Goal: Task Accomplishment & Management: Use online tool/utility

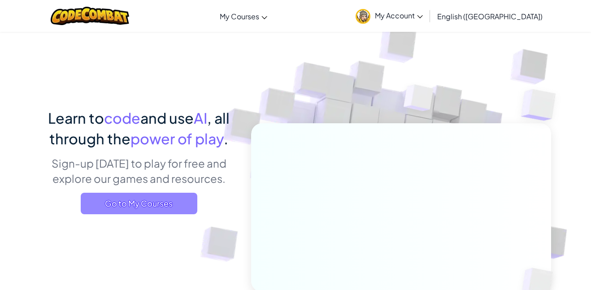
click at [175, 211] on span "Go to My Courses" at bounding box center [139, 204] width 117 height 22
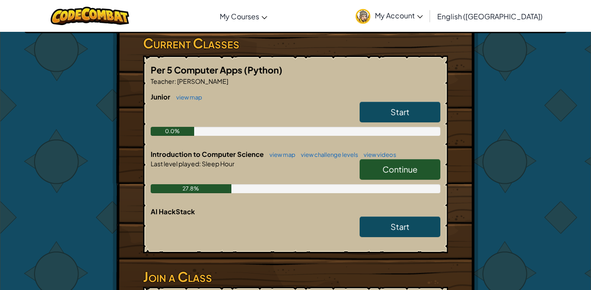
scroll to position [152, 0]
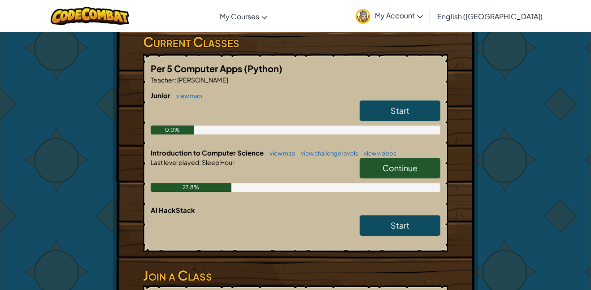
click at [408, 170] on span "Continue" at bounding box center [400, 168] width 35 height 10
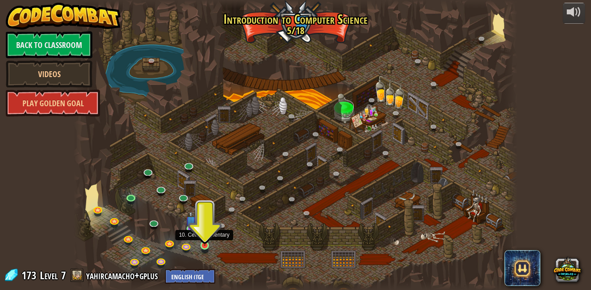
click at [206, 246] on img at bounding box center [205, 234] width 10 height 24
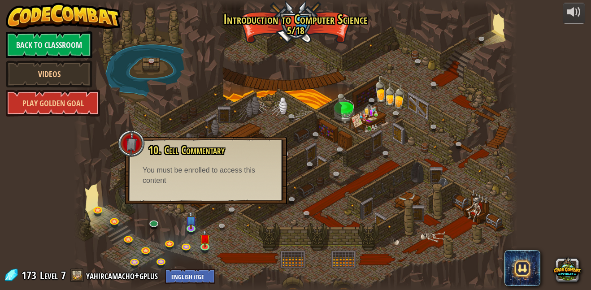
click at [271, 223] on div at bounding box center [296, 145] width 444 height 290
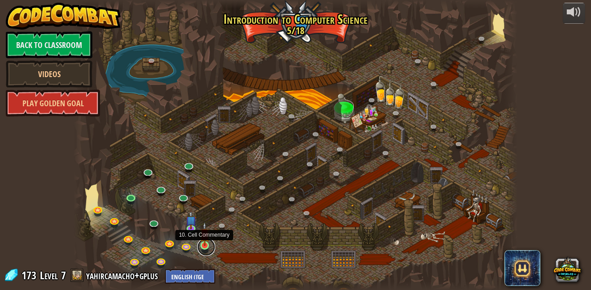
click at [207, 248] on link at bounding box center [206, 247] width 18 height 18
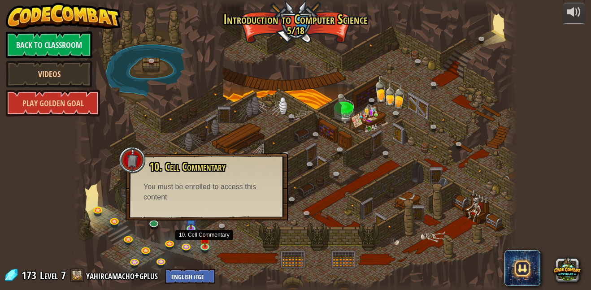
click at [229, 240] on div at bounding box center [296, 145] width 444 height 290
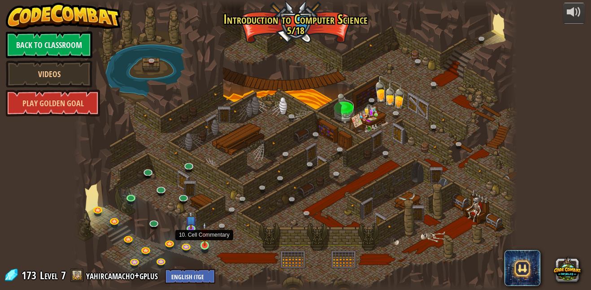
click at [203, 244] on img at bounding box center [205, 234] width 10 height 24
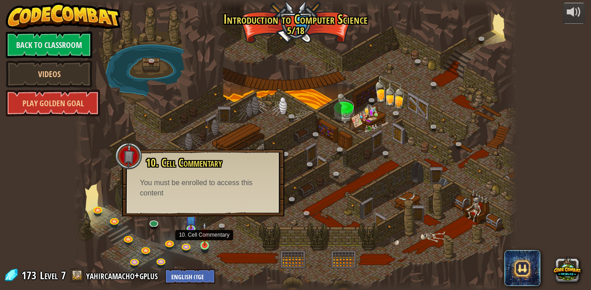
click at [203, 244] on img at bounding box center [205, 234] width 10 height 24
click at [196, 220] on img at bounding box center [191, 216] width 10 height 24
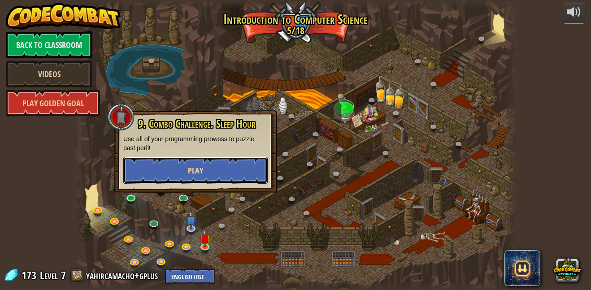
click at [218, 170] on button "Play" at bounding box center [195, 170] width 144 height 27
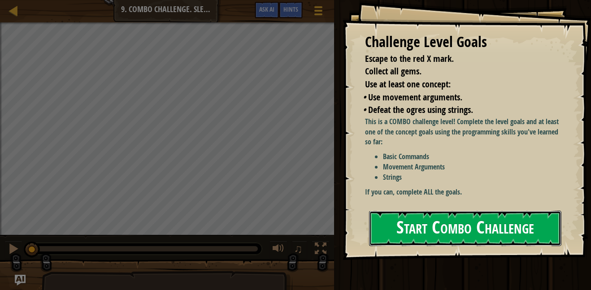
click at [513, 223] on button "Start Combo Challenge" at bounding box center [465, 228] width 192 height 35
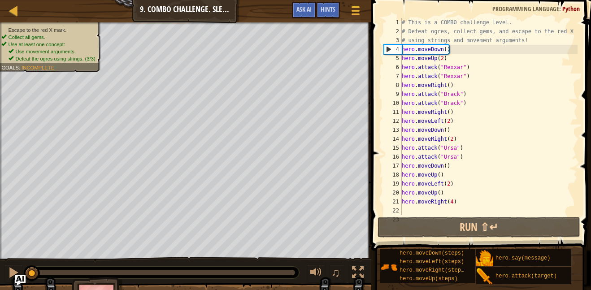
click at [490, 187] on div "# This is a COMBO challenge level. # Defeat ogres, collect gems, and escape to …" at bounding box center [489, 125] width 178 height 215
type textarea "hero.moveLeft(2)"
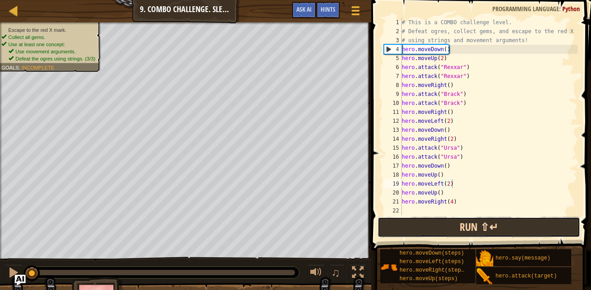
click at [479, 229] on button "Run ⇧↵" at bounding box center [479, 227] width 203 height 21
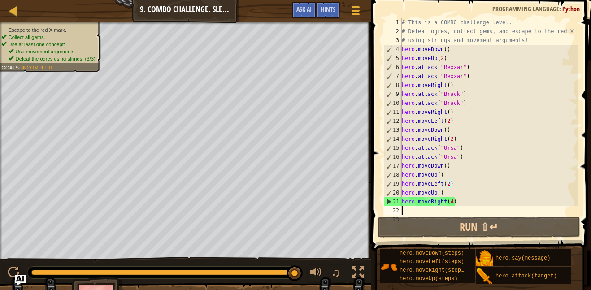
click at [477, 206] on div "# This is a COMBO challenge level. # Defeat ogres, collect gems, and escape to …" at bounding box center [489, 125] width 178 height 215
click at [475, 204] on div "# This is a COMBO challenge level. # Defeat ogres, collect gems, and escape to …" at bounding box center [489, 125] width 178 height 215
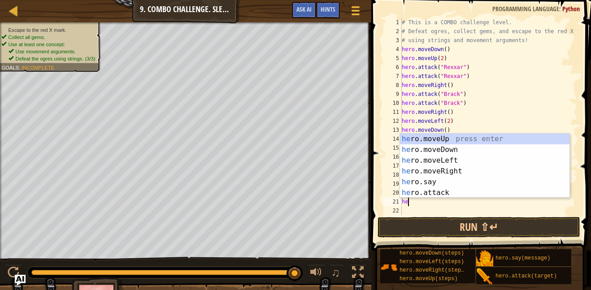
type textarea "h"
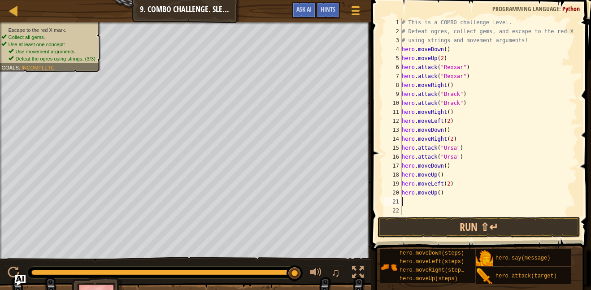
click at [458, 183] on div "# This is a COMBO challenge level. # Defeat ogres, collect gems, and escape to …" at bounding box center [489, 125] width 178 height 215
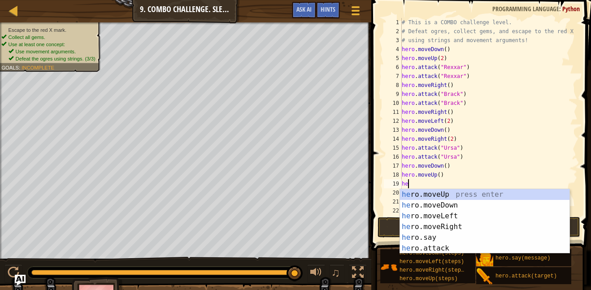
type textarea "h"
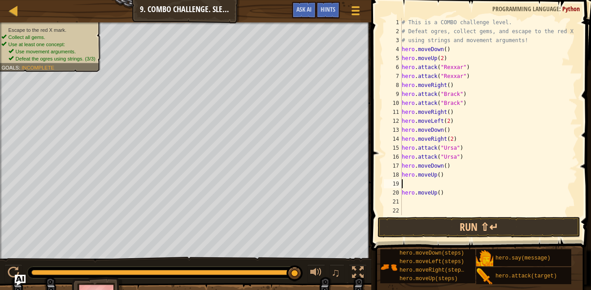
click at [466, 194] on div "# This is a COMBO challenge level. # Defeat ogres, collect gems, and escape to …" at bounding box center [489, 125] width 178 height 215
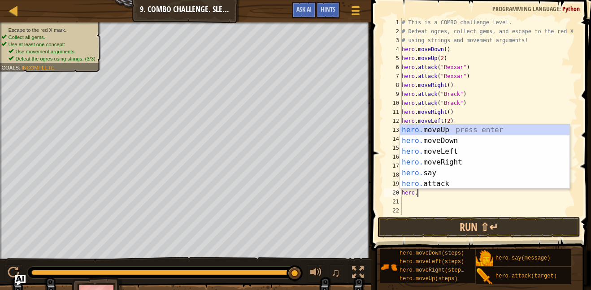
type textarea "h"
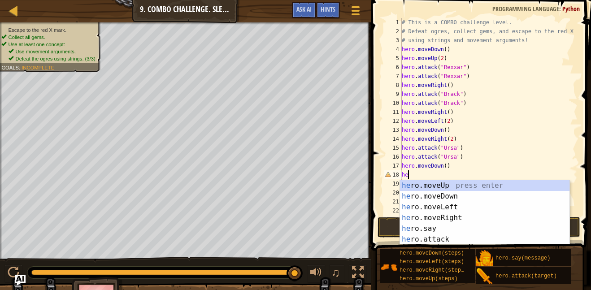
scroll to position [4, 0]
type textarea "h"
click at [20, 270] on button at bounding box center [13, 274] width 18 height 18
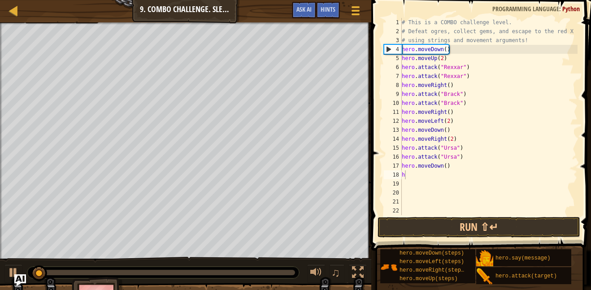
click at [17, 275] on button "Ask AI" at bounding box center [20, 281] width 12 height 12
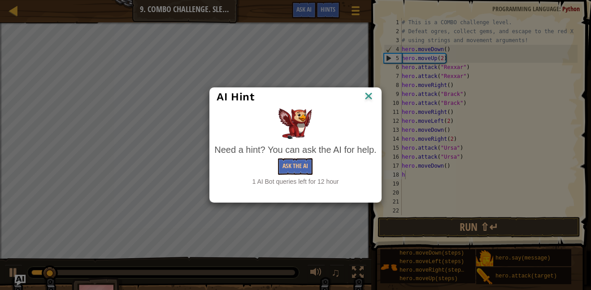
click at [372, 96] on img at bounding box center [369, 96] width 12 height 13
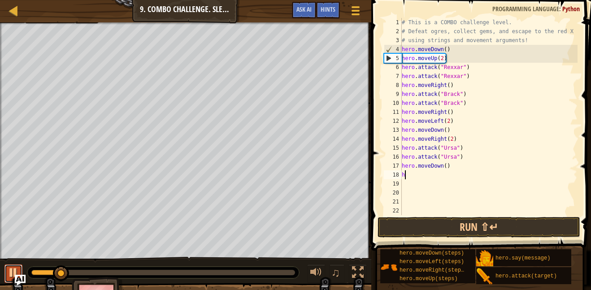
click at [8, 274] on div at bounding box center [14, 273] width 12 height 12
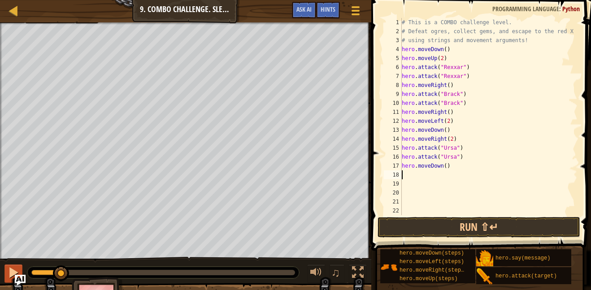
type textarea "h"
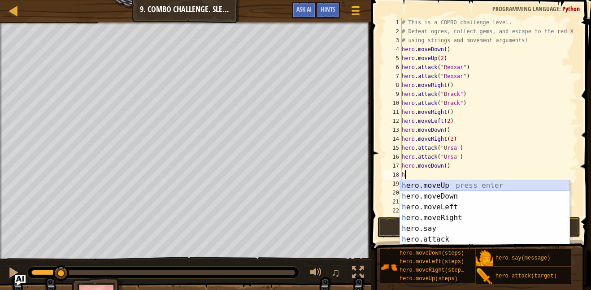
click at [460, 188] on div "h ero.moveUp press enter h ero.moveDown press enter h ero.moveLeft press enter …" at bounding box center [485, 223] width 170 height 86
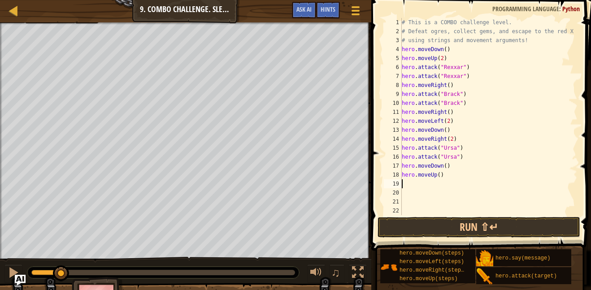
type textarea "h"
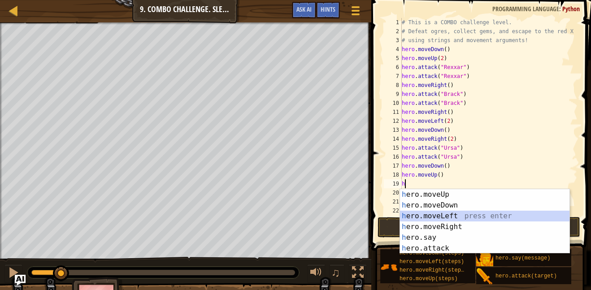
click at [445, 214] on div "h ero.moveUp press enter h ero.moveDown press enter h ero.moveLeft press enter …" at bounding box center [485, 232] width 170 height 86
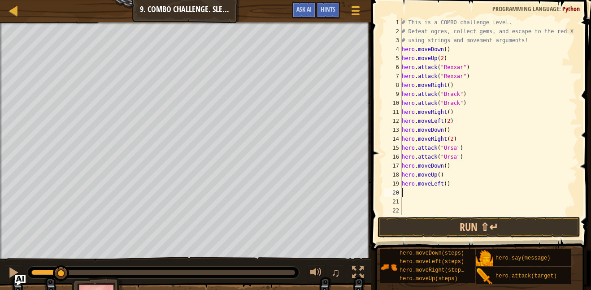
click at [456, 185] on div "# This is a COMBO challenge level. # Defeat ogres, collect gems, and escape to …" at bounding box center [489, 125] width 178 height 215
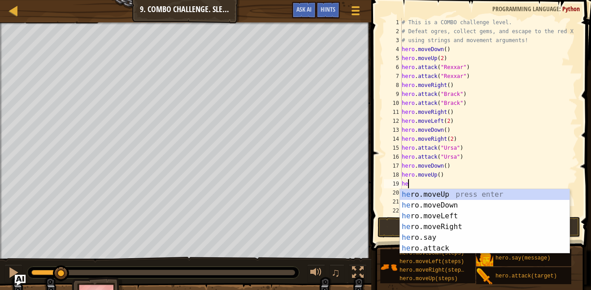
type textarea "h"
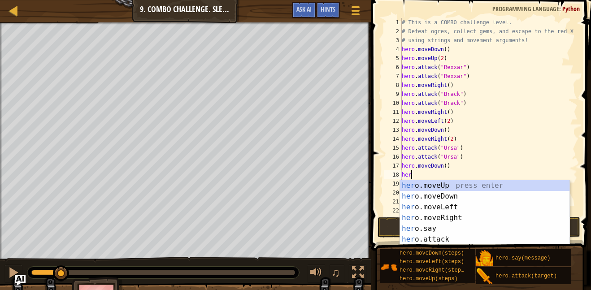
type textarea "h"
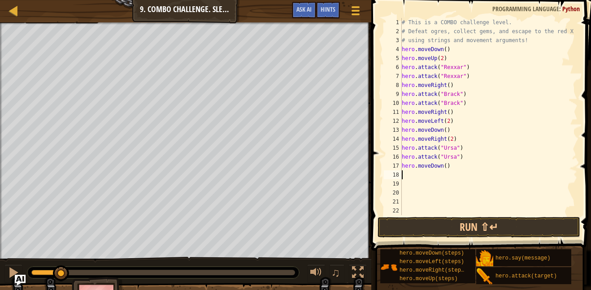
type textarea "hero.moveDown()"
click at [434, 179] on div "# This is a COMBO challenge level. # Defeat ogres, collect gems, and escape to …" at bounding box center [489, 125] width 178 height 215
click at [428, 176] on div "# This is a COMBO challenge level. # Defeat ogres, collect gems, and escape to …" at bounding box center [489, 125] width 178 height 215
type textarea "h"
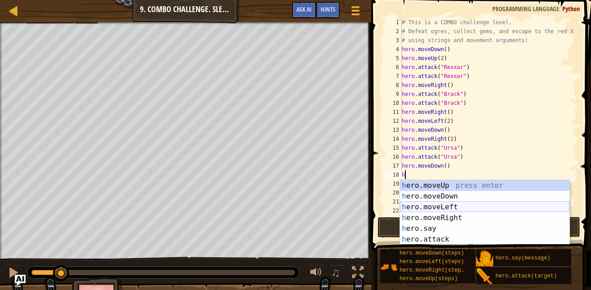
click at [452, 208] on div "h ero.moveUp press enter h ero.moveDown press enter h ero.moveLeft press enter …" at bounding box center [485, 223] width 170 height 86
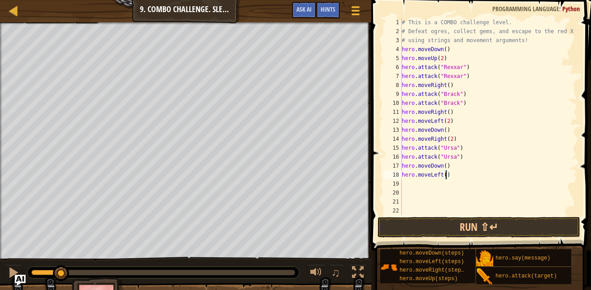
click at [446, 174] on div "# This is a COMBO challenge level. # Defeat ogres, collect gems, and escape to …" at bounding box center [489, 125] width 178 height 215
type textarea "hero.moveLeft(2)"
click at [439, 182] on div "# This is a COMBO challenge level. # Defeat ogres, collect gems, and escape to …" at bounding box center [489, 125] width 178 height 215
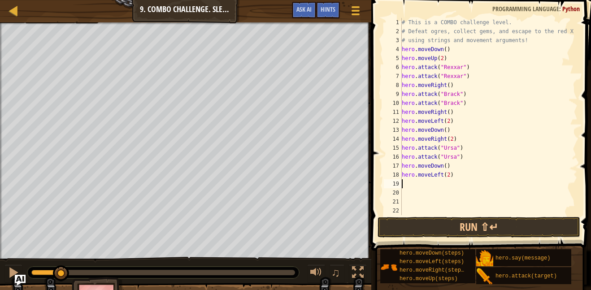
type textarea "h"
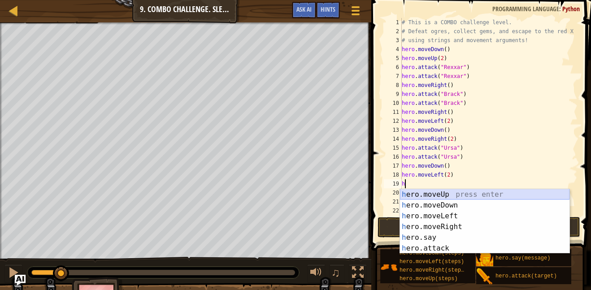
click at [440, 192] on div "h ero.moveUp press enter h ero.moveDown press enter h ero.moveLeft press enter …" at bounding box center [485, 232] width 170 height 86
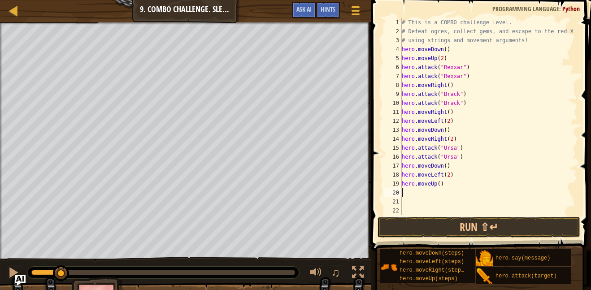
click at [440, 186] on div "# This is a COMBO challenge level. # Defeat ogres, collect gems, and escape to …" at bounding box center [489, 125] width 178 height 215
type textarea "hero.moveUp(2)"
click at [428, 192] on div "# This is a COMBO challenge level. # Defeat ogres, collect gems, and escape to …" at bounding box center [489, 125] width 178 height 215
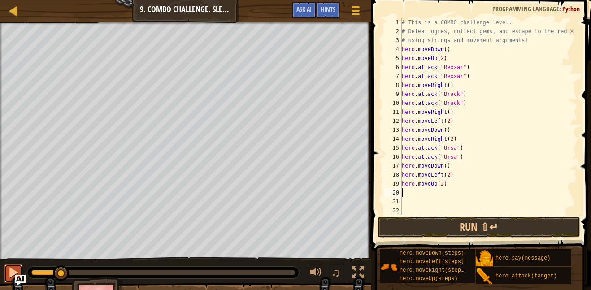
click at [8, 272] on div at bounding box center [14, 273] width 12 height 12
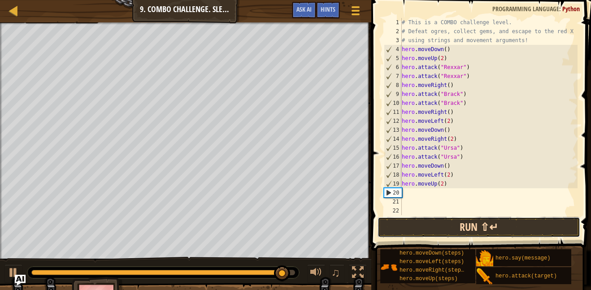
click at [463, 223] on button "Run ⇧↵" at bounding box center [479, 227] width 203 height 21
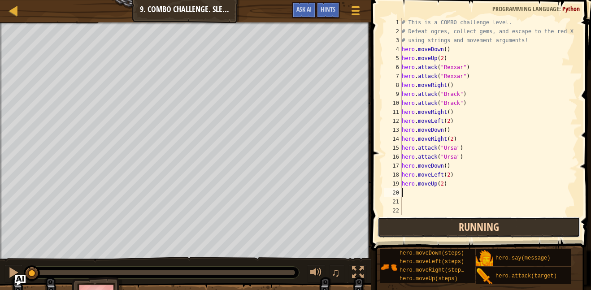
click at [463, 225] on button "Running" at bounding box center [479, 227] width 203 height 21
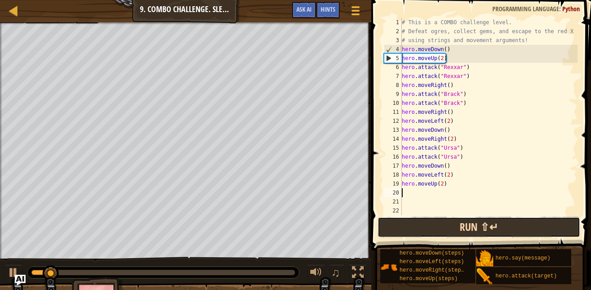
click at [441, 223] on button "Run ⇧↵" at bounding box center [479, 227] width 203 height 21
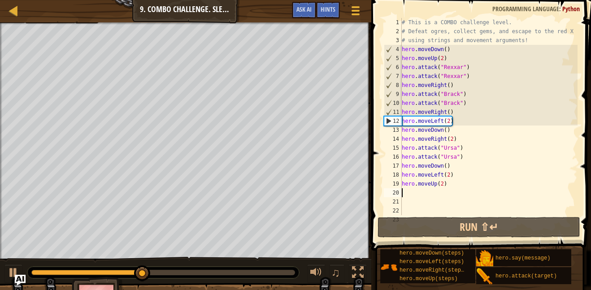
click at [454, 188] on div "# This is a COMBO challenge level. # Defeat ogres, collect gems, and escape to …" at bounding box center [489, 125] width 178 height 215
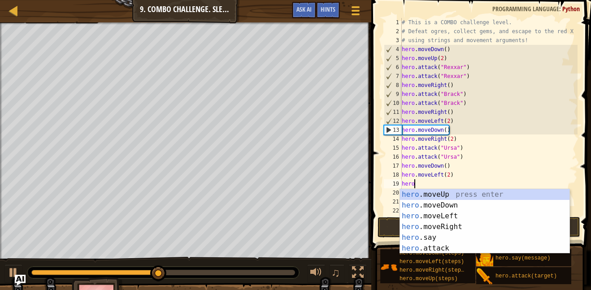
type textarea "h"
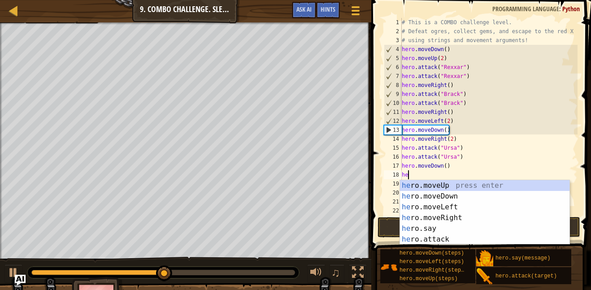
type textarea "h"
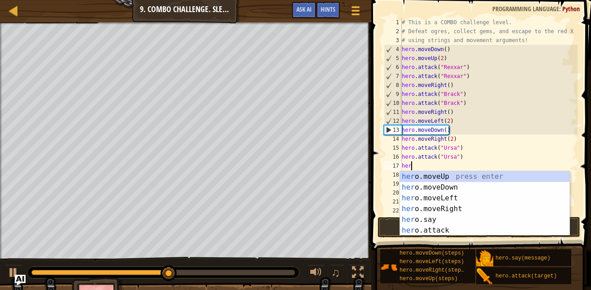
type textarea "h"
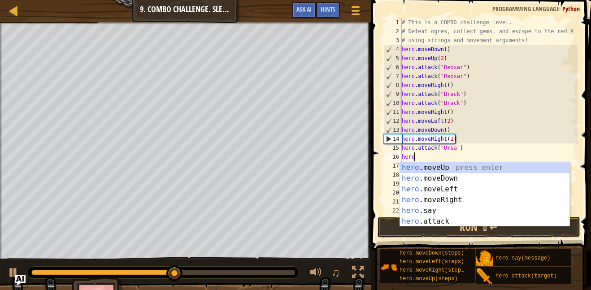
type textarea "h"
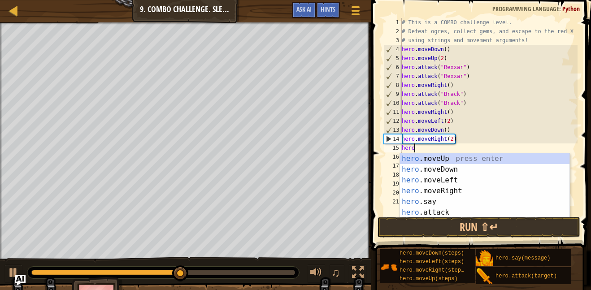
type textarea "h"
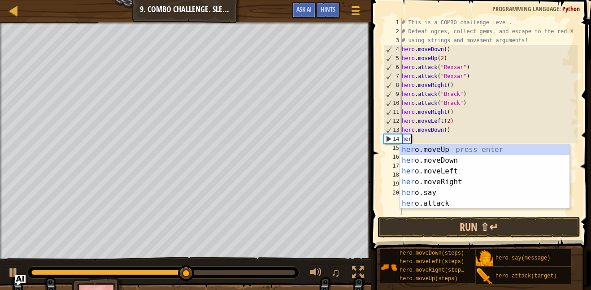
type textarea "h"
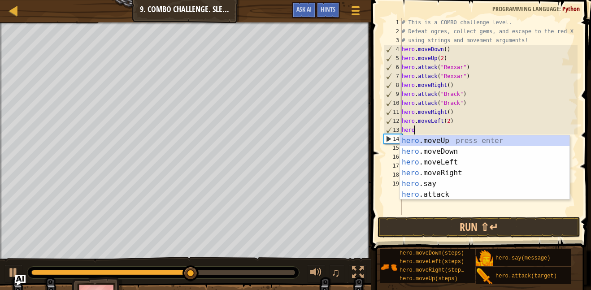
type textarea "h"
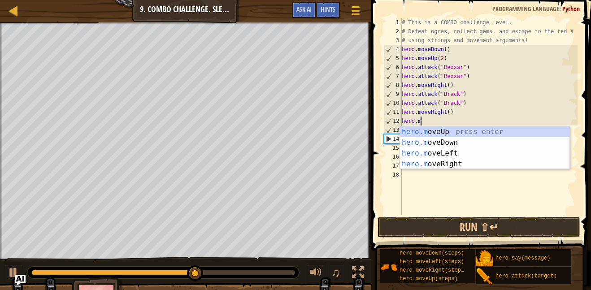
type textarea "h"
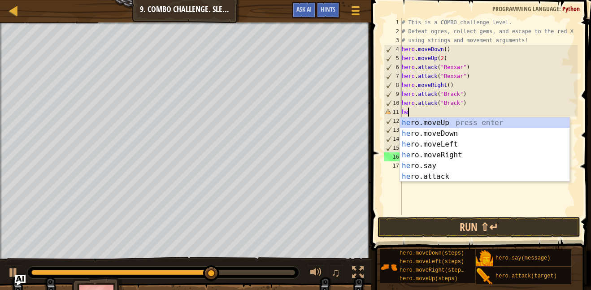
type textarea "h"
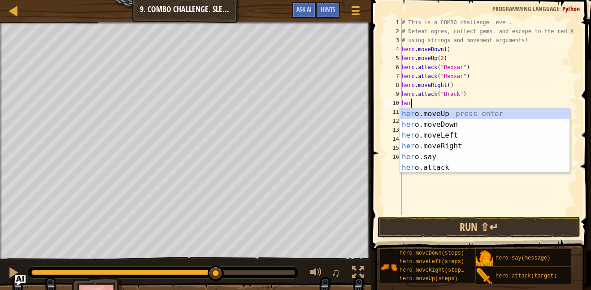
type textarea "h"
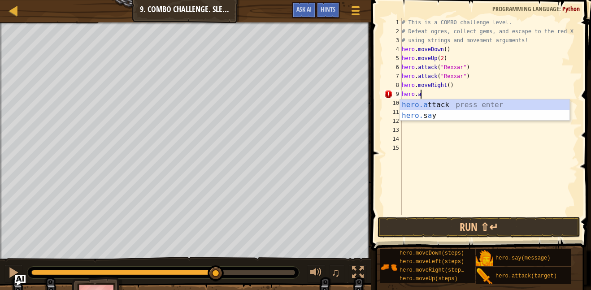
type textarea "h"
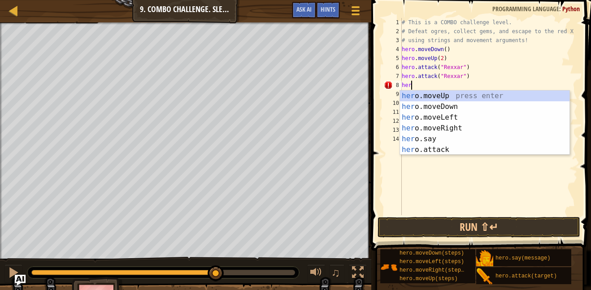
type textarea "h"
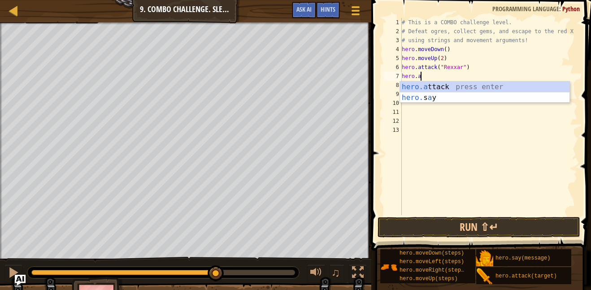
type textarea "h"
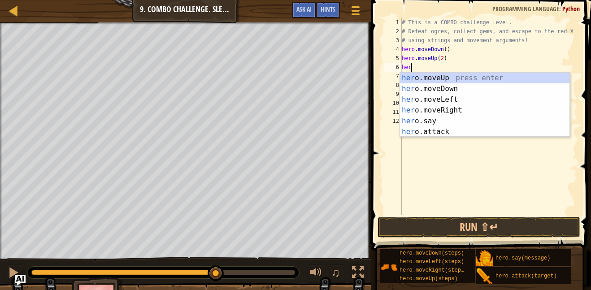
type textarea "h"
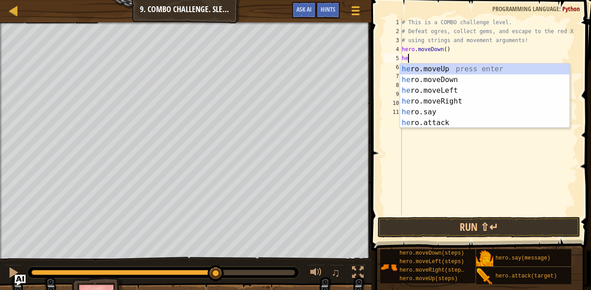
type textarea "h"
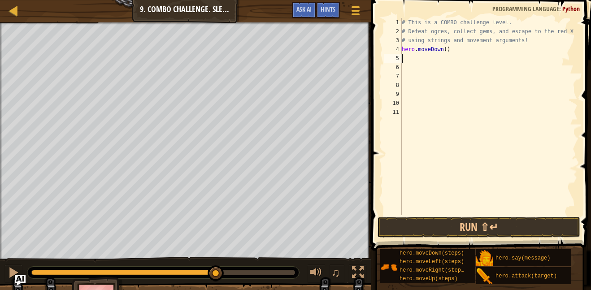
type textarea "h"
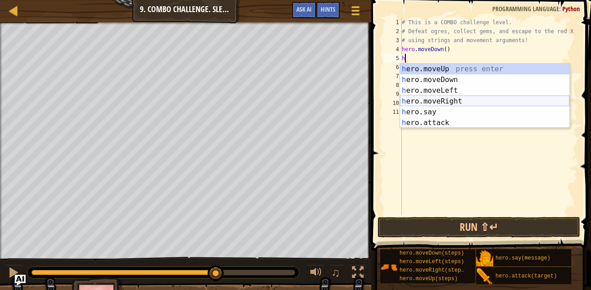
click at [451, 100] on div "h ero.moveUp press enter h ero.moveDown press enter h ero.moveLeft press enter …" at bounding box center [485, 107] width 170 height 86
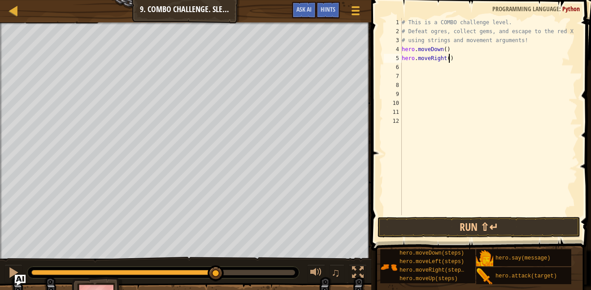
click at [449, 58] on div "# This is a COMBO challenge level. # Defeat ogres, collect gems, and escape to …" at bounding box center [489, 125] width 178 height 215
type textarea "hero.moveRight(2)"
click at [428, 69] on div "# This is a COMBO challenge level. # Defeat ogres, collect gems, and escape to …" at bounding box center [489, 125] width 178 height 215
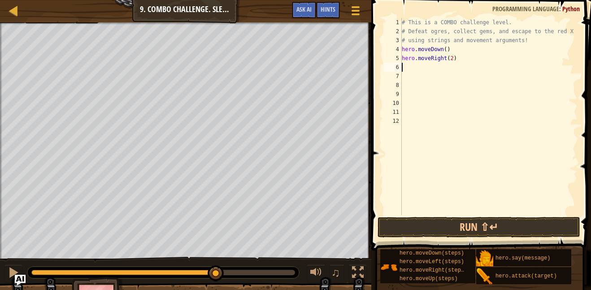
type textarea "h"
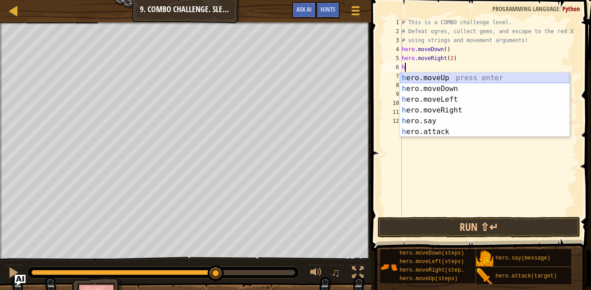
click at [444, 74] on div "h ero.moveUp press enter h ero.moveDown press enter h ero.moveLeft press enter …" at bounding box center [485, 116] width 170 height 86
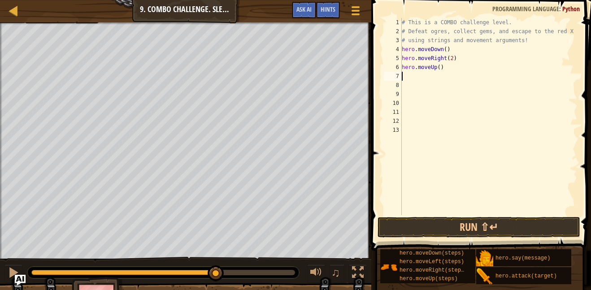
type textarea "h"
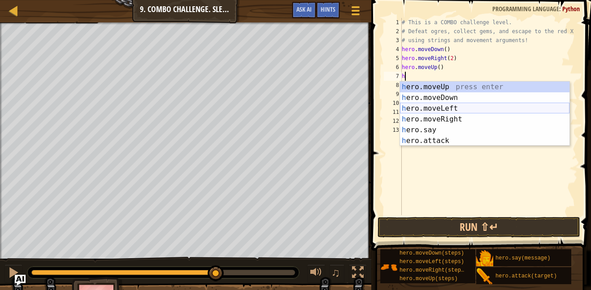
click at [448, 109] on div "h ero.moveUp press enter h ero.moveDown press enter h ero.moveLeft press enter …" at bounding box center [485, 125] width 170 height 86
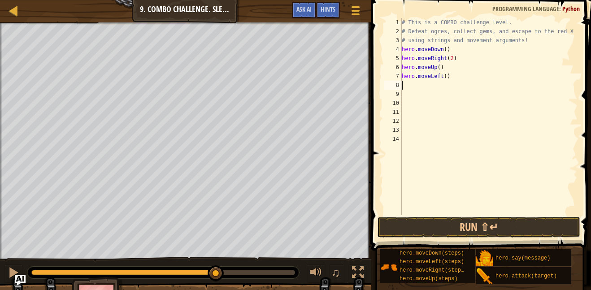
click at [445, 79] on div "# This is a COMBO challenge level. # Defeat ogres, collect gems, and escape to …" at bounding box center [489, 125] width 178 height 215
type textarea "hero.moveLeft(2)"
click at [423, 86] on div "# This is a COMBO challenge level. # Defeat ogres, collect gems, and escape to …" at bounding box center [489, 125] width 178 height 215
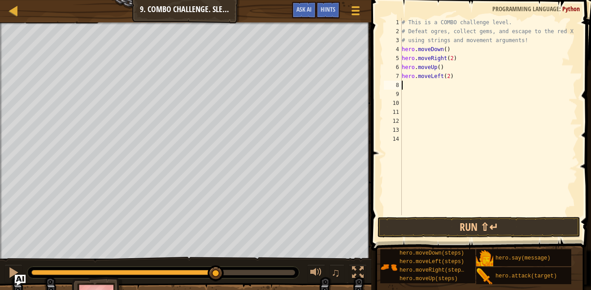
type textarea "h"
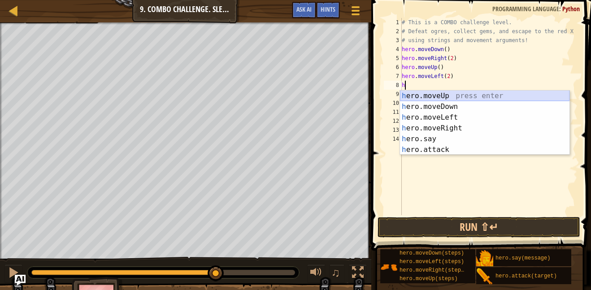
click at [432, 94] on div "h ero.moveUp press enter h ero.moveDown press enter h ero.moveLeft press enter …" at bounding box center [485, 134] width 170 height 86
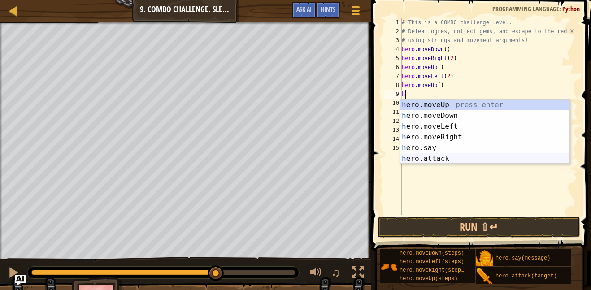
click at [447, 157] on div "h ero.moveUp press enter h ero.moveDown press enter h ero.moveLeft press enter …" at bounding box center [485, 143] width 170 height 86
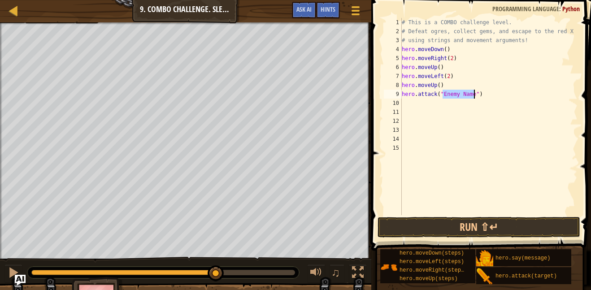
click at [450, 67] on div "# This is a COMBO challenge level. # Defeat ogres, collect gems, and escape to …" at bounding box center [489, 125] width 178 height 215
type textarea "hero.moveUp()"
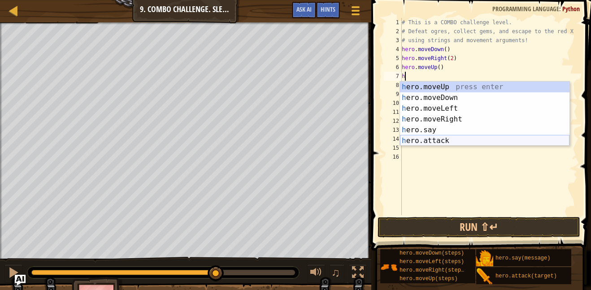
click at [450, 139] on div "h ero.moveUp press enter h ero.moveDown press enter h ero.moveLeft press enter …" at bounding box center [485, 125] width 170 height 86
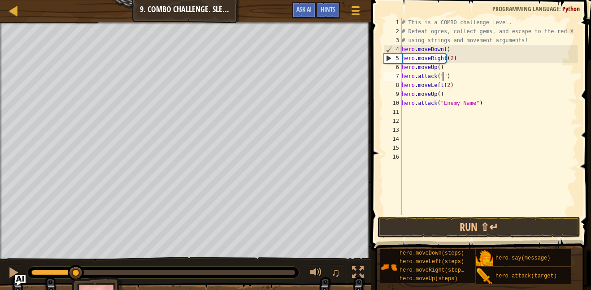
click at [38, 271] on div at bounding box center [163, 272] width 264 height 5
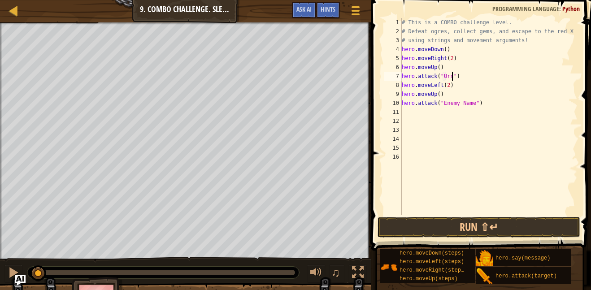
scroll to position [4, 8]
type textarea "hero.attack("Ursa")"
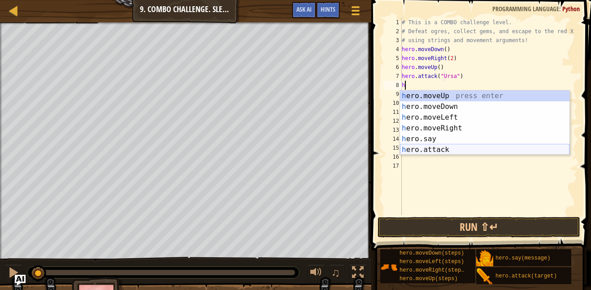
click at [458, 145] on div "h ero.moveUp press enter h ero.moveDown press enter h ero.moveLeft press enter …" at bounding box center [485, 134] width 170 height 86
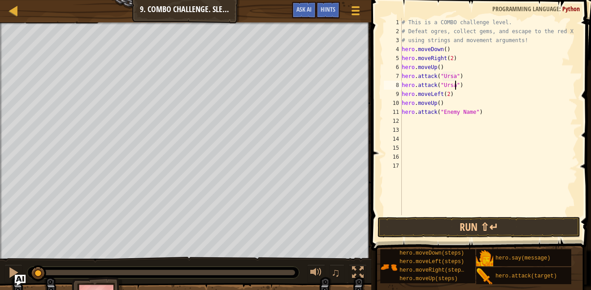
scroll to position [4, 8]
click at [473, 111] on div "# This is a COMBO challenge level. # Defeat ogres, collect gems, and escape to …" at bounding box center [489, 125] width 178 height 215
type textarea "hero.attack(")"
click at [482, 119] on div "# This is a COMBO challenge level. # Defeat ogres, collect gems, and escape to …" at bounding box center [489, 125] width 178 height 215
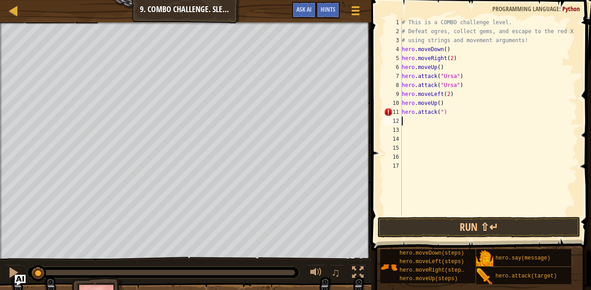
scroll to position [4, 0]
click at [466, 113] on div "# This is a COMBO challenge level. # Defeat ogres, collect gems, and escape to …" at bounding box center [489, 125] width 178 height 215
type textarea "h"
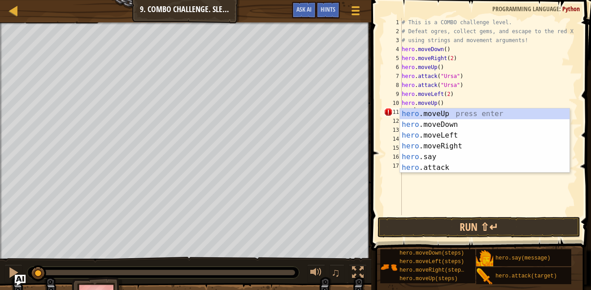
type textarea "h"
type textarea "hero.moveLef"
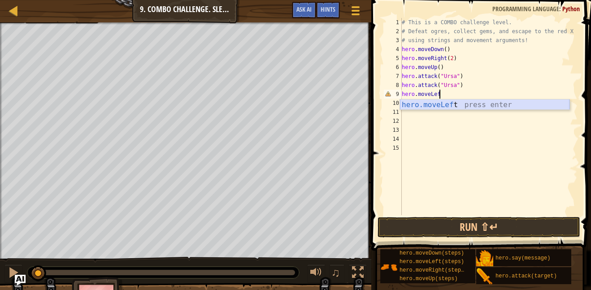
click at [444, 105] on div "hero.moveLef t press enter" at bounding box center [485, 116] width 170 height 32
click at [445, 94] on div "# This is a COMBO challenge level. # Defeat ogres, collect gems, and escape to …" at bounding box center [489, 125] width 178 height 215
click at [458, 97] on div "# This is a COMBO challenge level. # Defeat ogres, collect gems, and escape to …" at bounding box center [489, 125] width 178 height 215
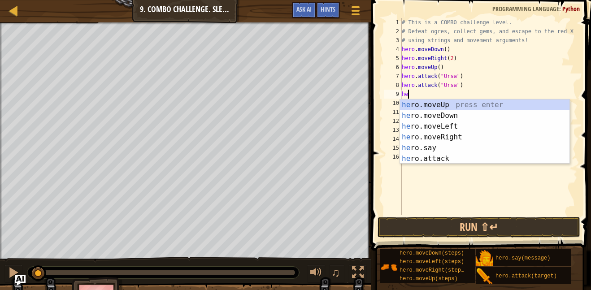
type textarea "h"
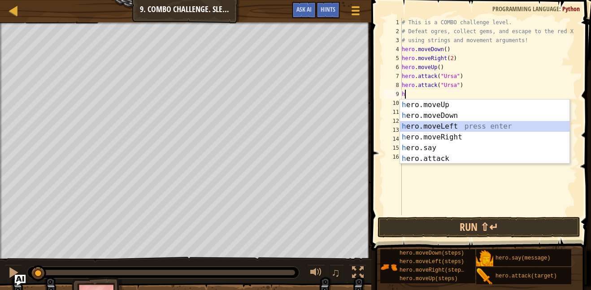
click at [444, 125] on div "h ero.moveUp press enter h ero.moveDown press enter h ero.moveLeft press enter …" at bounding box center [485, 143] width 170 height 86
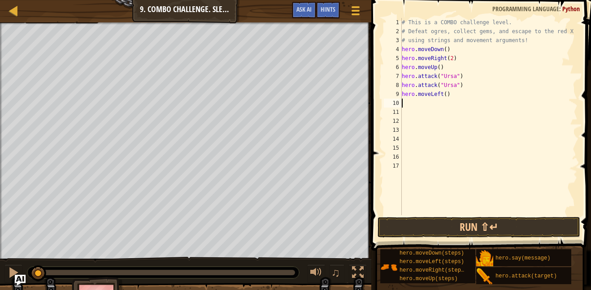
click at [445, 95] on div "# This is a COMBO challenge level. # Defeat ogres, collect gems, and escape to …" at bounding box center [489, 125] width 178 height 215
type textarea "hero.moveLeft(2)"
type textarea "h"
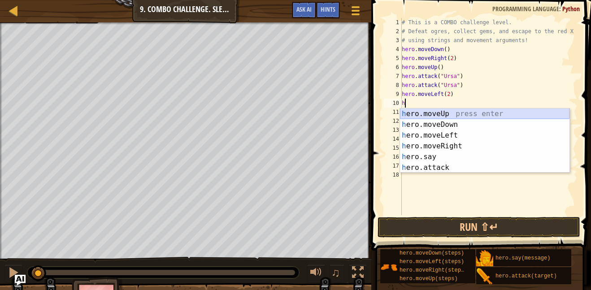
click at [450, 115] on div "h ero.moveUp press enter h ero.moveDown press enter h ero.moveLeft press enter …" at bounding box center [485, 152] width 170 height 86
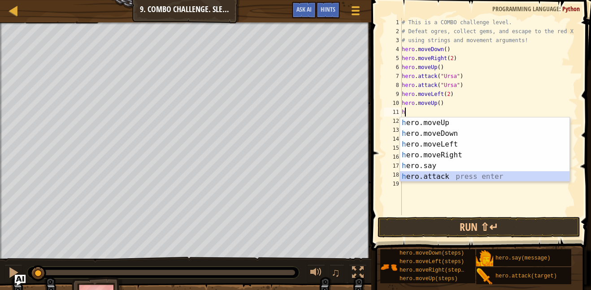
click at [425, 175] on div "h ero.moveUp press enter h ero.moveDown press enter h ero.moveLeft press enter …" at bounding box center [485, 161] width 170 height 86
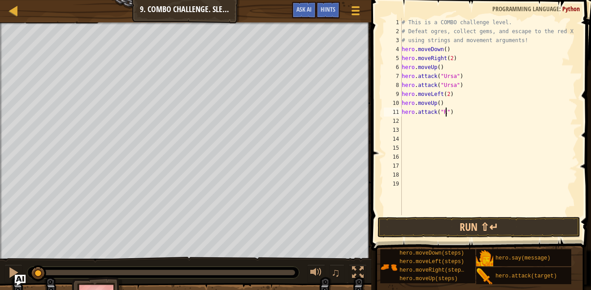
scroll to position [4, 7]
type textarea "hero.attack("Rexxar")"
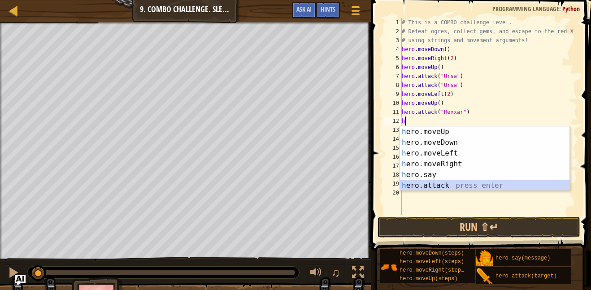
click at [449, 189] on div "h ero.moveUp press enter h ero.moveDown press enter h ero.moveLeft press enter …" at bounding box center [485, 170] width 170 height 86
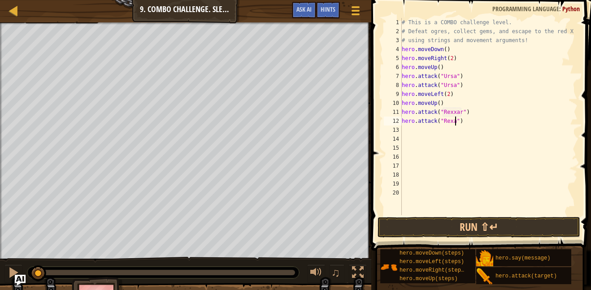
scroll to position [4, 9]
type textarea "hero.attack("Rexxar")"
type textarea "h"
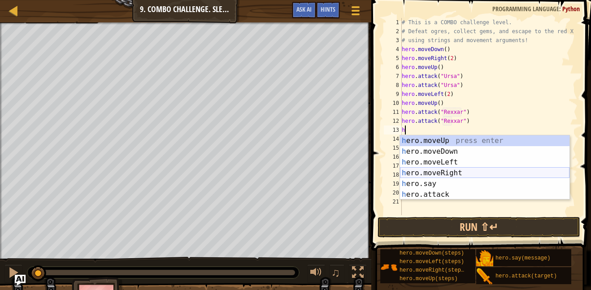
click at [461, 173] on div "h ero.moveUp press enter h ero.moveDown press enter h ero.moveLeft press enter …" at bounding box center [485, 178] width 170 height 86
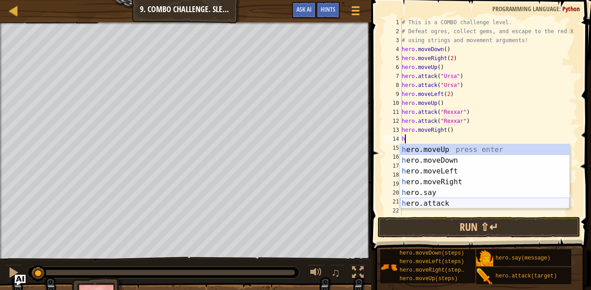
click at [451, 201] on div "h ero.moveUp press enter h ero.moveDown press enter h ero.moveLeft press enter …" at bounding box center [485, 187] width 170 height 86
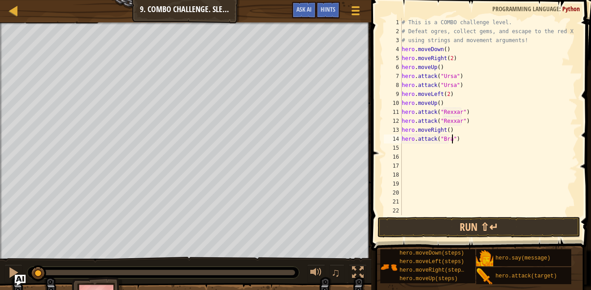
type textarea "hero.attack("Brack")"
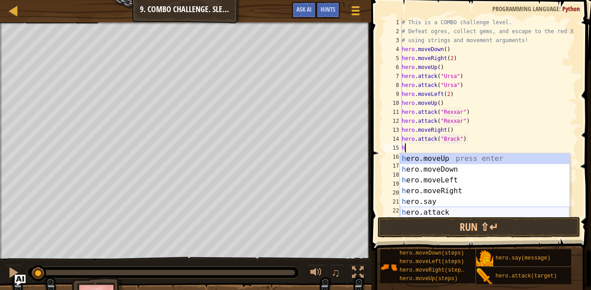
click at [452, 210] on div "h ero.moveUp press enter h ero.moveDown press enter h ero.moveLeft press enter …" at bounding box center [485, 196] width 170 height 86
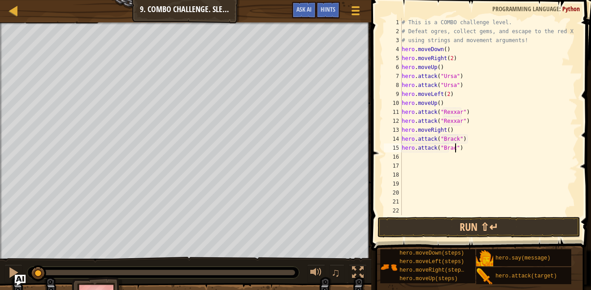
scroll to position [4, 9]
type textarea "hero.attack("Brack")"
type textarea "h"
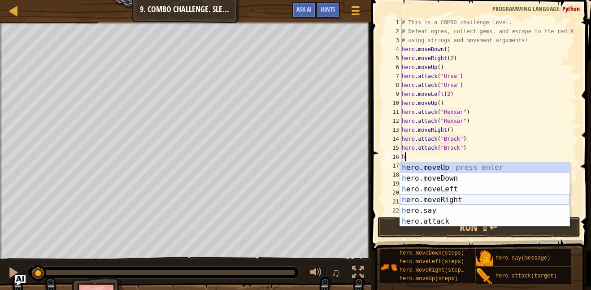
click at [451, 199] on div "h ero.moveUp press enter h ero.moveDown press enter h ero.moveLeft press enter …" at bounding box center [485, 205] width 170 height 86
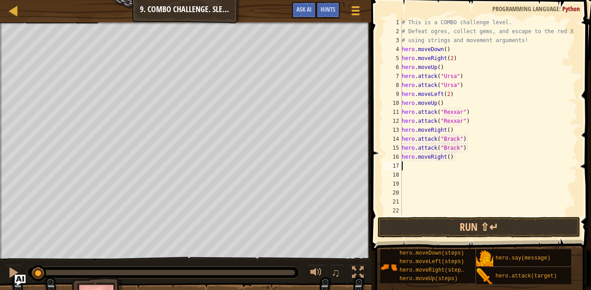
click at [449, 158] on div "# This is a COMBO challenge level. # Defeat ogres, collect gems, and escape to …" at bounding box center [489, 125] width 178 height 215
type textarea "hero.moveRight(2)"
click at [476, 227] on button "Run ⇧↵" at bounding box center [479, 227] width 203 height 21
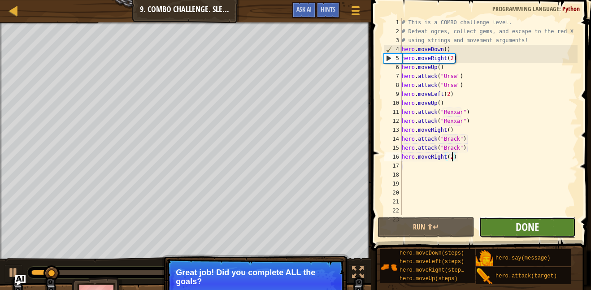
click at [517, 225] on span "Done" at bounding box center [527, 227] width 23 height 14
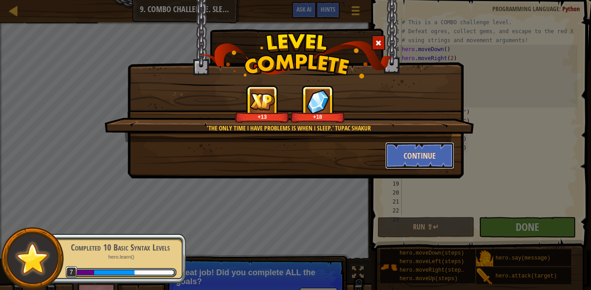
click at [409, 154] on button "Continue" at bounding box center [420, 155] width 70 height 27
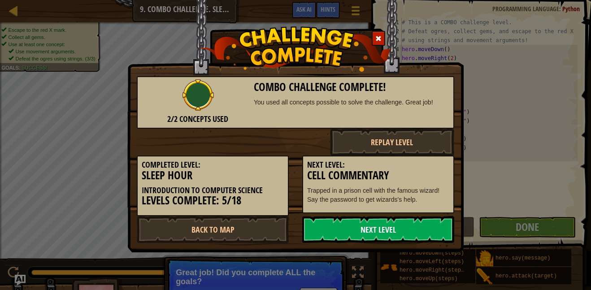
click at [346, 233] on link "Next Level" at bounding box center [378, 229] width 152 height 27
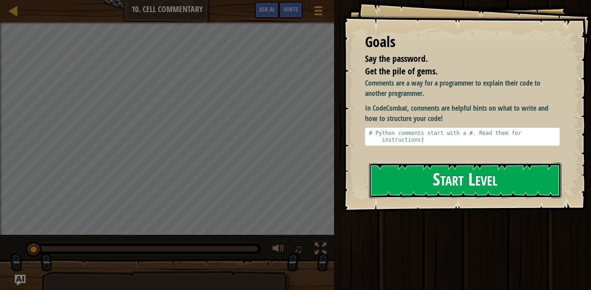
click at [464, 188] on button "Start Level" at bounding box center [465, 180] width 192 height 35
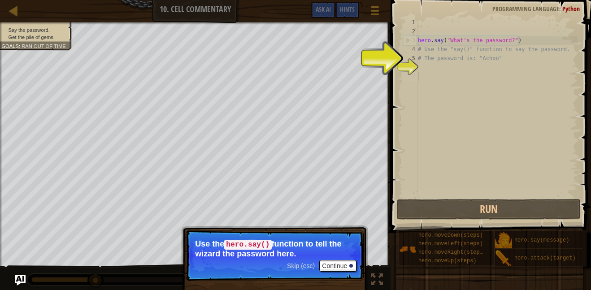
click at [480, 73] on div "hero . say ( "What's the password?" ) # Use the "say()" function to say the pas…" at bounding box center [496, 116] width 161 height 197
click at [477, 73] on div "hero . say ( "What's the password?" ) # Use the "say()" function to say the pas…" at bounding box center [496, 116] width 161 height 197
click at [449, 63] on div "hero . say ( "What's the password?" ) # Use the "say()" function to say the pas…" at bounding box center [496, 116] width 161 height 197
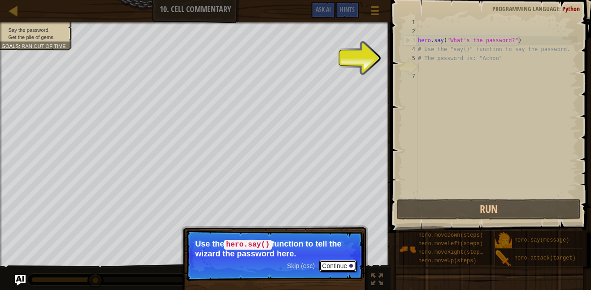
click at [335, 261] on button "Continue" at bounding box center [337, 266] width 37 height 12
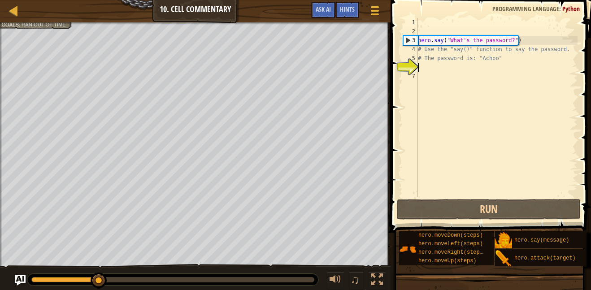
scroll to position [4, 0]
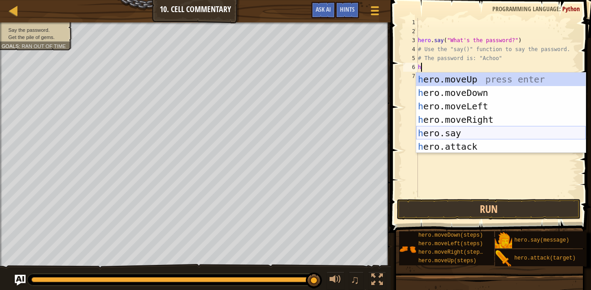
click at [453, 135] on div "h ero.moveUp press enter h ero.moveDown press enter h ero.moveLeft press enter …" at bounding box center [501, 127] width 170 height 108
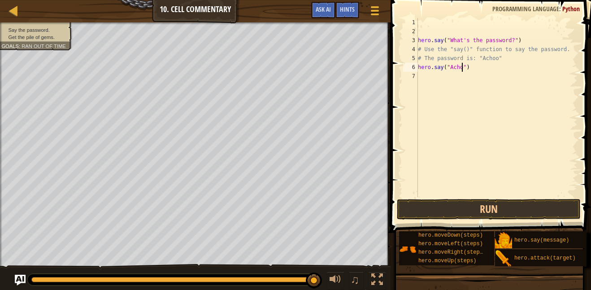
type textarea "hero.say("Achoo")"
type textarea "H"
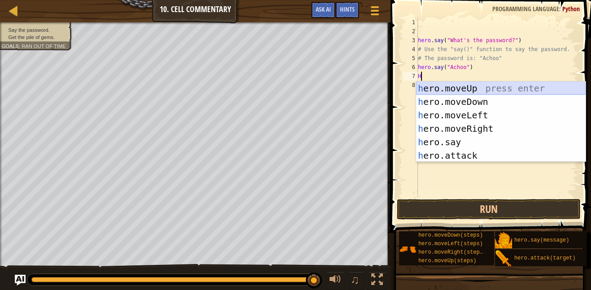
click at [481, 87] on div "h ero.moveUp press enter h ero.moveDown press enter h ero.moveLeft press enter …" at bounding box center [501, 136] width 170 height 108
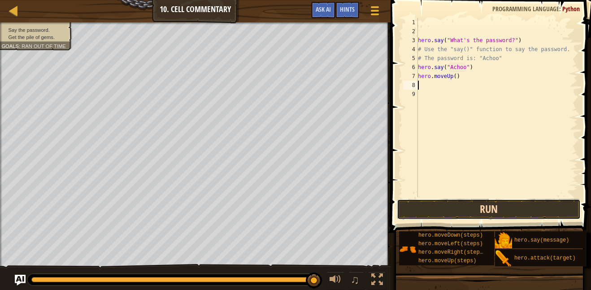
click at [502, 201] on button "Run" at bounding box center [489, 209] width 184 height 21
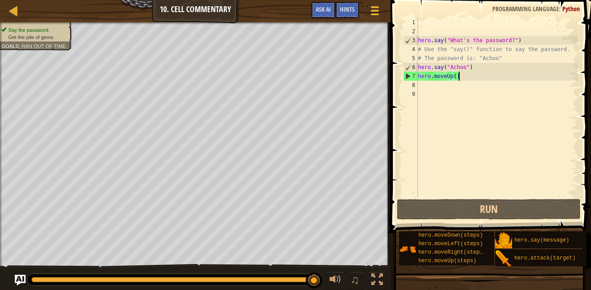
click at [458, 75] on div "hero . say ( "What's the password?" ) # Use the "say()" function to say the pas…" at bounding box center [496, 116] width 161 height 197
click at [457, 75] on div "hero . say ( "What's the password?" ) # Use the "say()" function to say the pas…" at bounding box center [496, 116] width 161 height 197
type textarea "hero.moveUp(2)"
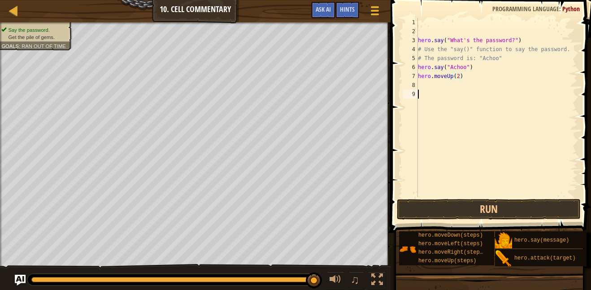
click at [488, 197] on div "hero . say ( "What's the password?" ) # Use the "say()" function to say the pas…" at bounding box center [496, 116] width 161 height 197
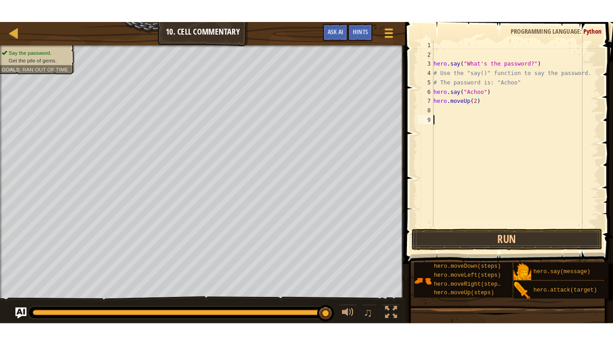
scroll to position [4, 0]
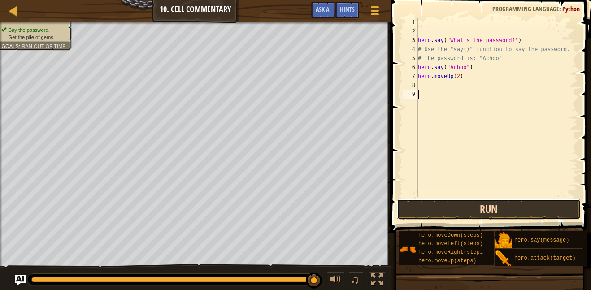
click at [489, 200] on button "Run" at bounding box center [489, 209] width 184 height 21
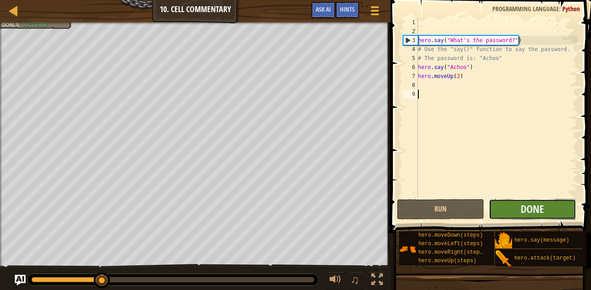
click at [489, 200] on button "Done" at bounding box center [532, 209] width 87 height 21
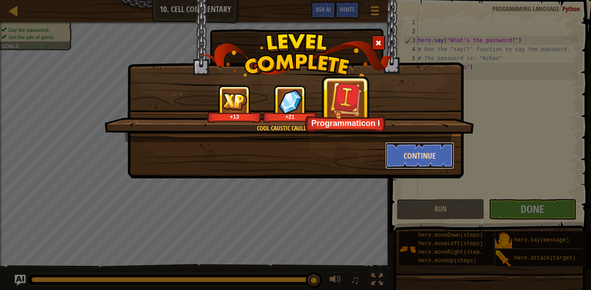
drag, startPoint x: 410, startPoint y: 155, endPoint x: 415, endPoint y: 161, distance: 7.6
click at [415, 161] on button "Continue" at bounding box center [420, 155] width 70 height 27
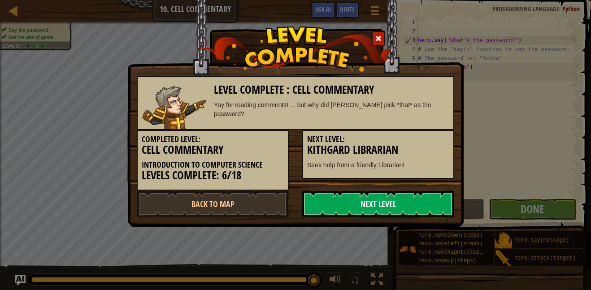
click at [389, 203] on link "Next Level" at bounding box center [378, 204] width 152 height 27
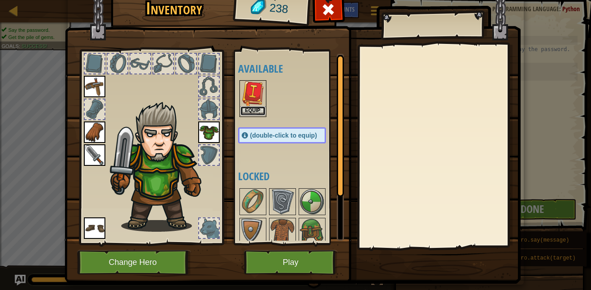
click at [251, 109] on button "Equip" at bounding box center [252, 110] width 25 height 9
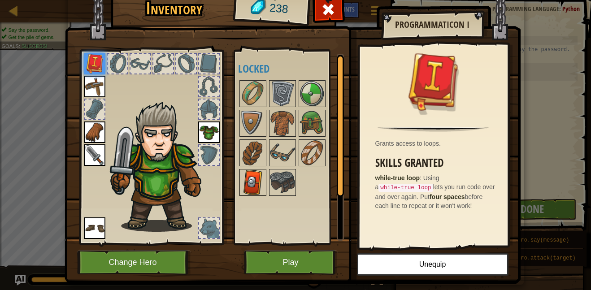
click at [253, 183] on img at bounding box center [252, 182] width 25 height 25
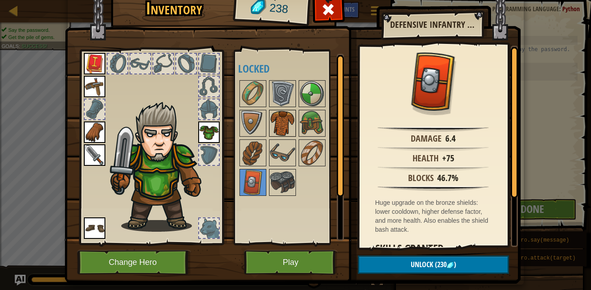
click at [287, 111] on img at bounding box center [282, 123] width 25 height 25
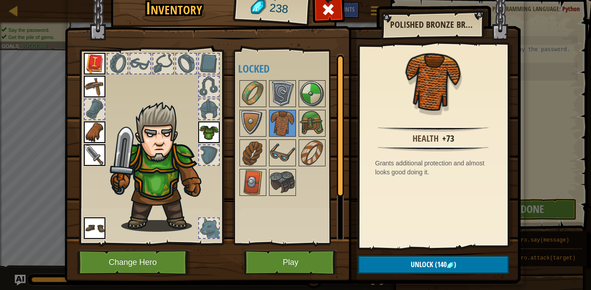
click at [207, 128] on img at bounding box center [209, 133] width 22 height 22
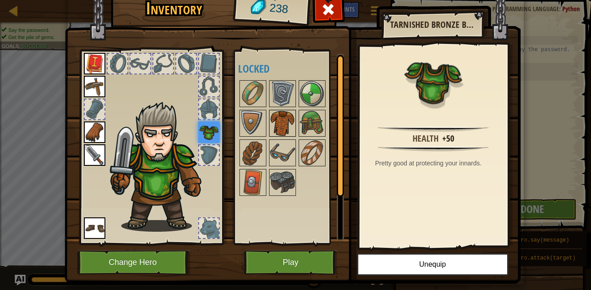
click at [282, 120] on img at bounding box center [282, 123] width 25 height 25
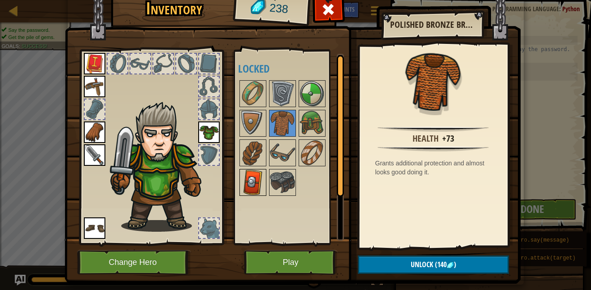
click at [255, 176] on img at bounding box center [252, 182] width 25 height 25
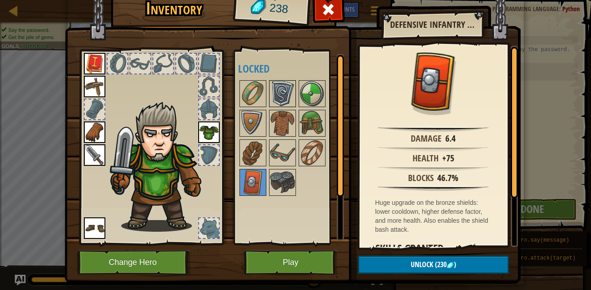
click at [288, 83] on img at bounding box center [282, 93] width 25 height 25
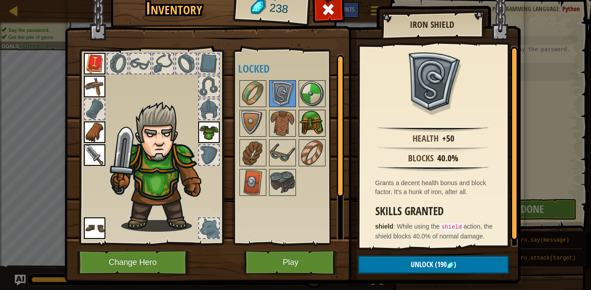
click at [303, 130] on img at bounding box center [312, 123] width 25 height 25
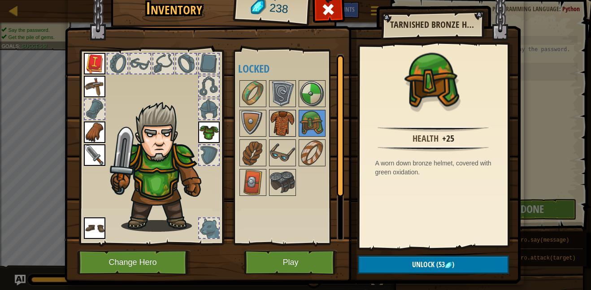
click at [288, 130] on img at bounding box center [282, 123] width 25 height 25
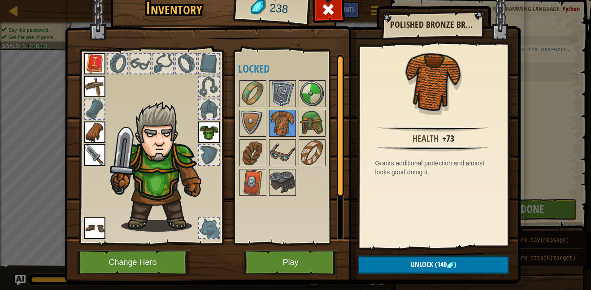
click at [280, 168] on div at bounding box center [291, 138] width 106 height 118
click at [276, 157] on img at bounding box center [282, 152] width 25 height 25
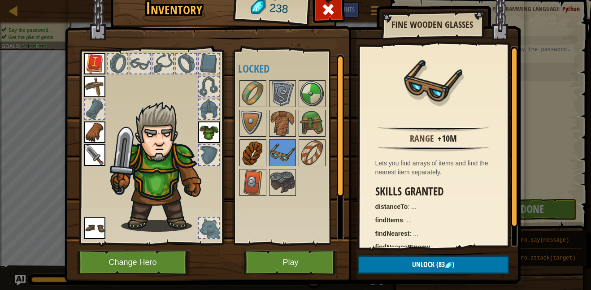
click at [251, 158] on img at bounding box center [252, 152] width 25 height 25
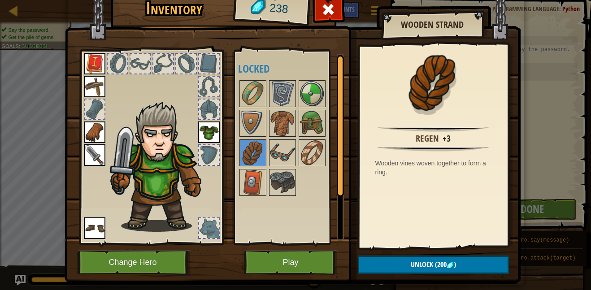
click at [268, 158] on div at bounding box center [291, 138] width 106 height 118
click at [274, 160] on img at bounding box center [282, 152] width 25 height 25
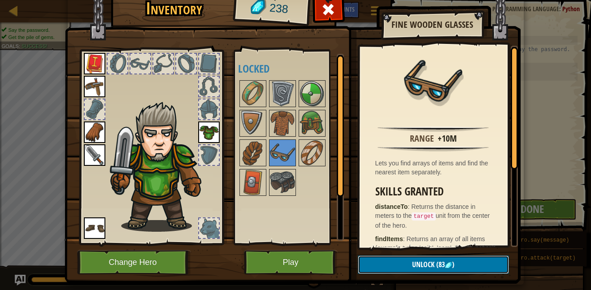
click at [421, 264] on span "Unlock" at bounding box center [423, 265] width 22 height 10
click at [418, 262] on button "Confirm" at bounding box center [433, 265] width 151 height 18
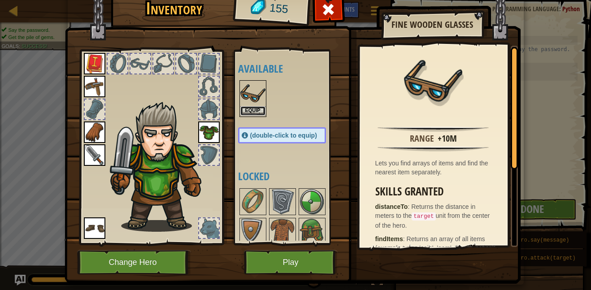
click at [249, 106] on button "Equip" at bounding box center [252, 110] width 25 height 9
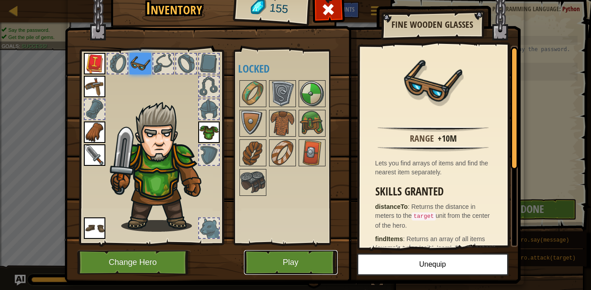
click at [301, 261] on button "Play" at bounding box center [291, 262] width 94 height 25
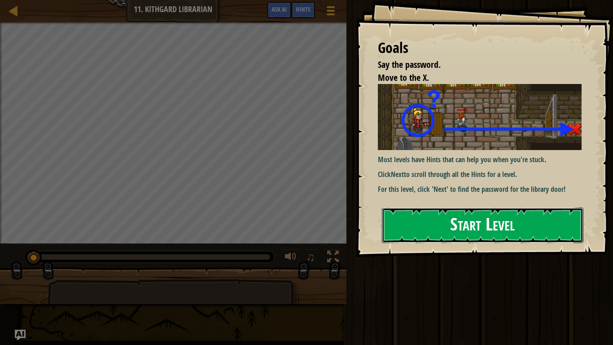
click at [419, 237] on button "Start Level" at bounding box center [482, 224] width 201 height 35
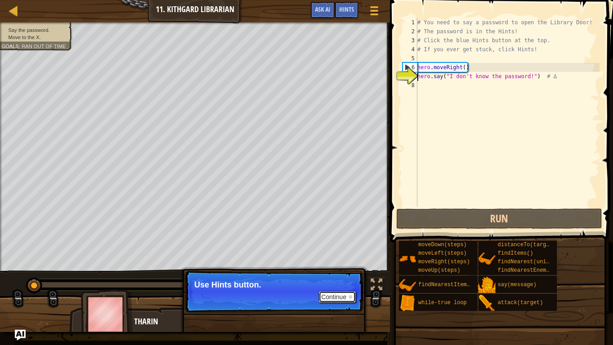
click at [343, 290] on button "Continue" at bounding box center [337, 297] width 37 height 12
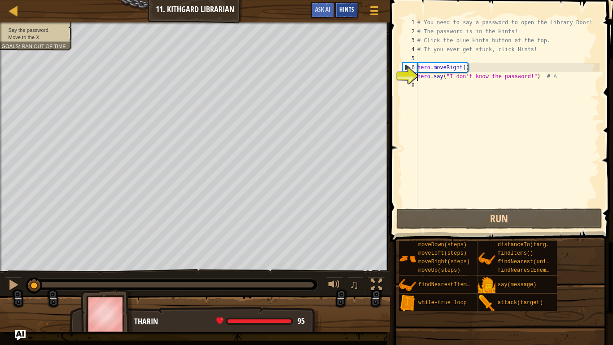
click at [354, 5] on div "Hints" at bounding box center [347, 10] width 24 height 17
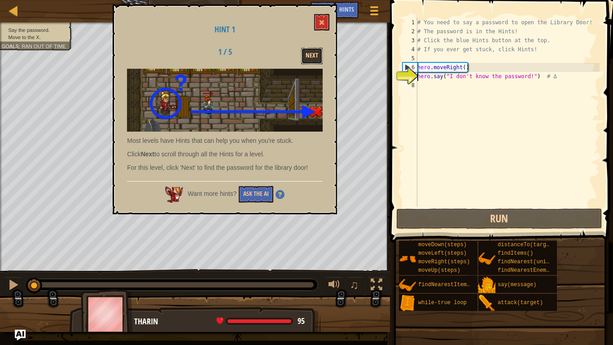
click at [306, 52] on button "Next" at bounding box center [312, 56] width 22 height 17
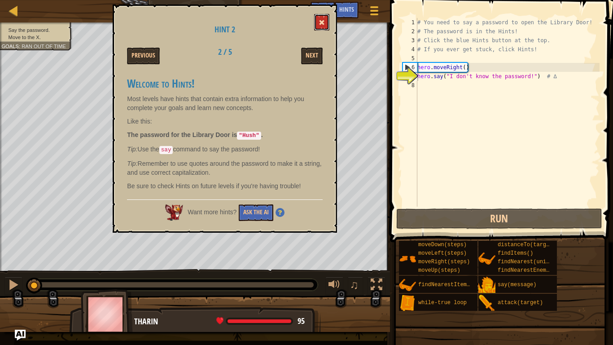
click at [319, 26] on button at bounding box center [321, 22] width 15 height 17
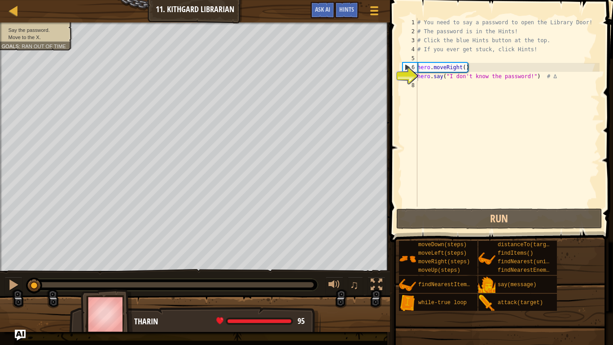
click at [449, 89] on div "# You need to say a password to open the Library Door! # The password is in the…" at bounding box center [507, 121] width 184 height 206
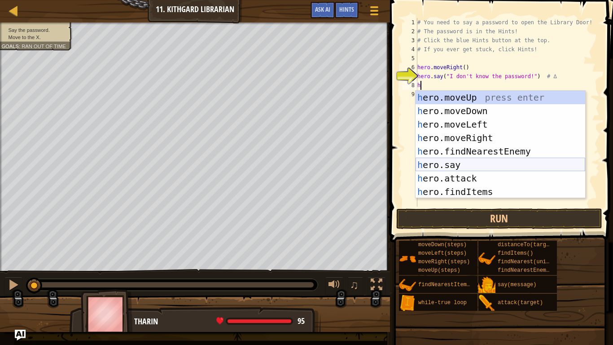
click at [481, 166] on div "h ero.moveUp press enter h ero.moveDown press enter h ero.moveLeft press enter …" at bounding box center [500, 158] width 170 height 135
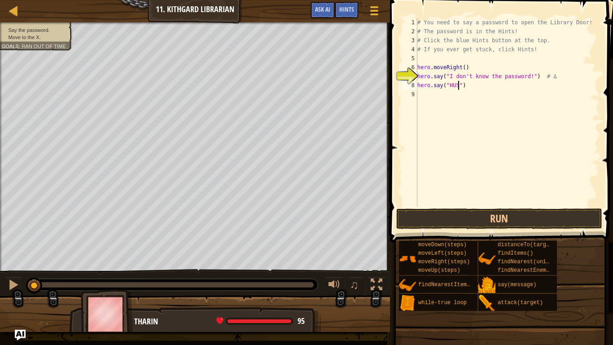
scroll to position [4, 6]
click at [484, 218] on button "Run" at bounding box center [499, 218] width 206 height 21
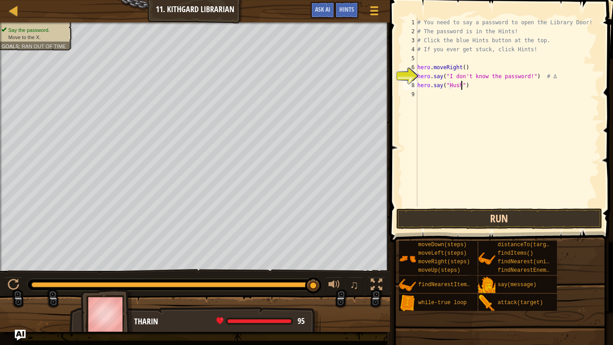
type textarea "hero.say("Hush")"
click at [449, 214] on button "Run" at bounding box center [499, 218] width 206 height 21
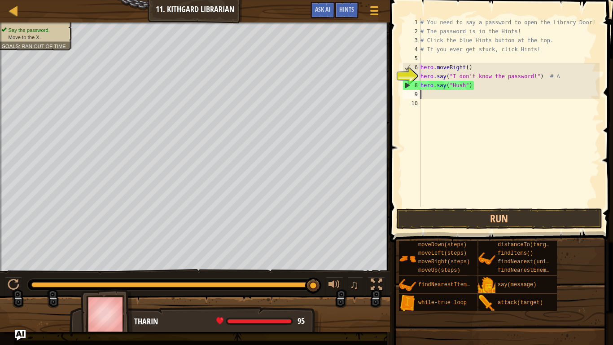
scroll to position [4, 0]
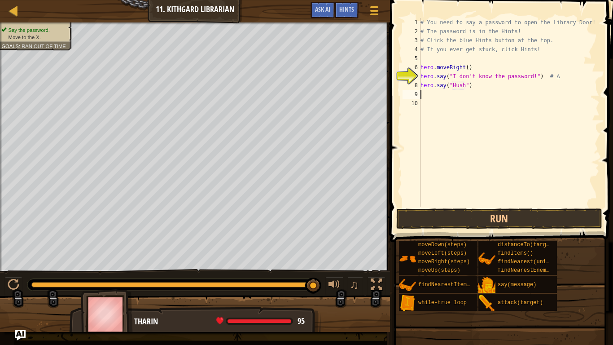
type textarea "h"
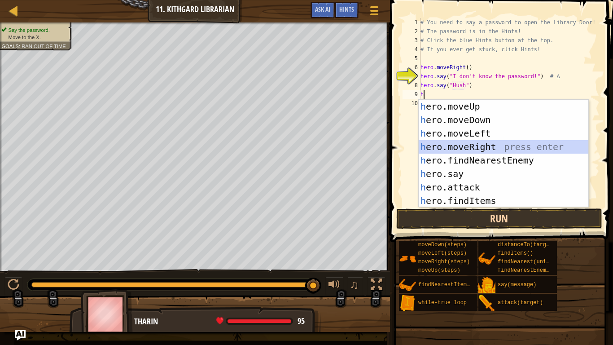
drag, startPoint x: 494, startPoint y: 145, endPoint x: 507, endPoint y: 218, distance: 73.5
click at [507, 0] on body "Map Introduction to Computer Science 11. Kithgard Librarian Game Menu Done Hint…" at bounding box center [306, 0] width 613 height 0
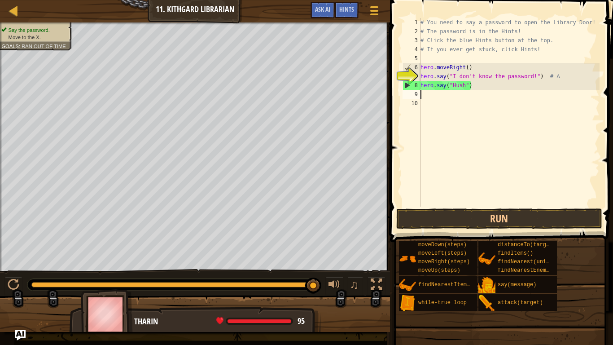
click at [467, 69] on div "# You need to say a password to open the Library Door! # The password is in the…" at bounding box center [509, 121] width 181 height 206
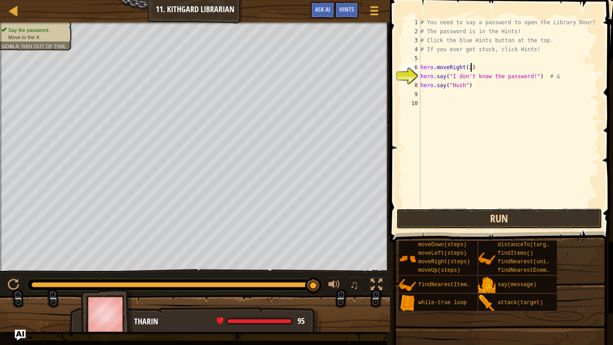
click at [467, 214] on button "Run" at bounding box center [499, 218] width 206 height 21
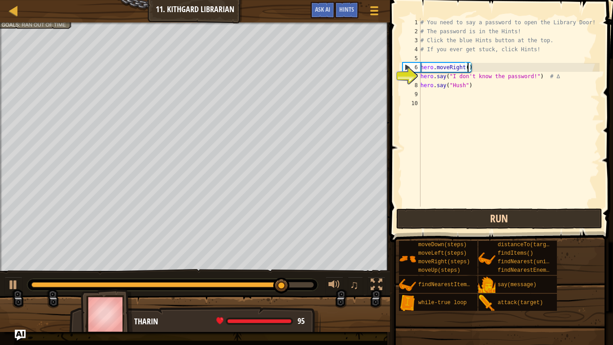
scroll to position [4, 7]
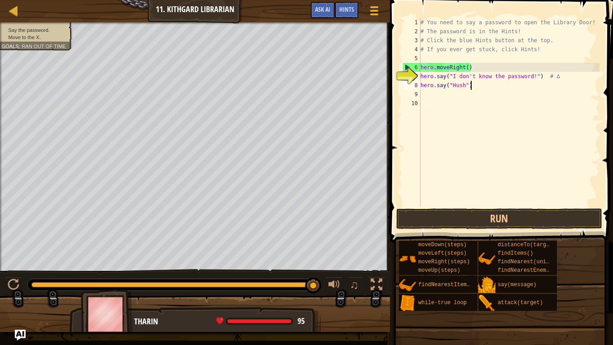
click at [484, 83] on div "# You need to say a password to open the Library Door! # The password is in the…" at bounding box center [509, 121] width 181 height 206
type textarea "hero.say("Hush")"
type textarea "g"
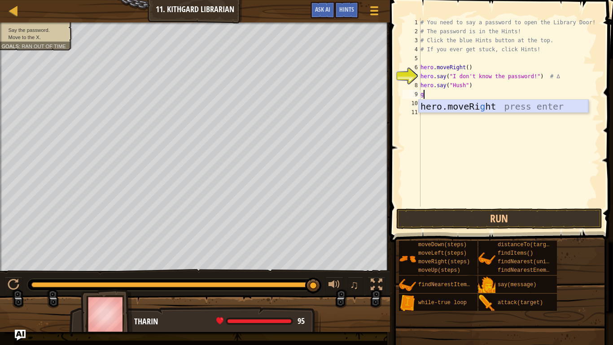
click at [490, 103] on div "hero.moveRi g ht press enter" at bounding box center [504, 120] width 170 height 40
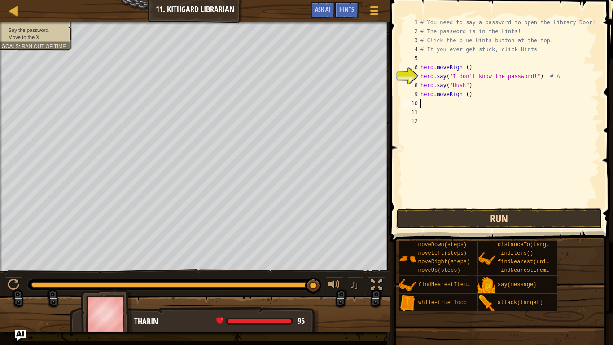
click at [480, 218] on button "Run" at bounding box center [499, 218] width 206 height 21
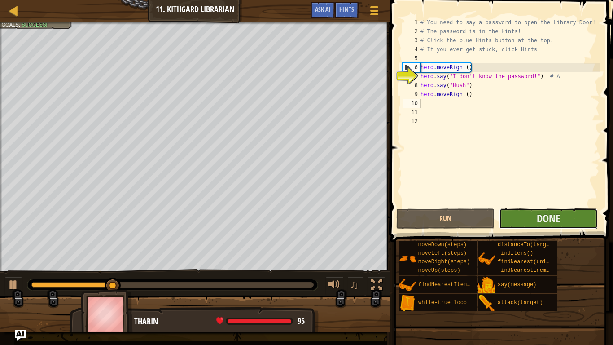
click at [521, 216] on button "Done" at bounding box center [548, 218] width 98 height 21
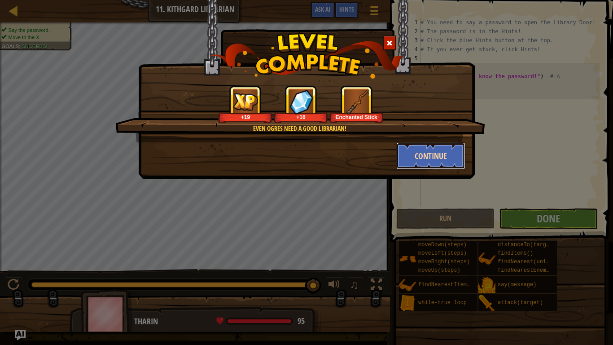
click at [448, 151] on button "Continue" at bounding box center [431, 155] width 70 height 27
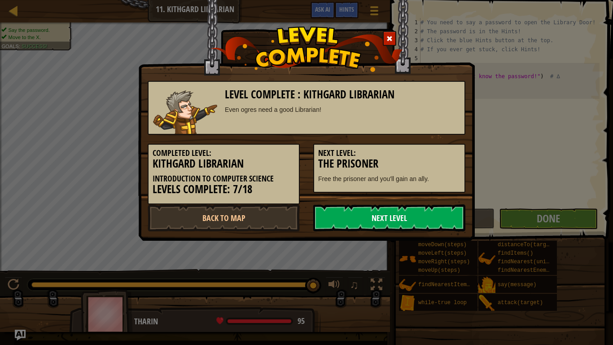
click at [397, 222] on link "Next Level" at bounding box center [389, 217] width 152 height 27
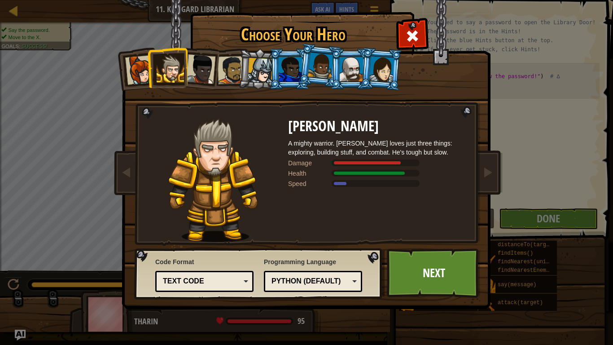
click at [299, 72] on li at bounding box center [319, 65] width 44 height 45
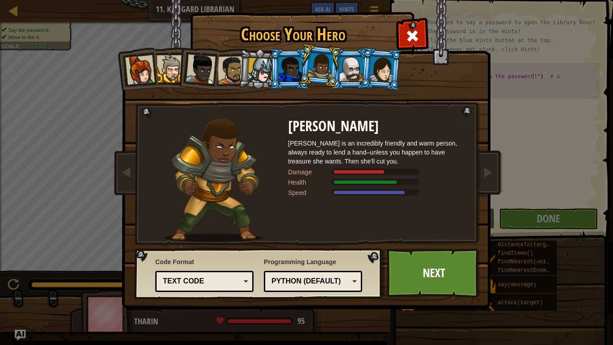
click at [258, 74] on div at bounding box center [261, 71] width 26 height 26
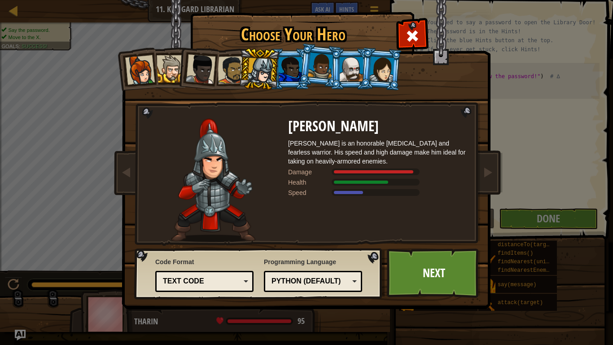
click at [229, 66] on div at bounding box center [232, 70] width 28 height 28
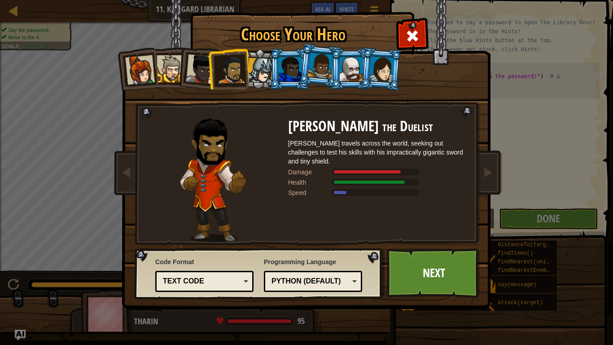
click at [200, 65] on div at bounding box center [201, 69] width 30 height 30
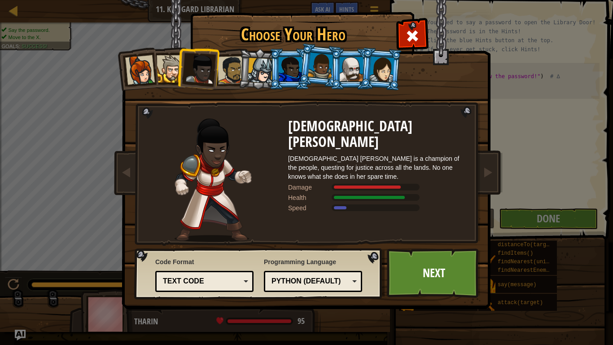
click at [168, 70] on div at bounding box center [170, 68] width 27 height 27
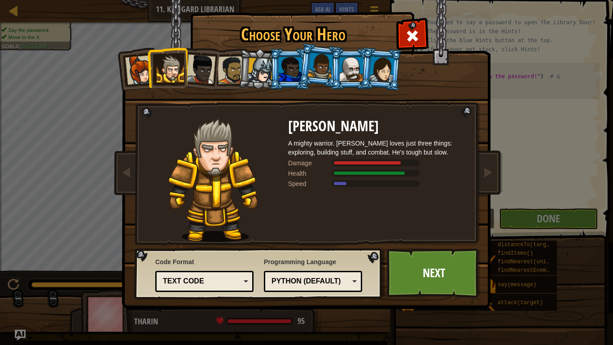
click at [135, 69] on div at bounding box center [140, 70] width 30 height 30
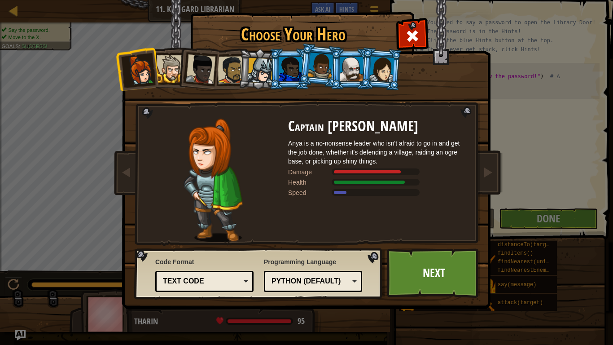
click at [379, 74] on div at bounding box center [381, 69] width 25 height 26
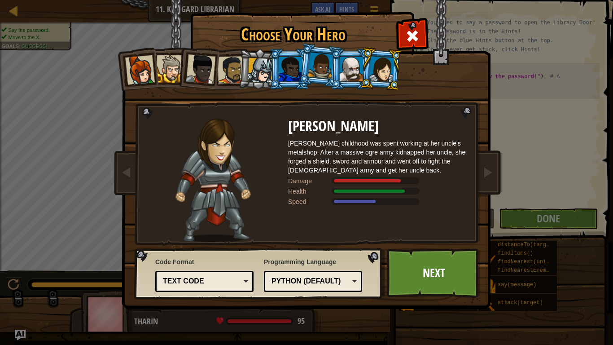
click at [348, 74] on div at bounding box center [351, 69] width 23 height 24
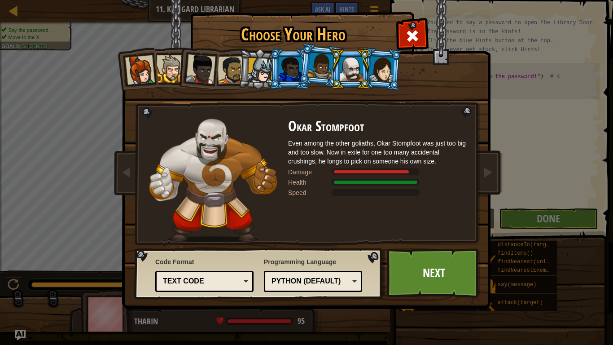
click at [318, 68] on div at bounding box center [321, 65] width 26 height 26
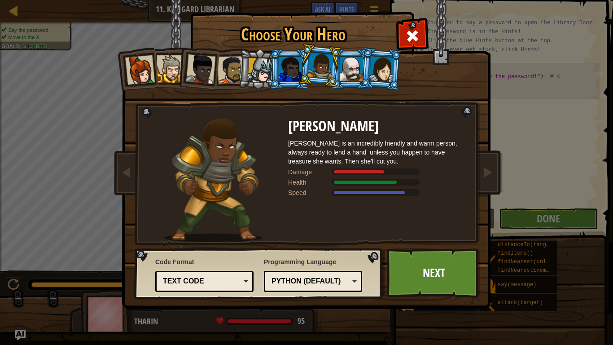
click at [288, 71] on div at bounding box center [290, 69] width 23 height 24
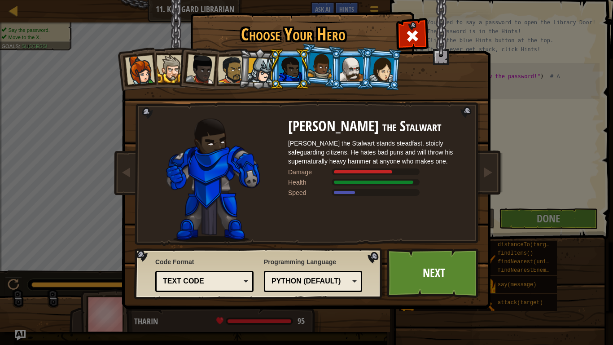
click at [319, 62] on div at bounding box center [321, 65] width 26 height 26
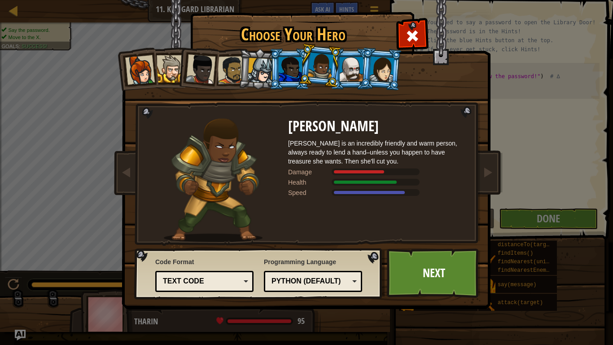
click at [368, 290] on img at bounding box center [308, 147] width 388 height 321
click at [320, 67] on div at bounding box center [321, 65] width 26 height 26
click at [298, 69] on div at bounding box center [290, 69] width 23 height 24
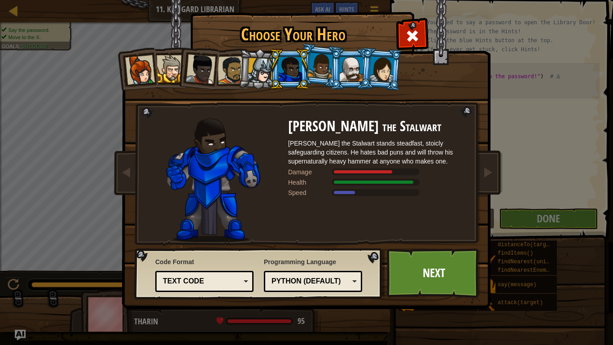
click at [323, 64] on div at bounding box center [321, 65] width 26 height 26
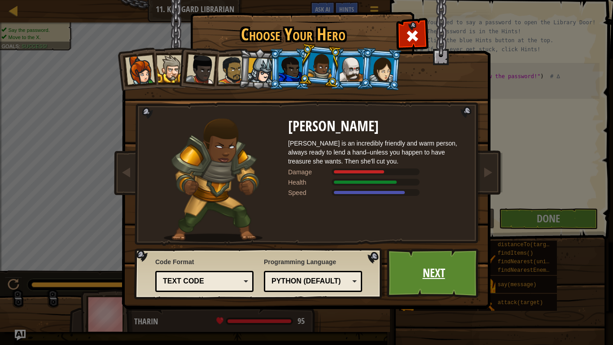
click at [448, 257] on link "Next" at bounding box center [434, 272] width 94 height 49
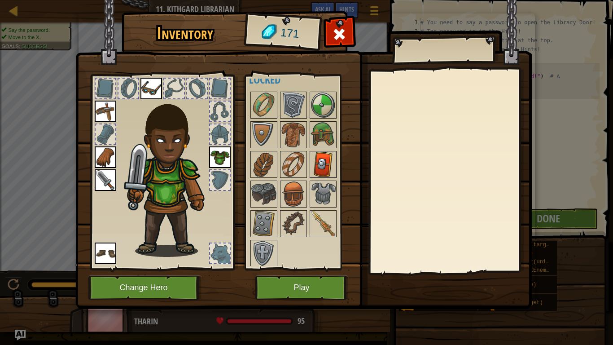
scroll to position [71, 0]
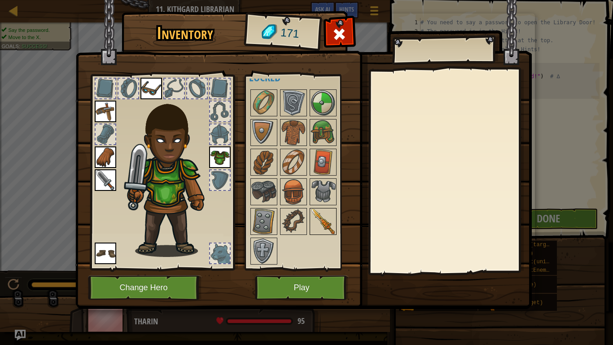
click at [321, 224] on img at bounding box center [322, 221] width 25 height 25
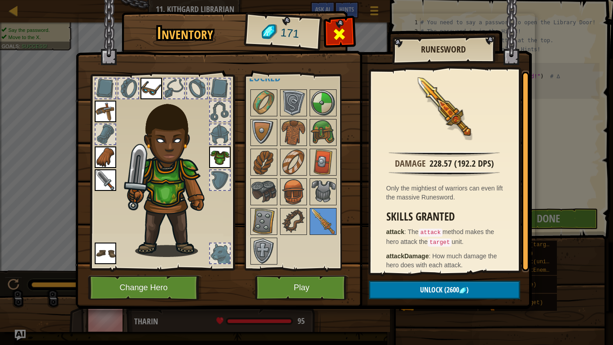
click at [348, 32] on div at bounding box center [339, 36] width 28 height 28
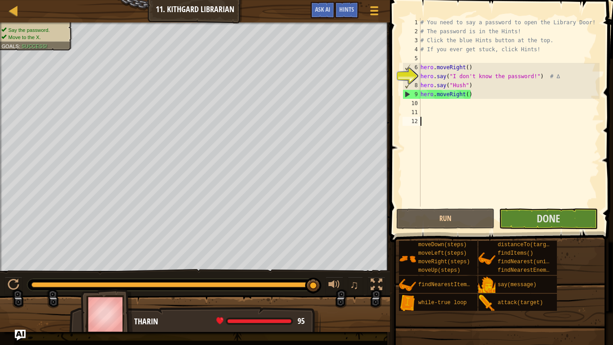
click at [544, 200] on div "# You need to say a password to open the Library Door! # The password is in the…" at bounding box center [509, 121] width 181 height 206
click at [550, 217] on span "Done" at bounding box center [548, 218] width 23 height 14
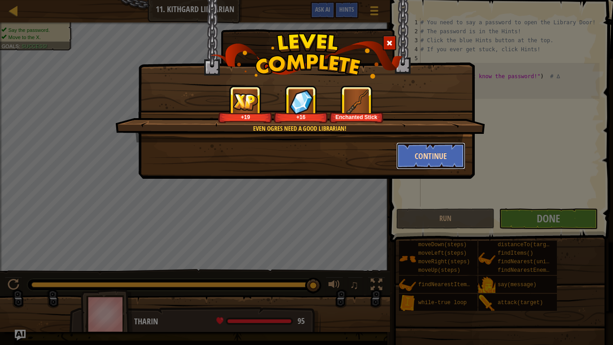
click at [420, 152] on button "Continue" at bounding box center [431, 155] width 70 height 27
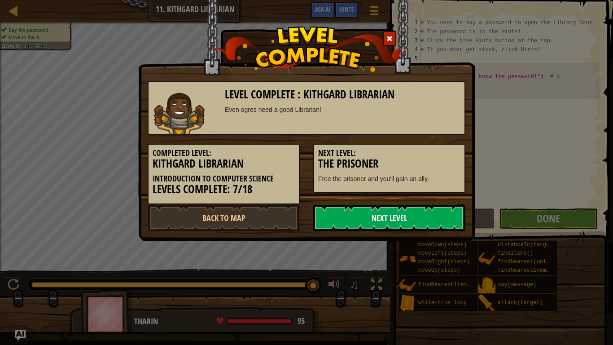
click at [333, 216] on link "Next Level" at bounding box center [389, 217] width 152 height 27
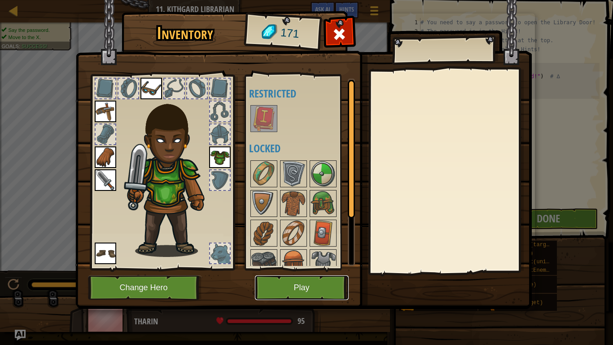
click at [298, 284] on button "Play" at bounding box center [302, 287] width 94 height 25
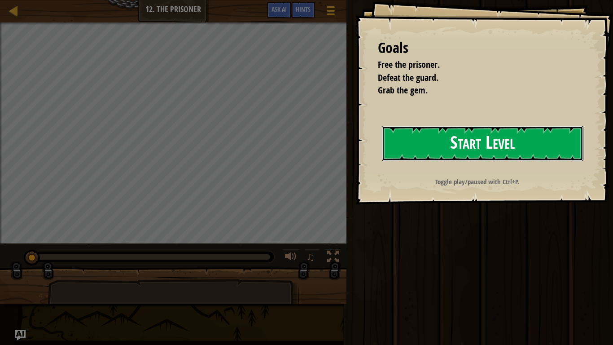
click at [457, 146] on button "Start Level" at bounding box center [482, 143] width 201 height 35
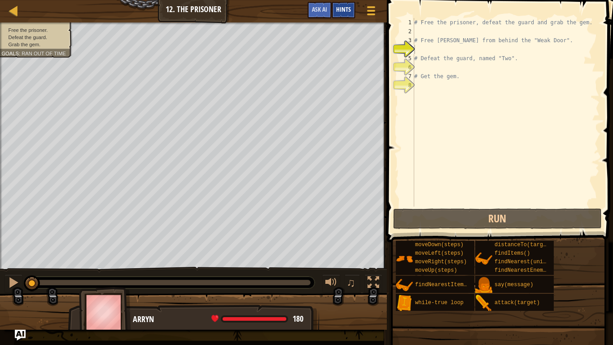
click at [343, 10] on span "Hints" at bounding box center [343, 9] width 15 height 9
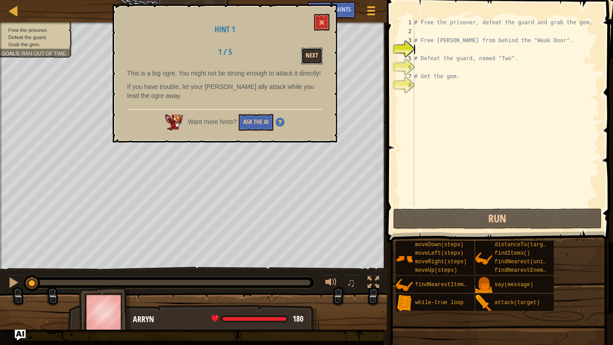
click at [305, 56] on button "Next" at bounding box center [312, 56] width 22 height 17
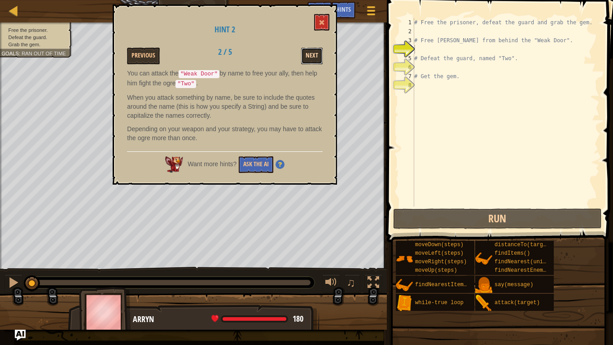
click at [305, 56] on button "Next" at bounding box center [312, 56] width 22 height 17
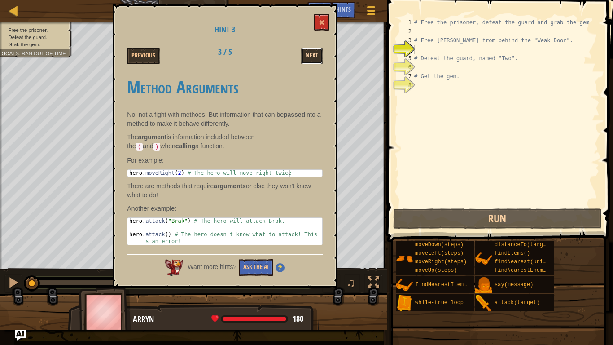
click at [308, 57] on button "Next" at bounding box center [312, 56] width 22 height 17
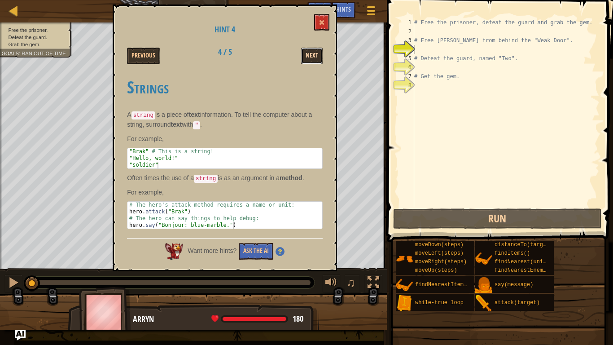
click at [308, 57] on button "Next" at bounding box center [312, 56] width 22 height 17
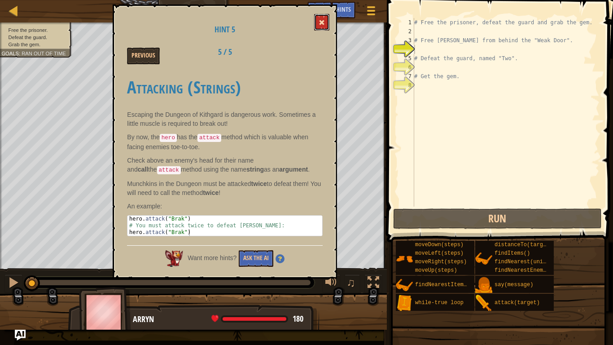
click at [317, 24] on button at bounding box center [321, 22] width 15 height 17
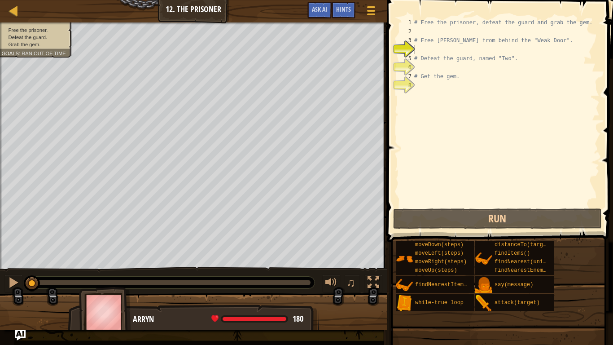
type textarea "# Defeat the guard, named "Two"."
click at [446, 54] on div "# Free the prisoner, defeat the guard and grab the gem. # Free [PERSON_NAME] fr…" at bounding box center [505, 121] width 187 height 206
click at [437, 50] on div "# Free the prisoner, defeat the guard and grab the gem. # Free [PERSON_NAME] fr…" at bounding box center [505, 121] width 187 height 206
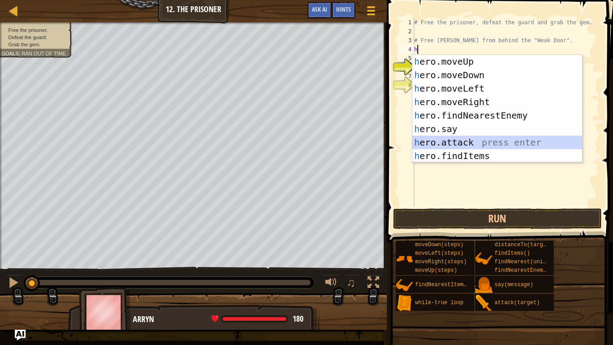
click at [481, 140] on div "h ero.moveUp press enter h ero.moveDown press enter h ero.moveLeft press enter …" at bounding box center [497, 122] width 170 height 135
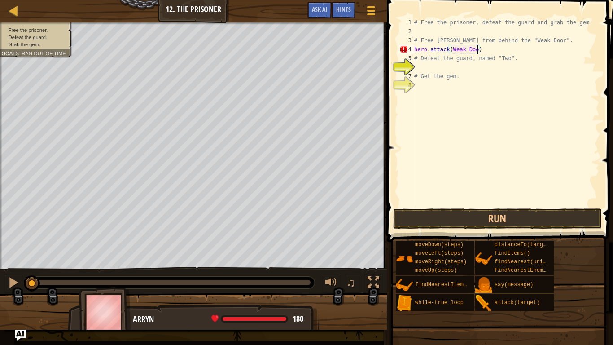
scroll to position [4, 9]
type textarea "hero.attack(Weak Door)"
click at [513, 220] on button "Run" at bounding box center [497, 218] width 209 height 21
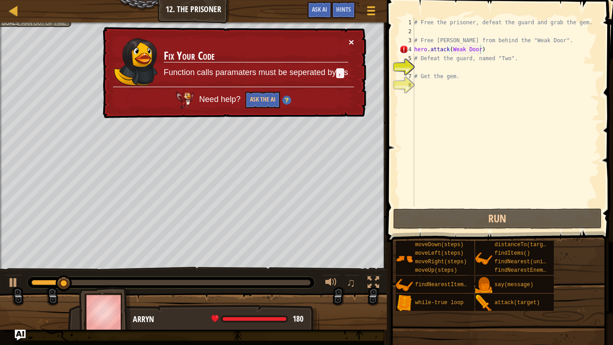
click at [349, 41] on button "×" at bounding box center [351, 41] width 5 height 9
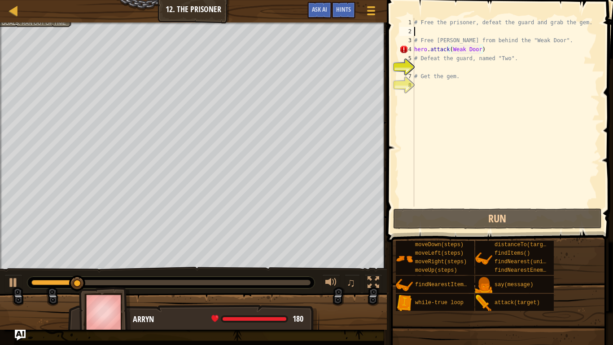
click at [456, 32] on div "# Free the prisoner, defeat the guard and grab the gem. # Free [PERSON_NAME] fr…" at bounding box center [505, 121] width 187 height 206
type textarea "h"
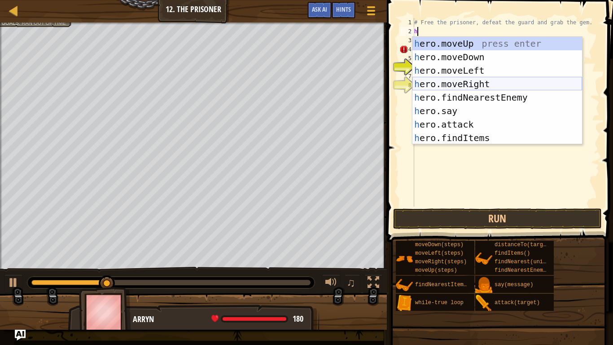
click at [466, 81] on div "h ero.moveUp press enter h ero.moveDown press enter h ero.moveLeft press enter …" at bounding box center [497, 104] width 170 height 135
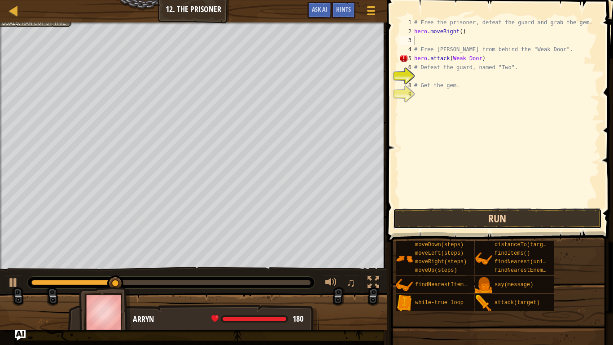
click at [456, 218] on button "Run" at bounding box center [497, 218] width 209 height 21
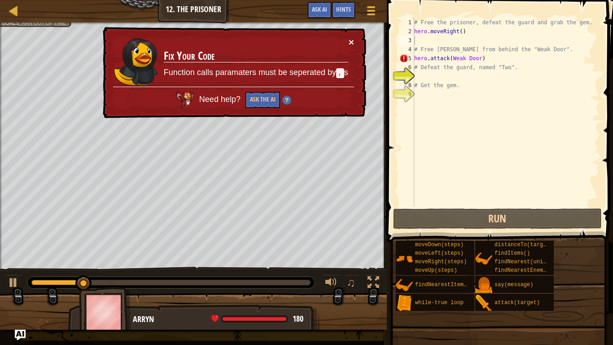
click at [353, 42] on button "×" at bounding box center [351, 41] width 5 height 9
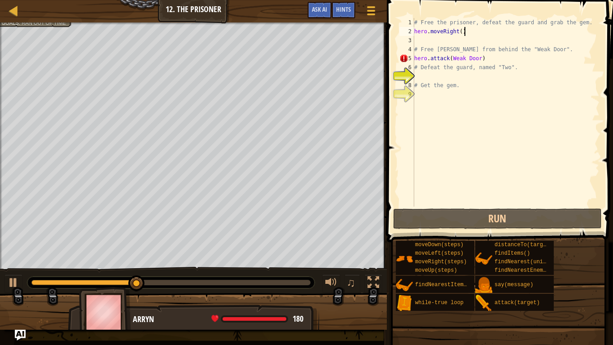
click at [473, 32] on div "# Free the prisoner, defeat the guard and grab the gem. hero . moveRight ( ) # …" at bounding box center [505, 121] width 187 height 206
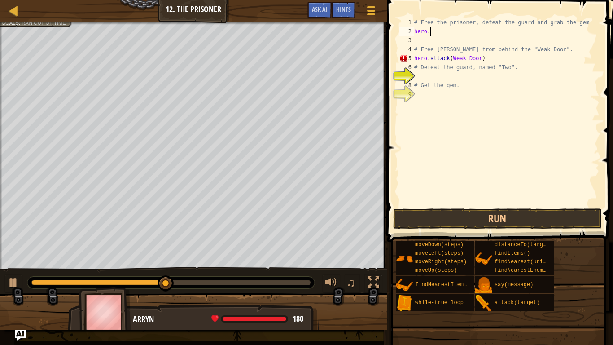
type textarea "h"
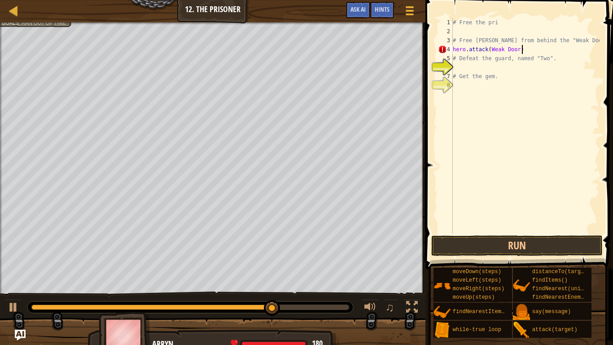
click at [546, 45] on div "# Free the pri # Free [PERSON_NAME] from behind the "Weak Door". hero . attack …" at bounding box center [525, 134] width 148 height 233
type textarea "h"
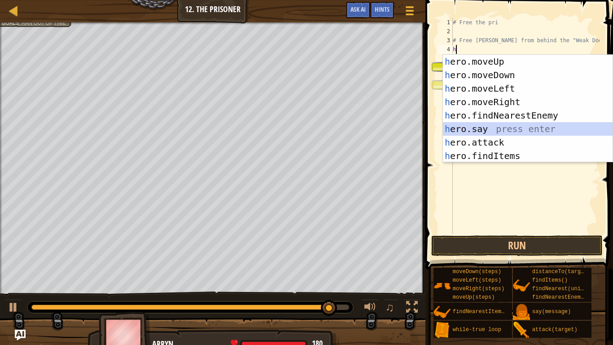
click at [490, 130] on div "h ero.moveUp press enter h ero.moveDown press enter h ero.moveLeft press enter …" at bounding box center [528, 122] width 170 height 135
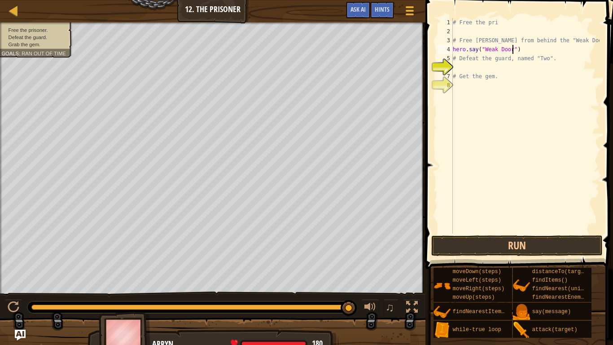
scroll to position [4, 9]
type textarea "hero.say("Weak Door")"
click at [498, 240] on button "Run" at bounding box center [516, 245] width 171 height 21
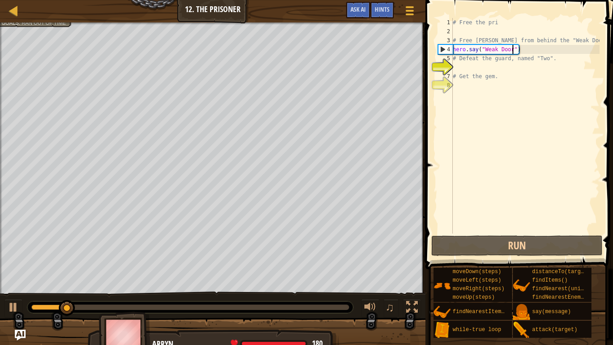
click at [512, 32] on div "# Free the pri # Free [PERSON_NAME] from behind the "Weak Door". hero . say ( "…" at bounding box center [525, 134] width 148 height 233
type textarea "h"
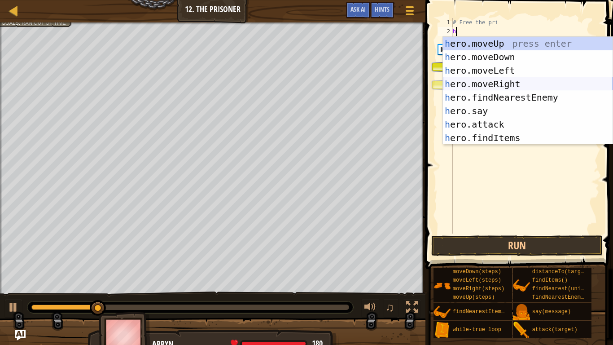
click at [512, 80] on div "h ero.moveUp press enter h ero.moveDown press enter h ero.moveLeft press enter …" at bounding box center [528, 104] width 170 height 135
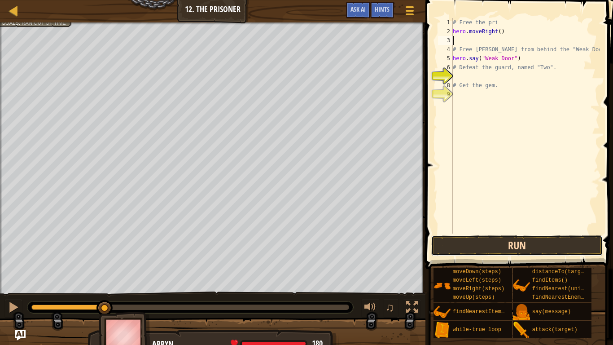
click at [502, 236] on button "Run" at bounding box center [516, 245] width 171 height 21
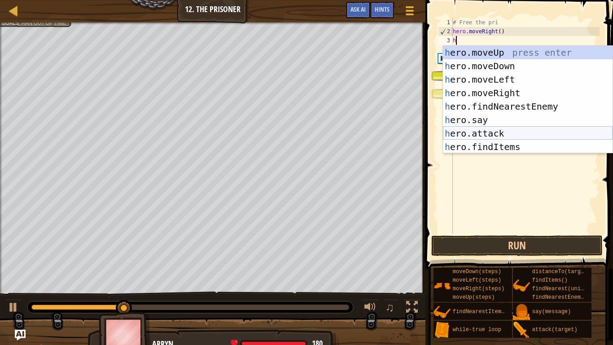
click at [487, 132] on div "h ero.moveUp press enter h ero.moveDown press enter h ero.moveLeft press enter …" at bounding box center [528, 113] width 170 height 135
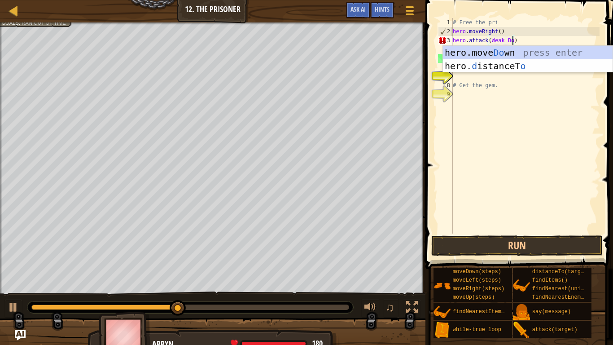
scroll to position [4, 9]
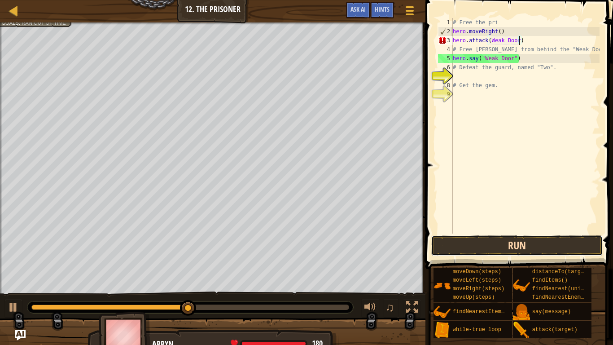
click at [463, 249] on button "Run" at bounding box center [516, 245] width 171 height 21
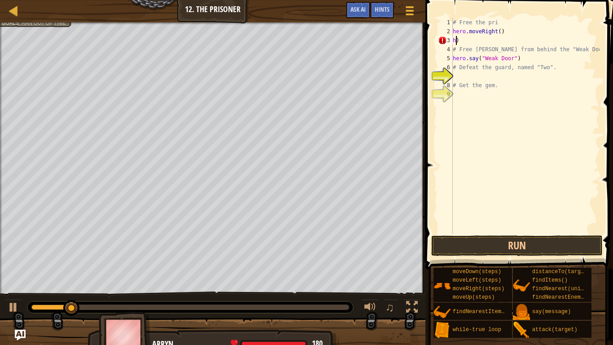
scroll to position [4, 0]
type textarea ")"
click at [476, 42] on div "# Free the pri hero . moveRight ( ) ) # Free [PERSON_NAME] from behind the "Wea…" at bounding box center [525, 134] width 148 height 233
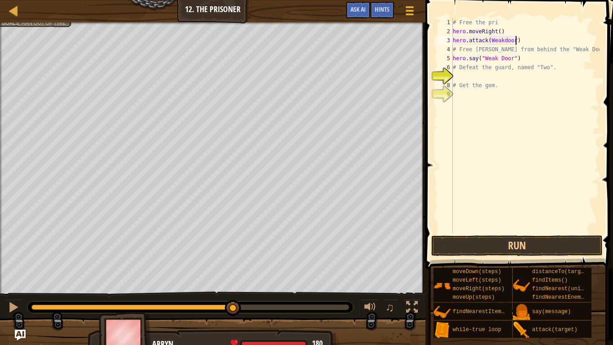
scroll to position [4, 9]
click at [498, 247] on button "Run" at bounding box center [516, 245] width 171 height 21
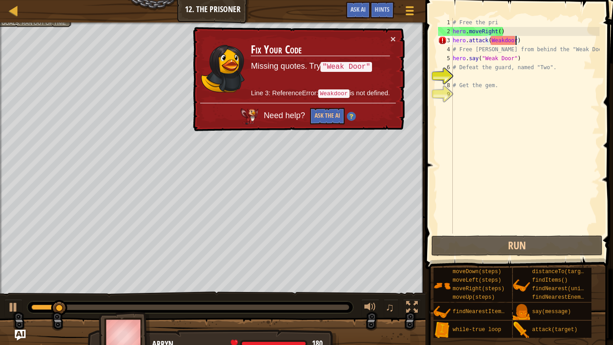
click at [506, 41] on div "# Free the pri hero . moveRight ( ) hero . attack ( Weakdoor ) # Free [PERSON_N…" at bounding box center [525, 134] width 148 height 233
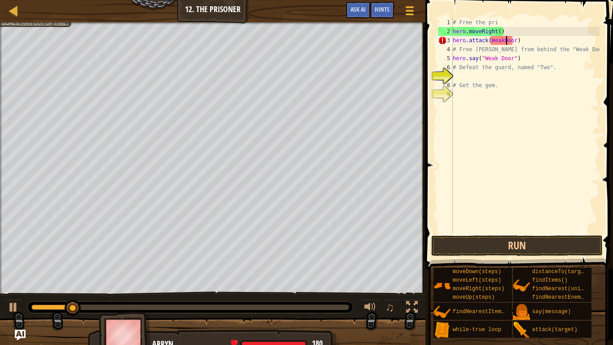
scroll to position [4, 8]
type textarea "hero.attack([GEOGRAPHIC_DATA])"
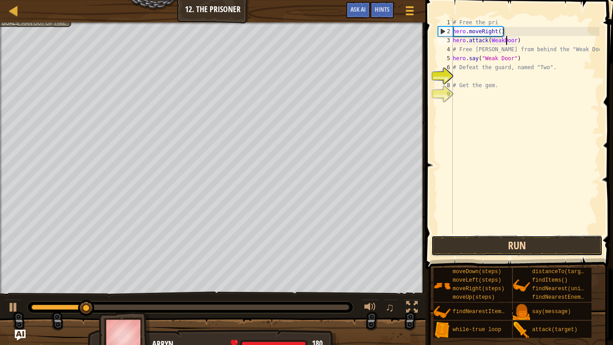
click at [532, 243] on button "Run" at bounding box center [516, 245] width 171 height 21
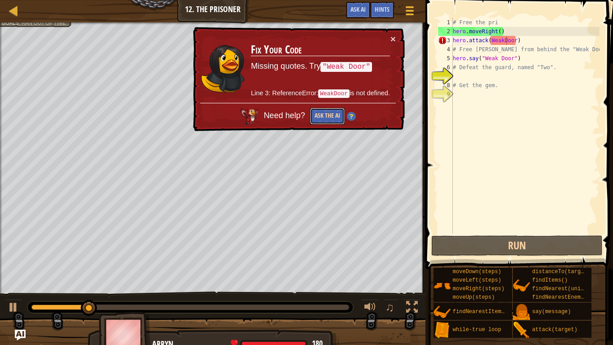
click at [318, 110] on button "Ask the AI" at bounding box center [327, 116] width 35 height 17
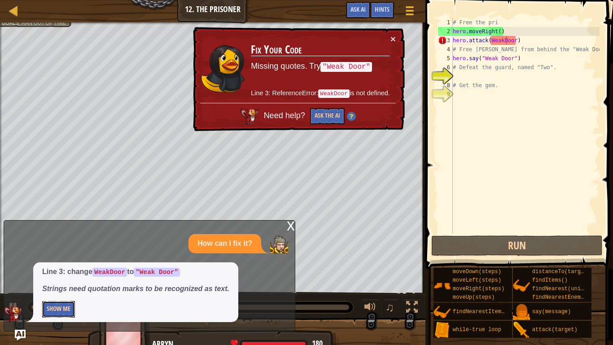
click at [69, 290] on button "Show Me" at bounding box center [58, 309] width 33 height 17
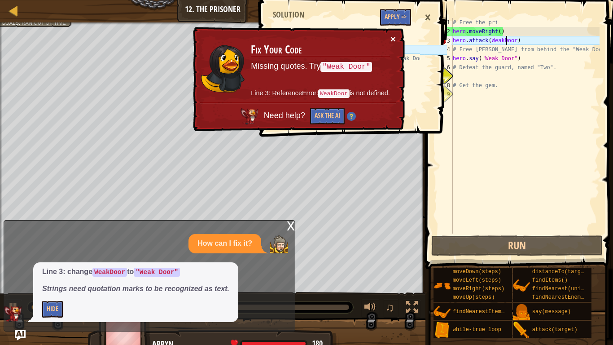
click at [393, 39] on button "×" at bounding box center [392, 38] width 5 height 9
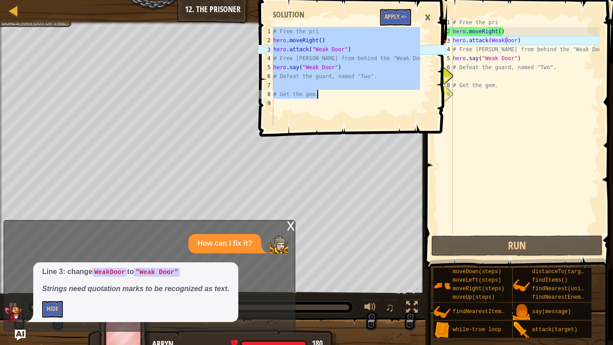
drag, startPoint x: 274, startPoint y: 31, endPoint x: 316, endPoint y: 93, distance: 75.4
click at [316, 93] on div "# Free the pri hero . moveRight ( ) hero . attack ( "Weak Door" ) # Free [PERSO…" at bounding box center [345, 85] width 148 height 117
type textarea "# Get the gem."
click at [502, 87] on div "# Free the pri hero . moveRight ( ) hero . attack ( WeakDoor ) # Free [PERSON_N…" at bounding box center [525, 134] width 148 height 233
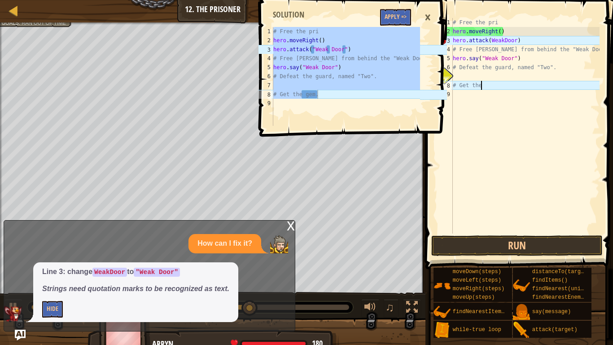
scroll to position [4, 0]
type textarea "#"
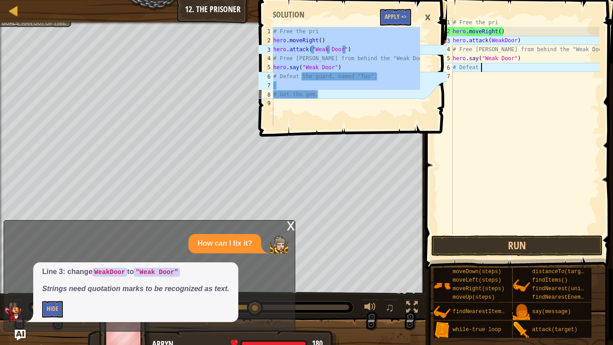
type textarea "#"
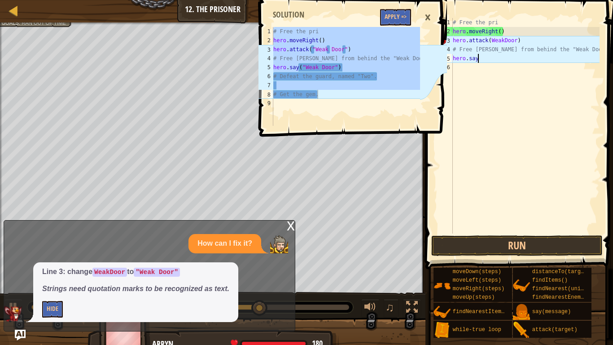
type textarea "hero"
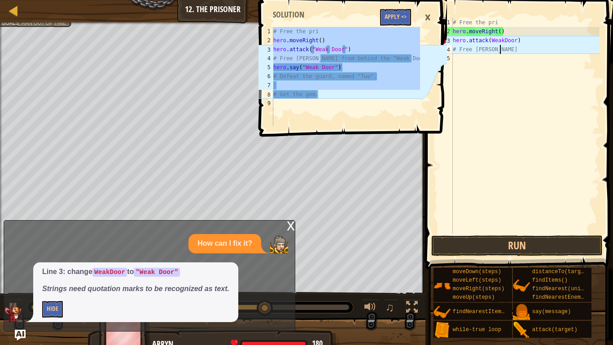
type textarea "#"
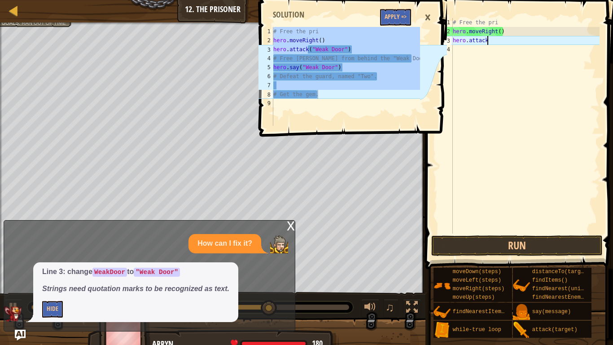
type textarea "hero"
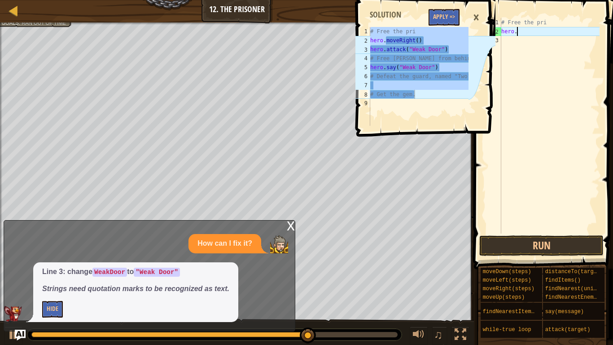
type textarea "hero"
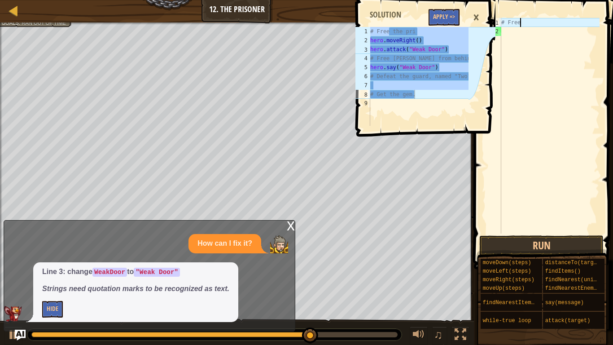
type textarea "#"
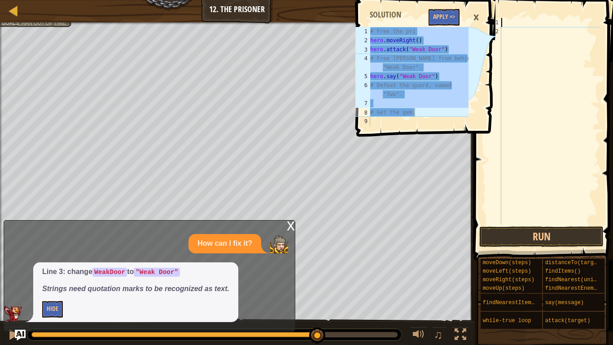
paste textarea "# Get the gem."
type textarea "# Get the gem."
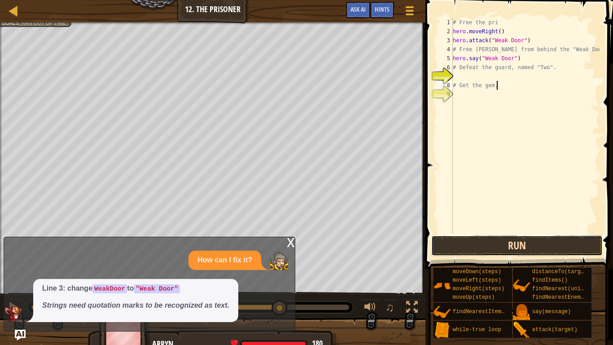
click at [543, 237] on button "Run" at bounding box center [516, 245] width 171 height 21
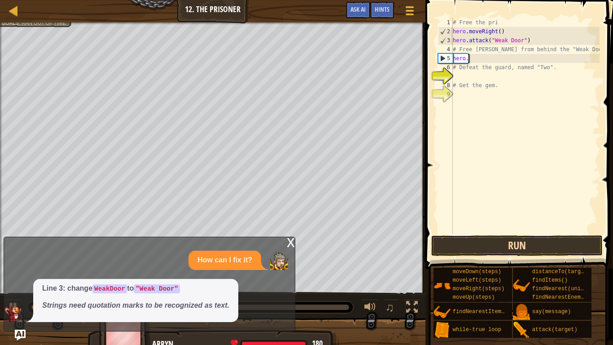
type textarea "hero"
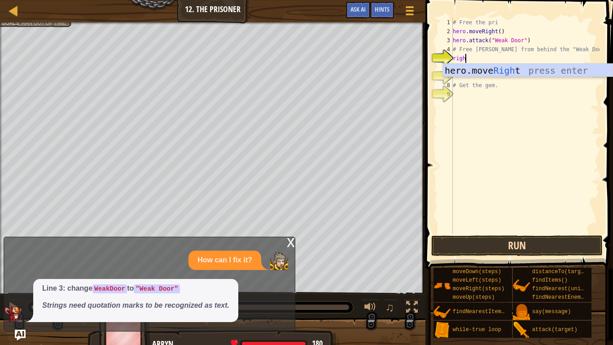
type textarea "right"
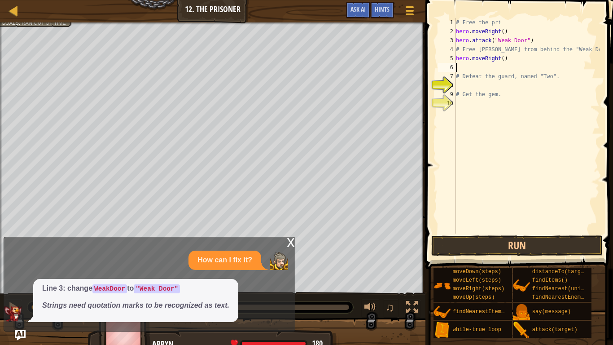
click at [503, 61] on div "# Free the pri hero . moveRight ( ) hero . attack ( "Weak Door" ) # Free [PERSO…" at bounding box center [526, 134] width 145 height 233
type textarea "hero.moveRight(3)"
click at [477, 69] on div "# Free the pri hero . moveRight ( ) hero . attack ( "Weak Door" ) # Free [PERSO…" at bounding box center [526, 134] width 145 height 233
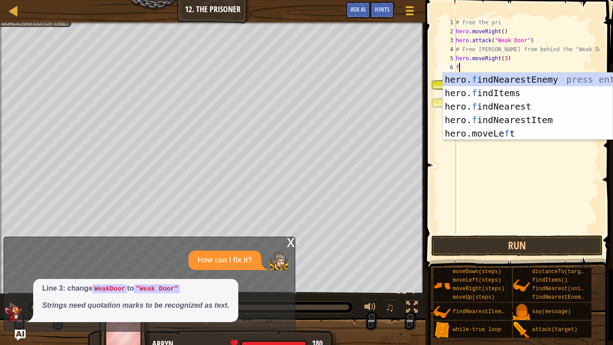
type textarea "fin"
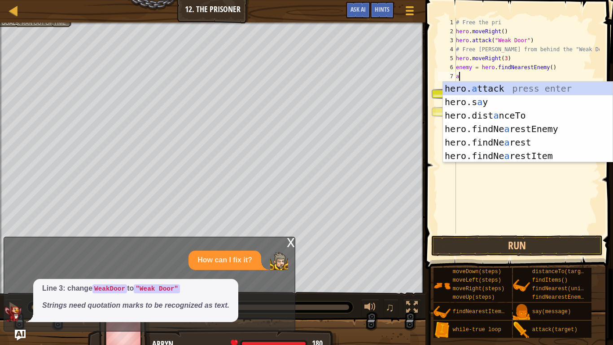
scroll to position [4, 0]
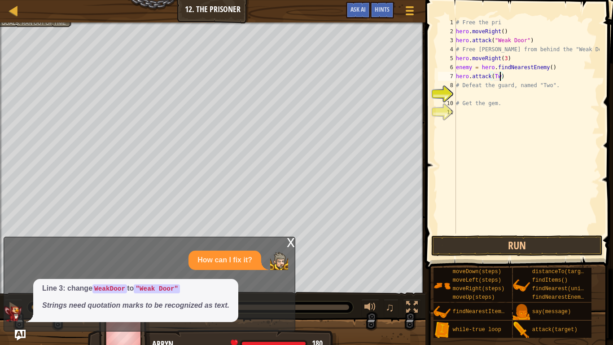
type textarea "hero.attack(Two)"
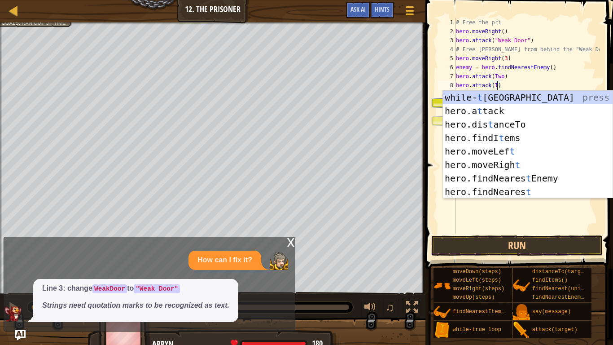
type textarea "hero.attack(Two)"
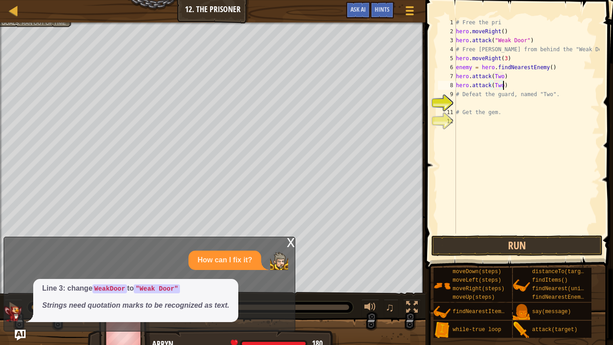
scroll to position [4, 7]
click at [506, 87] on div "# Free the pri hero . moveRight ( ) hero . attack ( "Weak Door" ) # Free [PERSO…" at bounding box center [526, 134] width 145 height 233
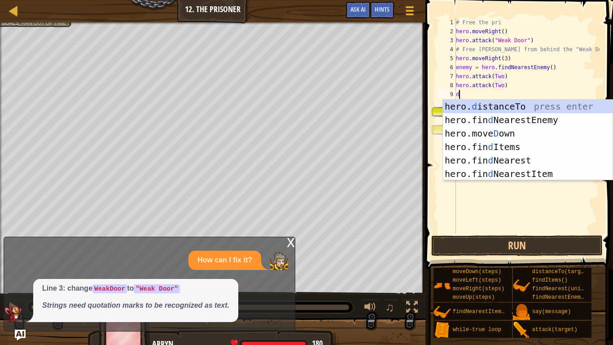
type textarea "dow"
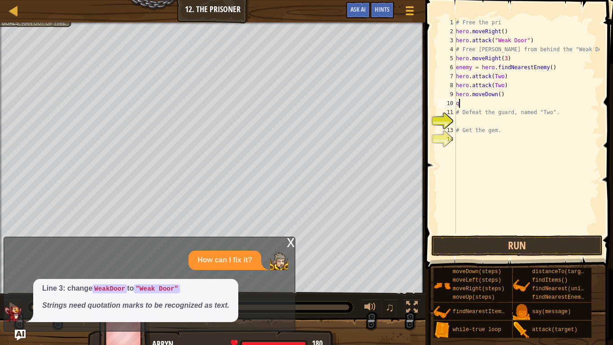
click at [499, 93] on div "# Free the pri hero . moveRight ( ) hero . attack ( "Weak Door" ) # Free [PERSO…" at bounding box center [526, 134] width 145 height 233
click at [474, 100] on div "# Free the pri hero . moveRight ( ) hero . attack ( "Weak Door" ) # Free [PERSO…" at bounding box center [526, 134] width 145 height 233
type textarea "q"
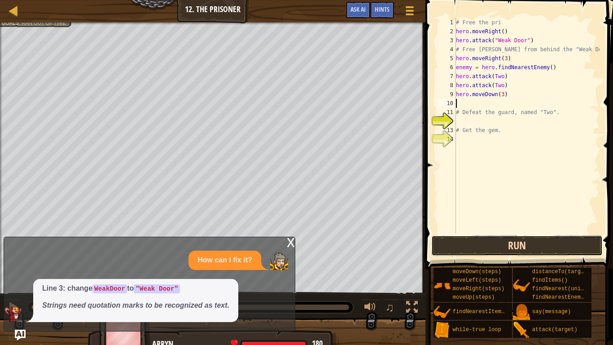
click at [460, 236] on button "Run" at bounding box center [516, 245] width 171 height 21
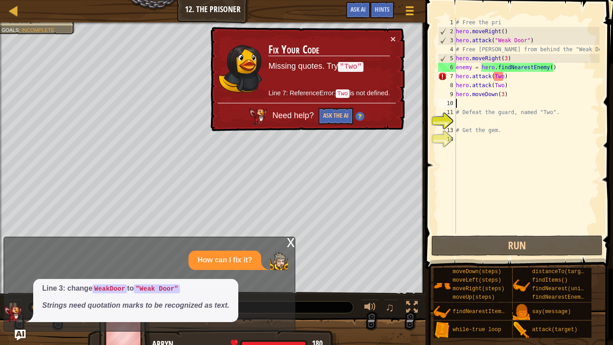
click at [495, 74] on div "# Free the pri hero . moveRight ( ) hero . attack ( "Weak Door" ) # Free [PERSO…" at bounding box center [526, 134] width 145 height 233
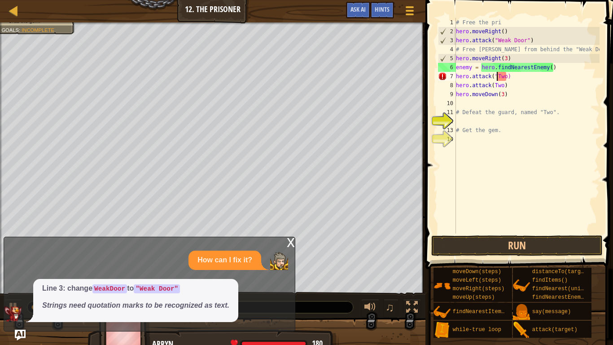
scroll to position [4, 6]
click at [506, 76] on div "# Free the pri hero . moveRight ( ) hero . attack ( "Weak Door" ) # Free [PERSO…" at bounding box center [526, 134] width 145 height 233
click at [504, 84] on div "# Free the pri hero . moveRight ( ) hero . attack ( "Weak Door" ) # Free [PERSO…" at bounding box center [526, 134] width 145 height 233
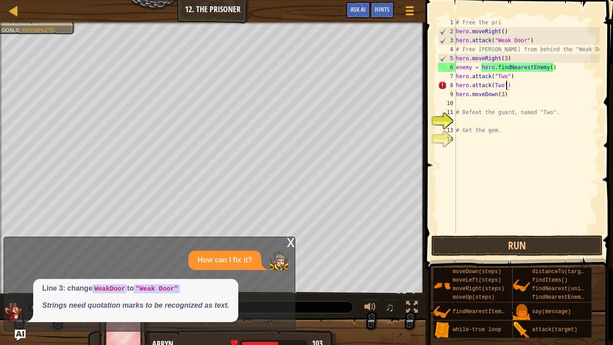
click at [493, 83] on div "# Free the pri hero . moveRight ( ) hero . attack ( "Weak Door" ) # Free [PERSO…" at bounding box center [526, 134] width 145 height 233
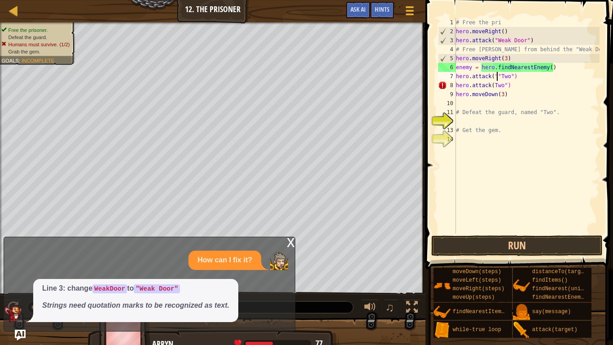
scroll to position [4, 6]
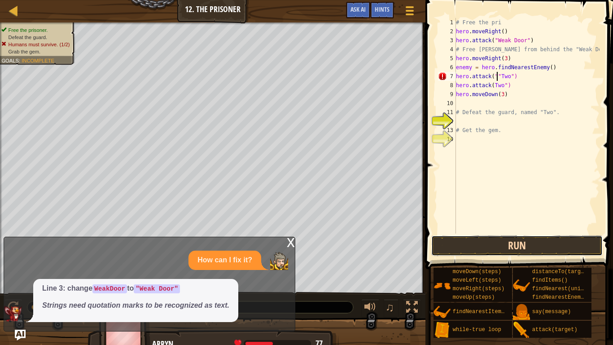
click at [524, 237] on button "Run" at bounding box center [516, 245] width 171 height 21
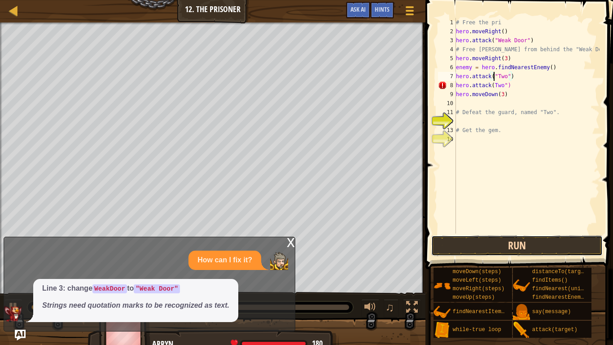
click at [535, 247] on button "Run" at bounding box center [516, 245] width 171 height 21
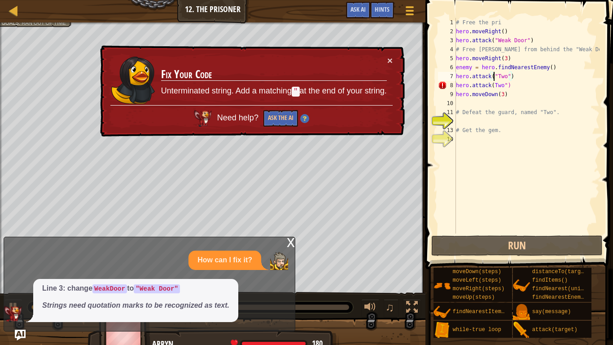
click at [494, 83] on div "# Free the pri hero . moveRight ( ) hero . attack ( "Weak Door" ) # Free [PERSO…" at bounding box center [526, 134] width 145 height 233
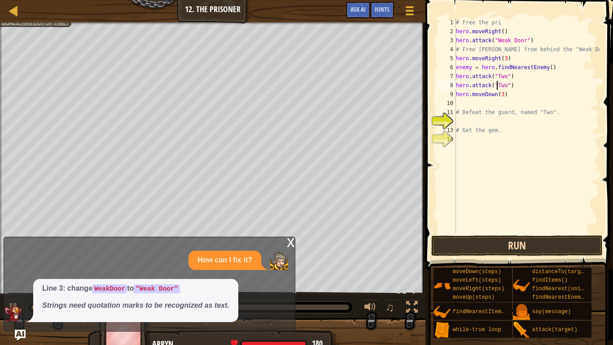
type textarea "hero.attack("Two")"
click at [489, 235] on button "Run" at bounding box center [516, 245] width 171 height 21
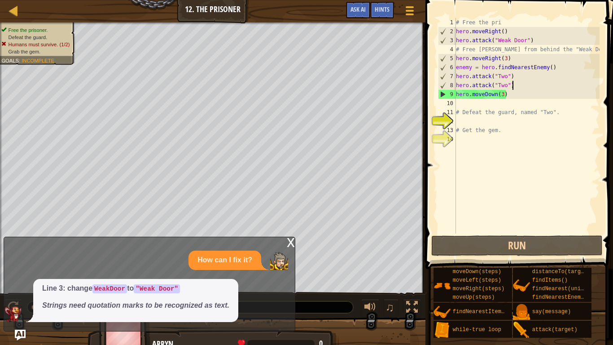
click at [513, 83] on div "# Free the pri hero . moveRight ( ) hero . attack ( "Weak Door" ) # Free [PERSO…" at bounding box center [526, 134] width 145 height 233
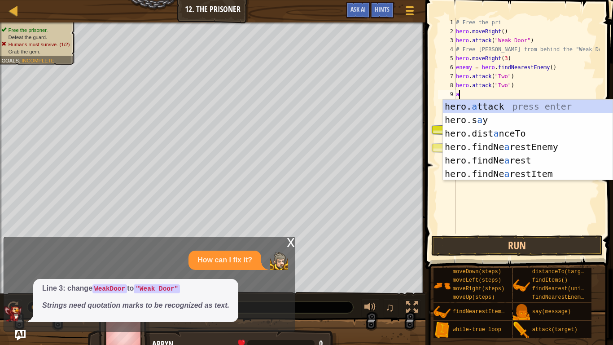
scroll to position [4, 0]
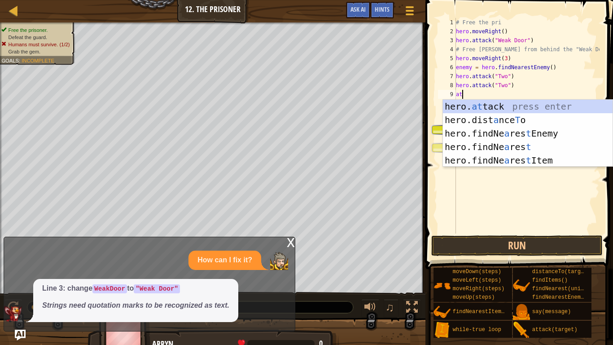
type textarea "a"
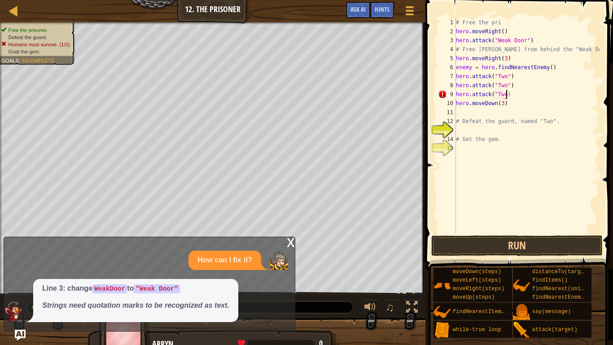
scroll to position [4, 7]
type textarea "hero.attack("Two")"
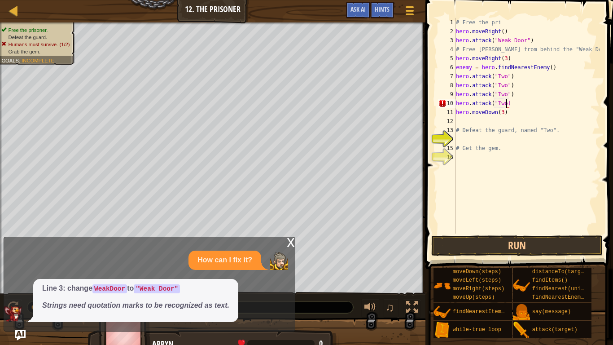
scroll to position [4, 8]
click at [543, 245] on button "Run" at bounding box center [516, 245] width 171 height 21
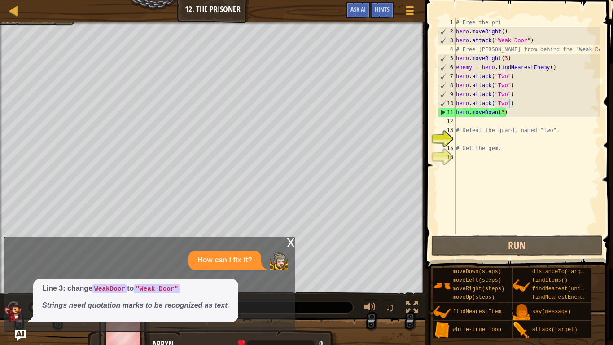
click at [23, 23] on div at bounding box center [212, 23] width 425 height 2
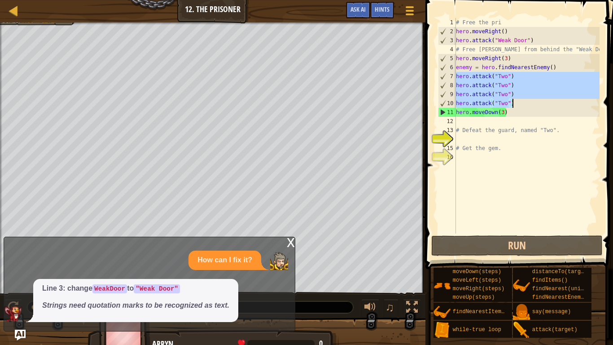
drag, startPoint x: 456, startPoint y: 74, endPoint x: 512, endPoint y: 106, distance: 64.7
click at [512, 106] on div "# Free the pri hero . moveRight ( ) hero . attack ( "Weak Door" ) # Free [PERSO…" at bounding box center [526, 134] width 145 height 233
click at [517, 104] on div "# Free the pri hero . moveRight ( ) hero . attack ( "Weak Door" ) # Free [PERSO…" at bounding box center [526, 125] width 145 height 215
type textarea "hero.attack("Two")"
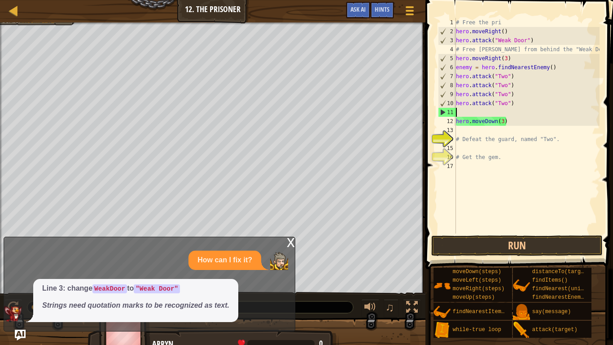
scroll to position [4, 0]
paste textarea "hero.attack("Two")"
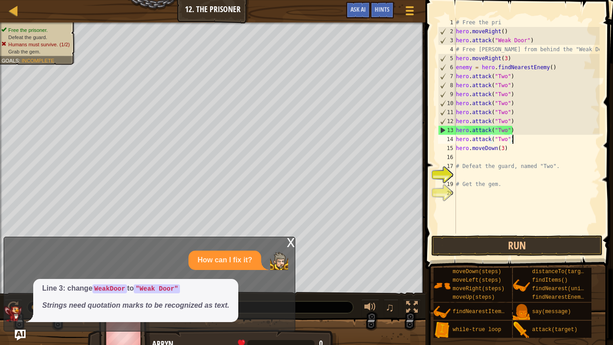
click at [506, 147] on div "# Free the pri hero . moveRight ( ) hero . attack ( "Weak Door" ) # Free [PERSO…" at bounding box center [526, 134] width 145 height 233
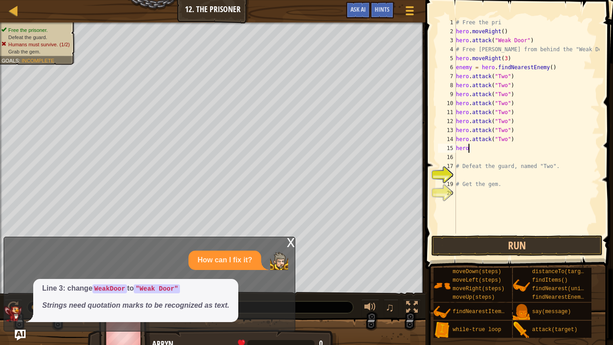
type textarea "hero."
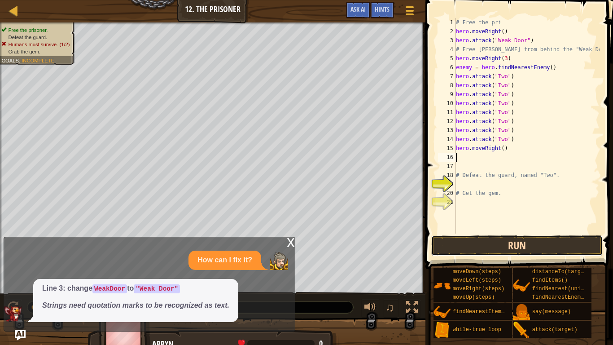
click at [487, 243] on button "Run" at bounding box center [516, 245] width 171 height 21
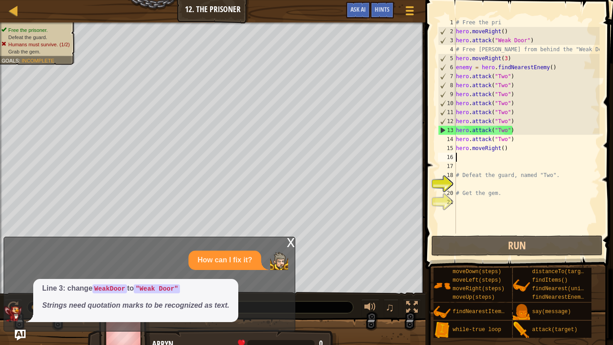
click at [515, 84] on div "# Free the pri hero . moveRight ( ) hero . attack ( "Weak Door" ) # Free [PERSO…" at bounding box center [526, 134] width 145 height 233
type textarea "hero.attack("Two")"
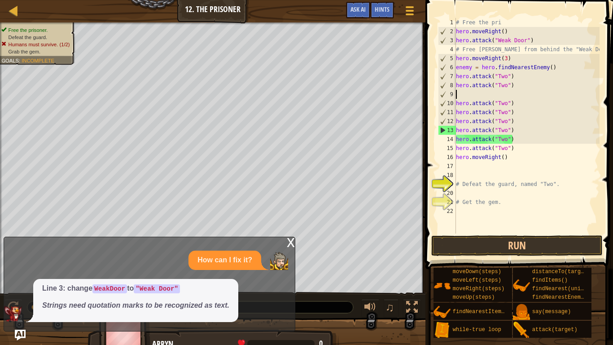
type textarea "b"
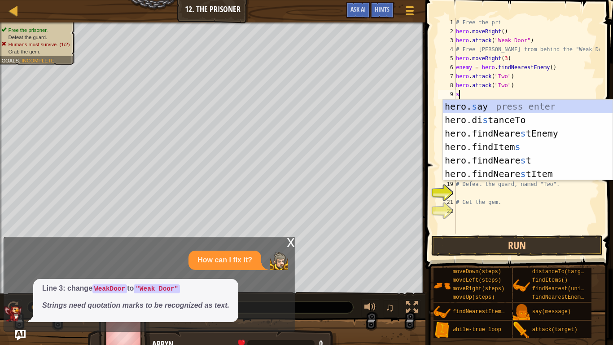
scroll to position [4, 0]
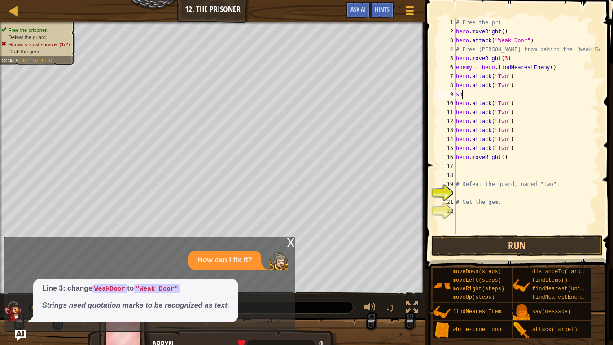
type textarea "s"
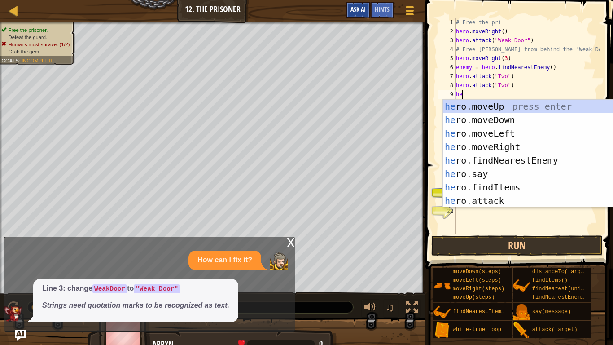
type textarea "he"
click at [350, 12] on span "Ask AI" at bounding box center [357, 9] width 15 height 9
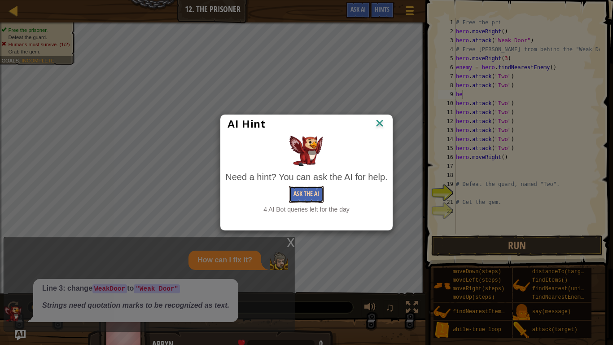
click at [302, 197] on button "Ask the AI" at bounding box center [306, 194] width 35 height 17
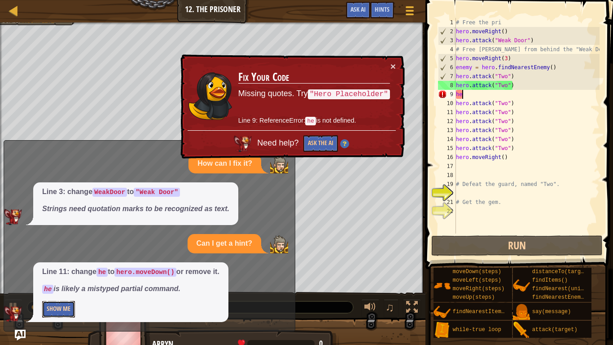
click at [70, 290] on button "Show Me" at bounding box center [58, 309] width 33 height 17
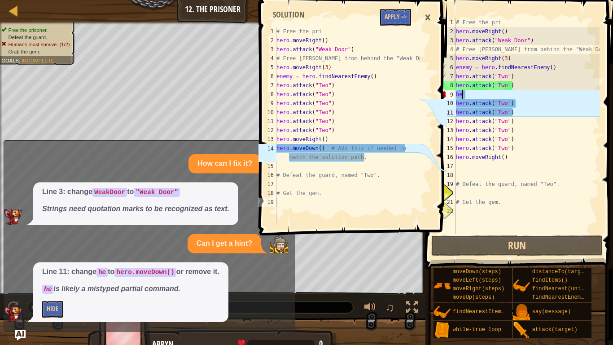
type textarea "h"
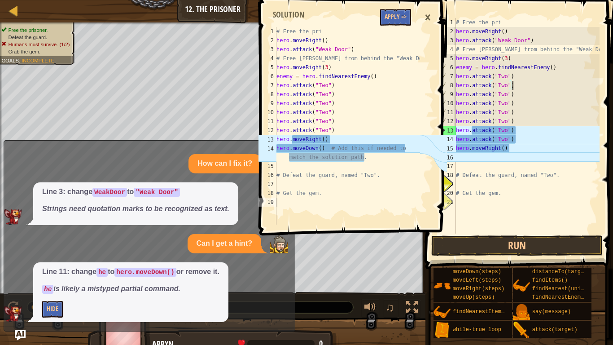
click at [509, 149] on div "# Free the pri hero . moveRight ( ) hero . attack ( "Weak Door" ) # Free [PERSO…" at bounding box center [526, 134] width 145 height 233
type textarea "hero"
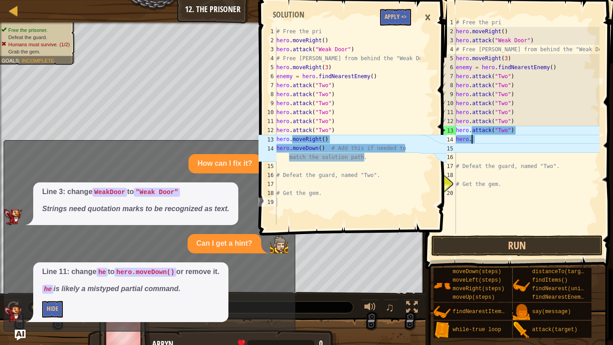
type textarea "hero"
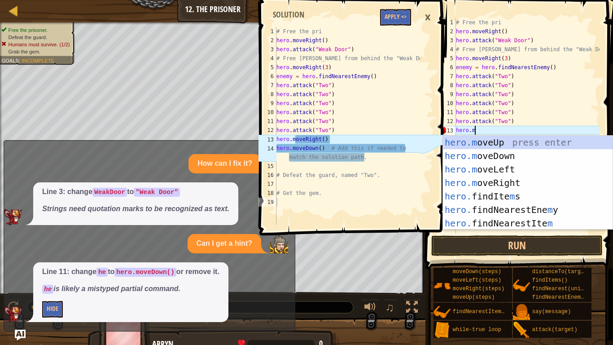
type textarea "[DOMAIN_NAME]"
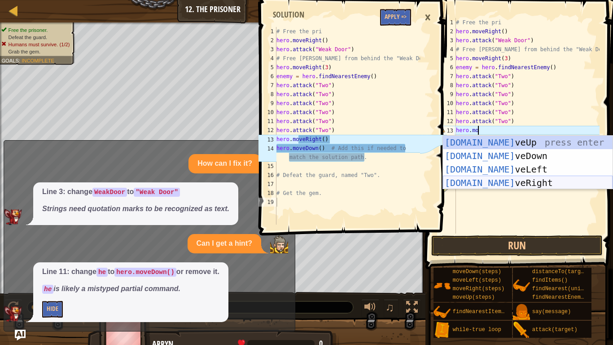
click at [523, 181] on div "[DOMAIN_NAME] veUp press enter [DOMAIN_NAME] veDown press enter [DOMAIN_NAME] v…" at bounding box center [528, 175] width 170 height 81
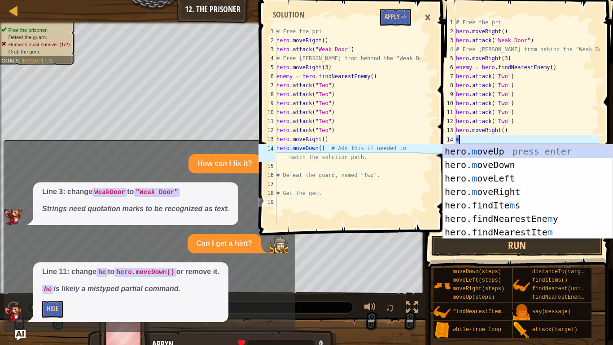
type textarea "mo"
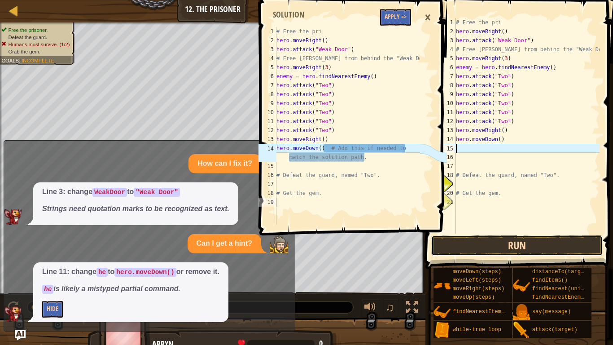
click at [507, 246] on button "Run" at bounding box center [516, 245] width 171 height 21
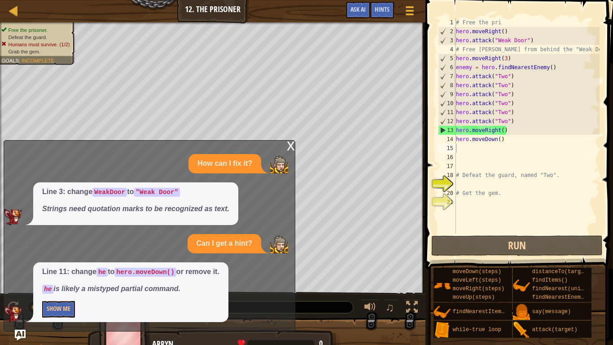
click at [292, 145] on div "x" at bounding box center [291, 144] width 8 height 9
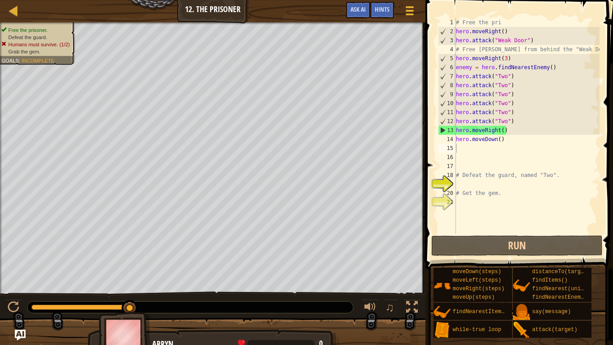
click at [536, 140] on div "# Free the pri hero . moveRight ( ) hero . attack ( "Weak Door" ) # Free [PERSO…" at bounding box center [526, 134] width 145 height 233
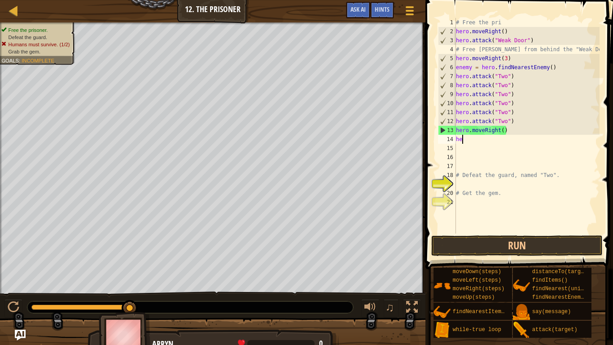
type textarea "h"
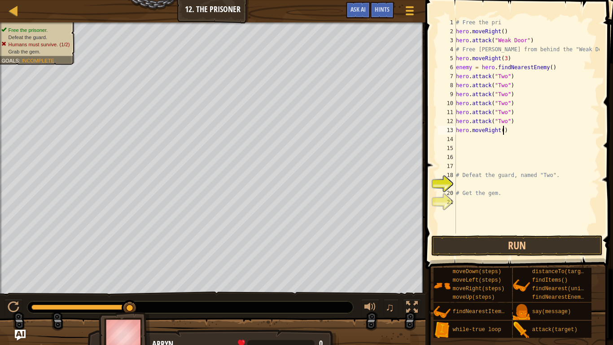
click at [504, 130] on div "# Free the pri hero . moveRight ( ) hero . attack ( "Weak Door" ) # Free [PERSO…" at bounding box center [526, 134] width 145 height 233
click at [523, 131] on div "# Free the pri hero . moveRight ( ) hero . attack ( "Weak Door" ) # Free [PERSO…" at bounding box center [526, 134] width 145 height 233
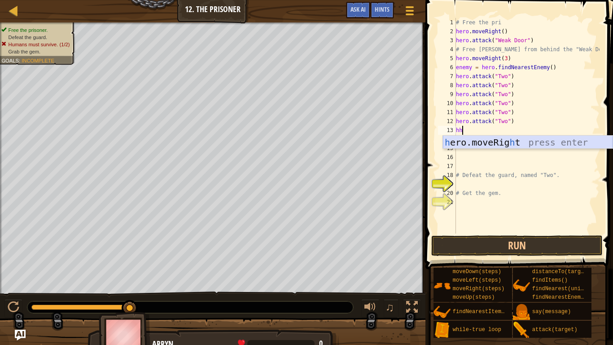
type textarea "h"
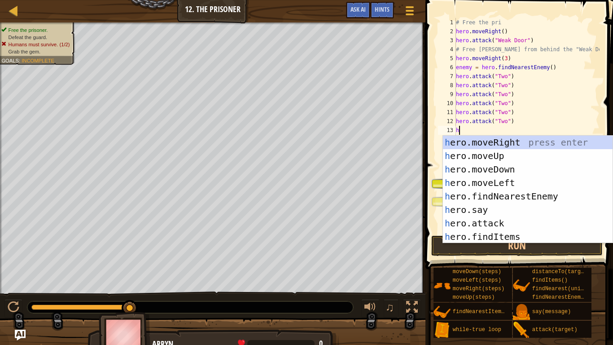
scroll to position [4, 0]
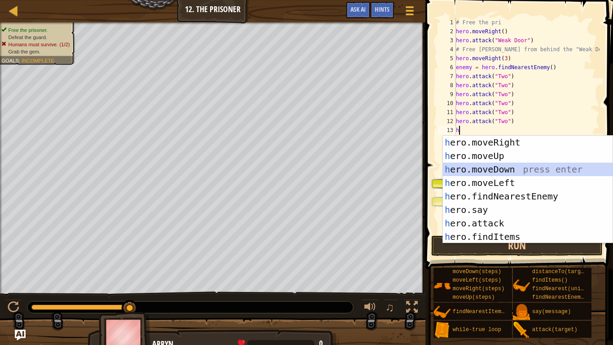
click at [512, 172] on div "h ero.moveRight press enter h ero.moveUp press enter h ero.moveDown press enter…" at bounding box center [528, 202] width 170 height 135
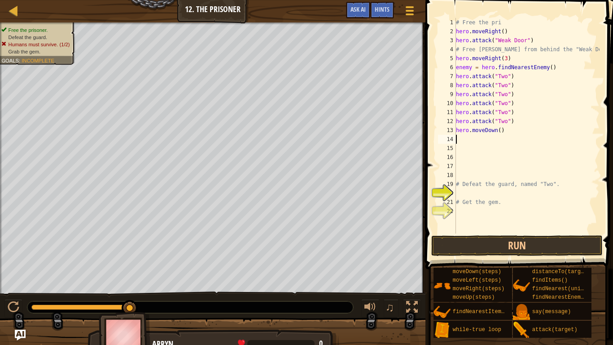
click at [555, 68] on div "# Free the pri hero . moveRight ( ) hero . attack ( "Weak Door" ) # Free [PERSO…" at bounding box center [526, 134] width 145 height 233
type textarea "e"
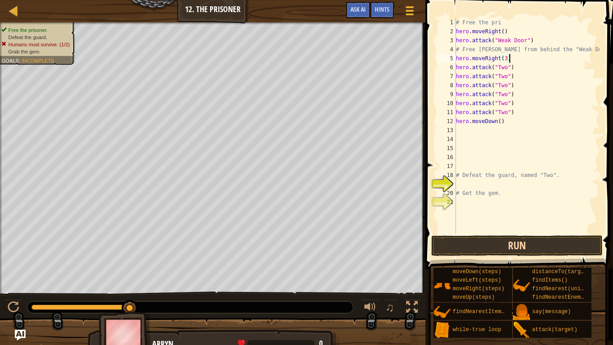
type textarea "hero.moveRight(3)"
click at [563, 246] on button "Run" at bounding box center [516, 245] width 171 height 21
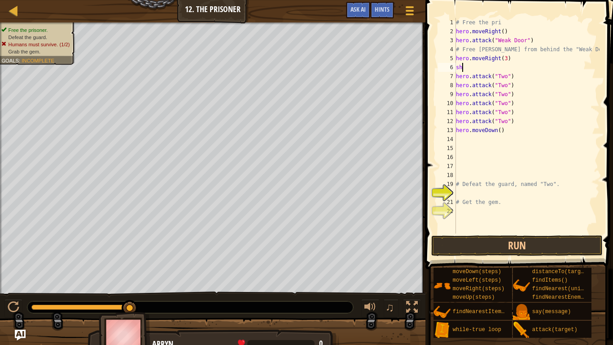
scroll to position [4, 0]
type textarea "sh"
click at [10, 13] on div at bounding box center [13, 10] width 11 height 11
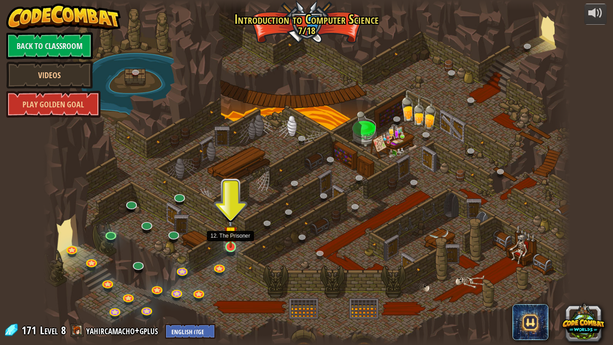
click at [231, 247] on img at bounding box center [230, 232] width 13 height 31
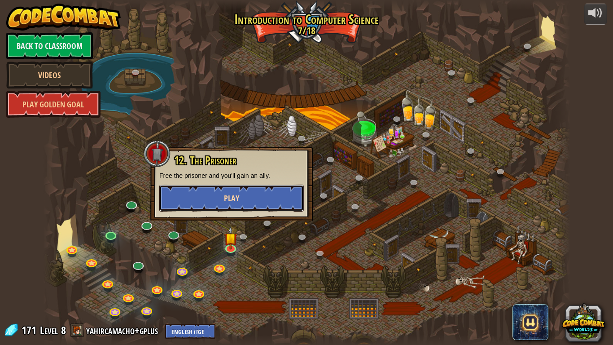
click at [231, 195] on span "Play" at bounding box center [231, 197] width 15 height 11
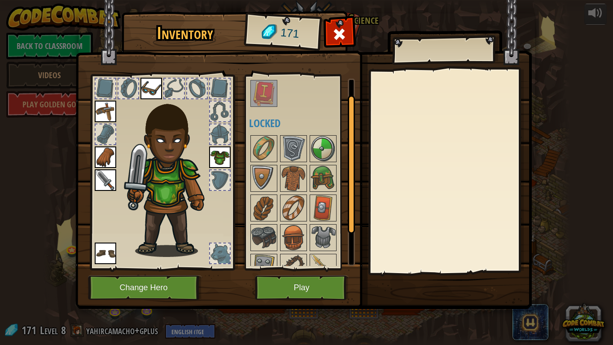
scroll to position [29, 0]
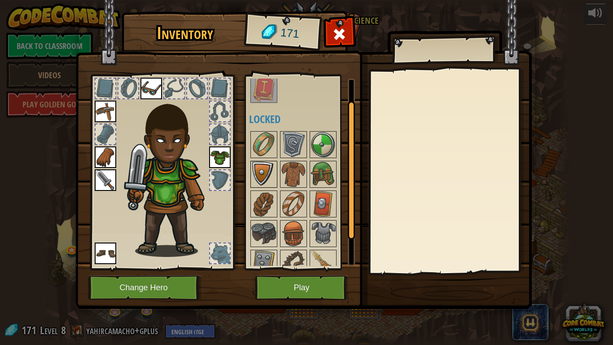
click at [262, 173] on img at bounding box center [263, 173] width 25 height 25
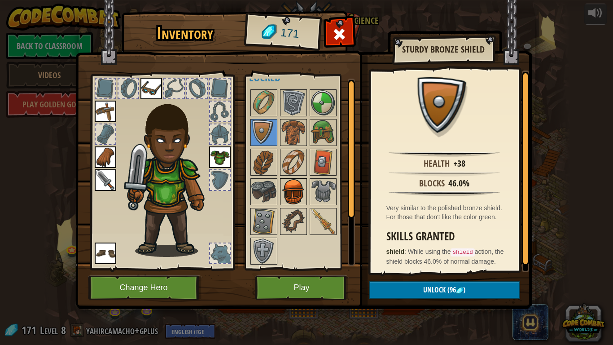
scroll to position [0, 0]
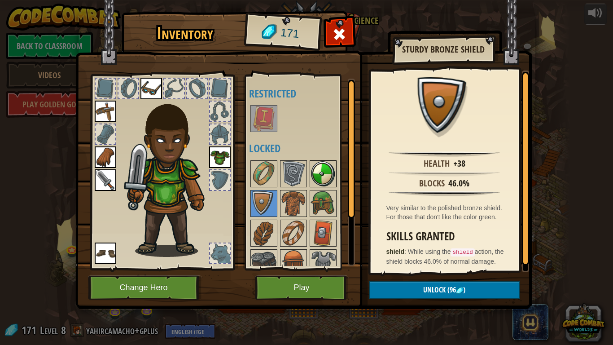
click at [319, 168] on img at bounding box center [322, 173] width 25 height 25
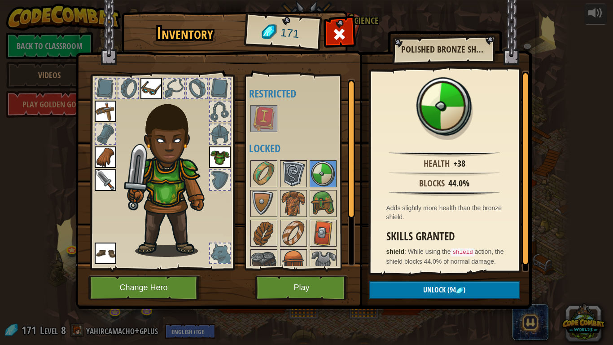
click at [300, 167] on img at bounding box center [293, 173] width 25 height 25
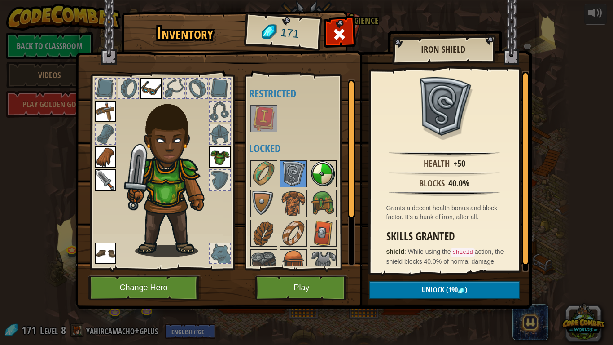
click at [311, 167] on img at bounding box center [322, 173] width 25 height 25
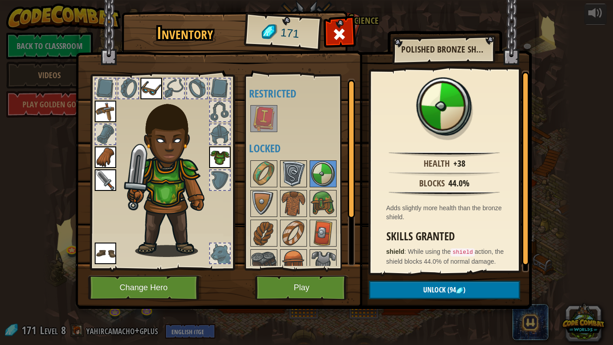
click at [303, 178] on img at bounding box center [293, 173] width 25 height 25
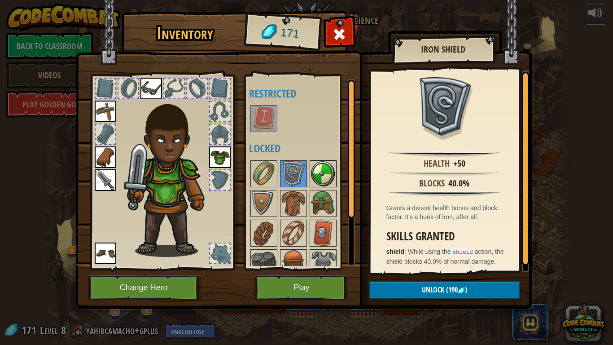
click at [319, 175] on img at bounding box center [322, 173] width 25 height 25
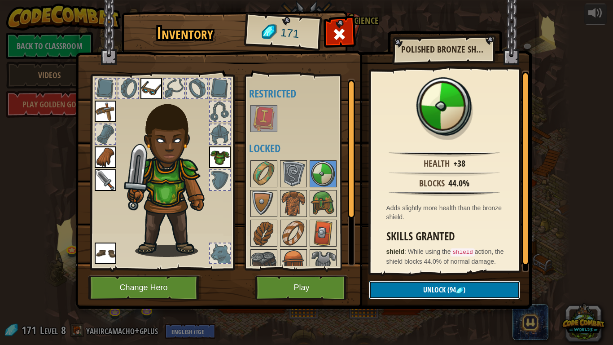
click at [456, 290] on button "Unlock (94 )" at bounding box center [444, 289] width 151 height 18
click at [455, 290] on button "Confirm" at bounding box center [444, 289] width 151 height 18
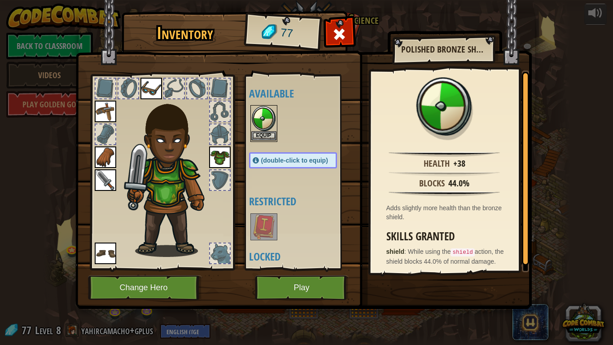
click at [263, 120] on img at bounding box center [263, 118] width 25 height 25
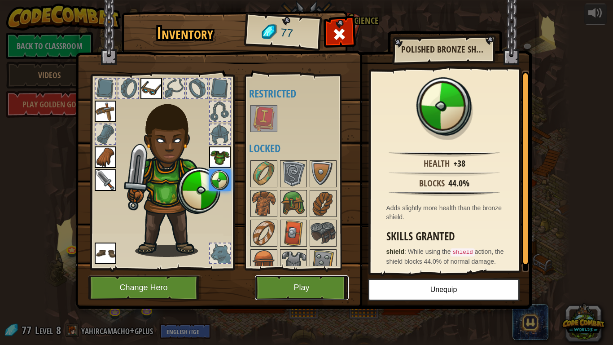
click at [319, 290] on button "Play" at bounding box center [302, 287] width 94 height 25
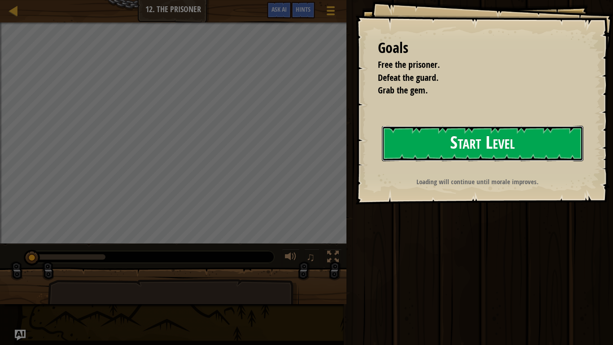
click at [427, 139] on button "Start Level" at bounding box center [482, 143] width 201 height 35
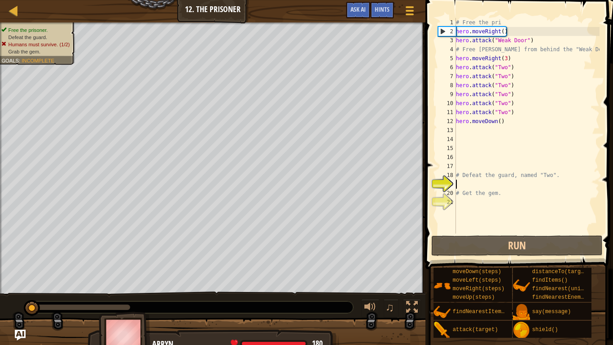
click at [507, 60] on div "# Free the pri hero . moveRight ( ) hero . attack ( "Weak Door" ) # Free [PERSO…" at bounding box center [526, 134] width 145 height 233
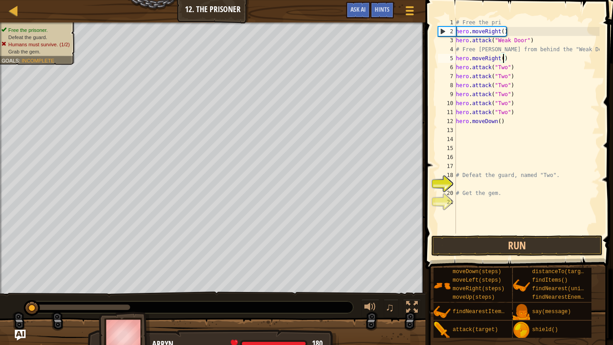
type textarea "hero.moveRight(2)"
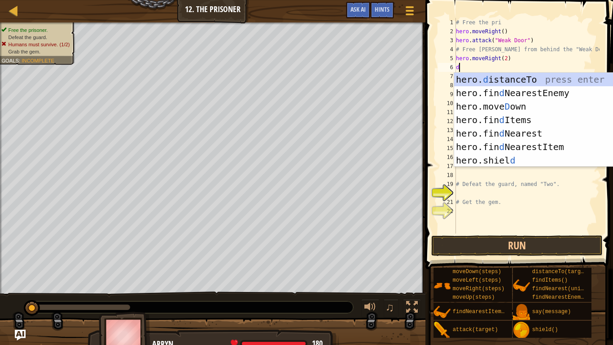
type textarea "dow"
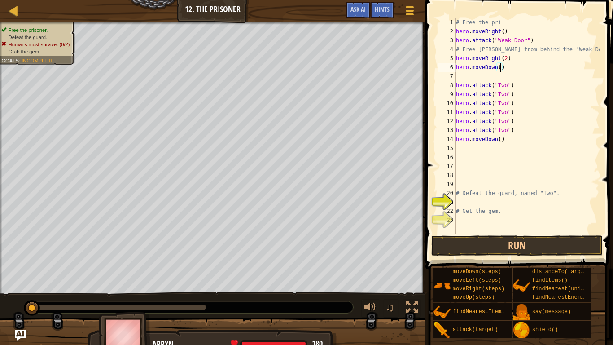
type textarea "hero.moveDown(2)"
click at [494, 77] on div "# Free the pri hero . moveRight ( ) hero . attack ( "Weak Door" ) # Free [PERSO…" at bounding box center [526, 134] width 145 height 233
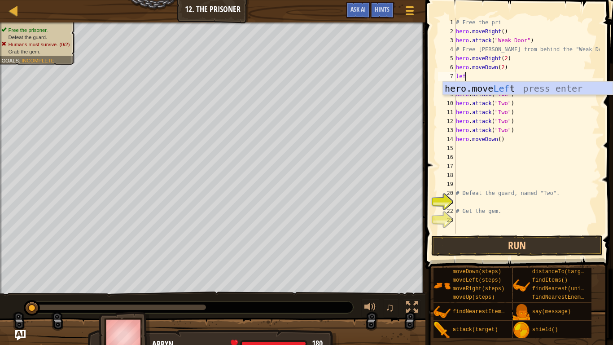
type textarea "left"
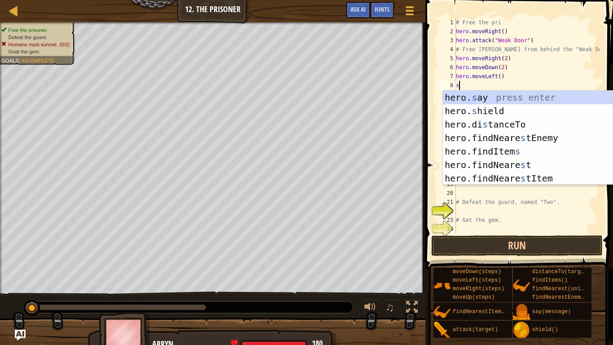
type textarea "sh"
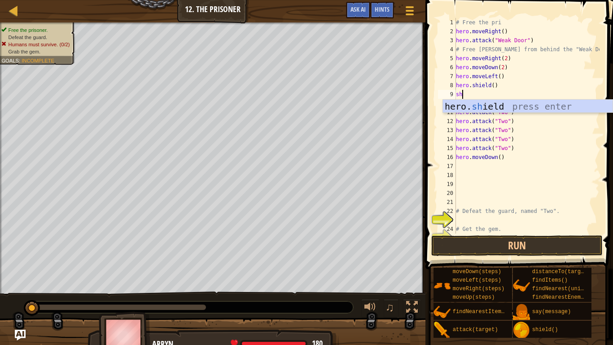
type textarea "[DEMOGRAPHIC_DATA]"
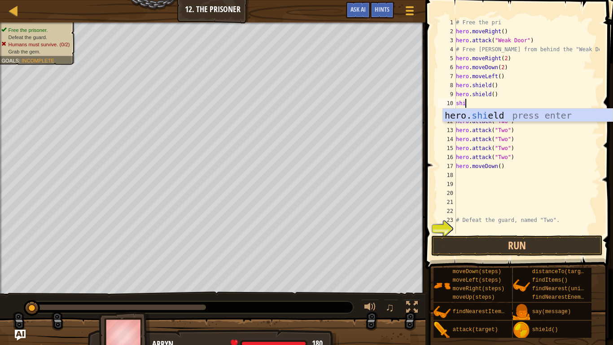
scroll to position [4, 1]
type textarea "[DEMOGRAPHIC_DATA]"
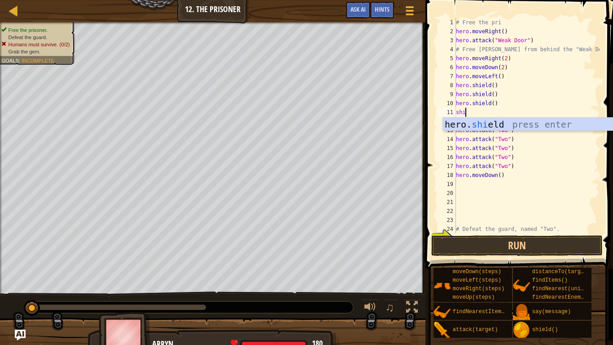
type textarea "[DEMOGRAPHIC_DATA]"
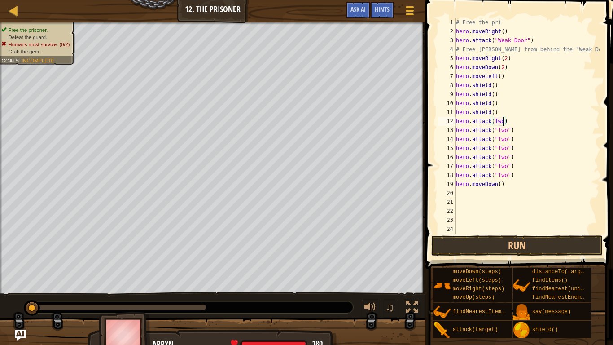
scroll to position [4, 7]
click at [504, 183] on div "# Free the pri hero . moveRight ( ) hero . attack ( "Weak Door" ) # Free [PERSO…" at bounding box center [526, 134] width 145 height 233
type textarea "hero.moveDown()"
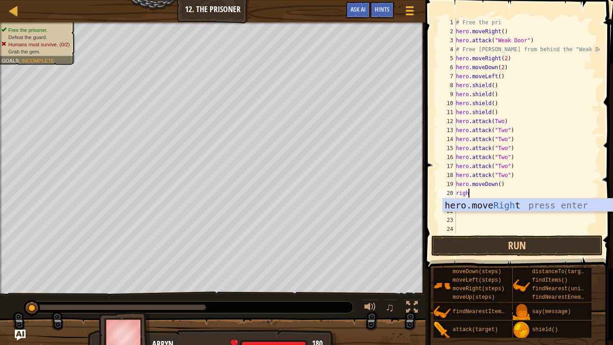
type textarea "right"
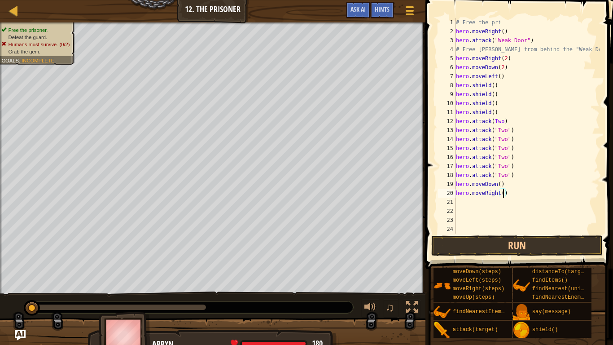
scroll to position [4, 7]
click at [515, 246] on button "Run" at bounding box center [516, 245] width 171 height 21
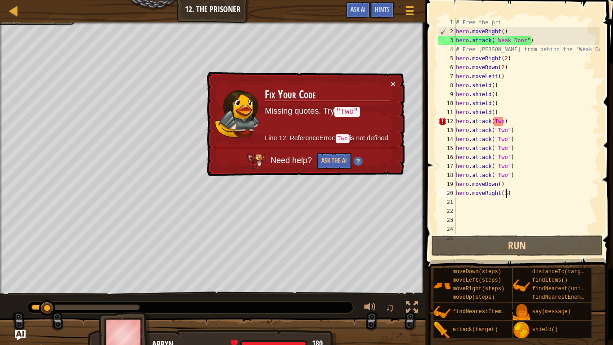
click at [503, 117] on div "# Free the pri hero . moveRight ( ) hero . attack ( "Weak Door" ) # Free [PERSO…" at bounding box center [526, 134] width 145 height 233
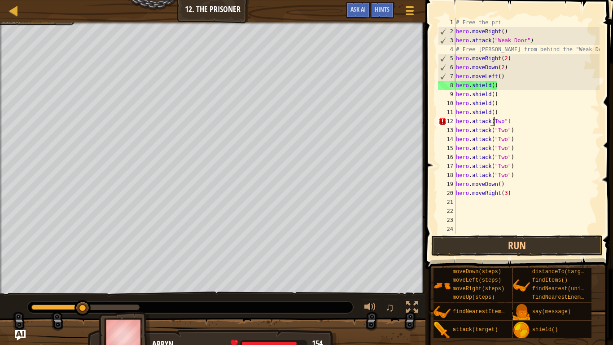
scroll to position [4, 6]
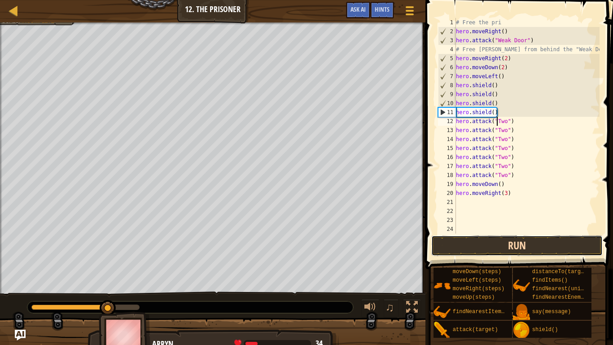
click at [472, 244] on button "Run" at bounding box center [516, 245] width 171 height 21
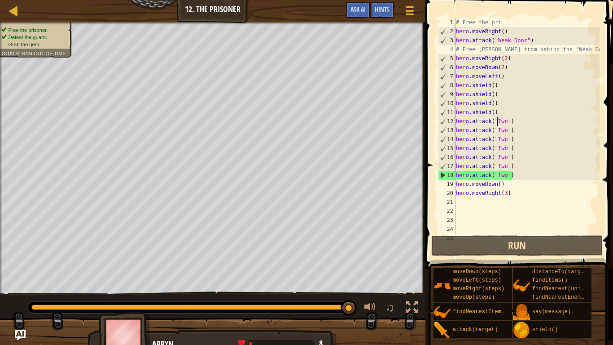
click at [504, 183] on div "# Free the pri hero . moveRight ( ) hero . attack ( "Weak Door" ) # Free [PERSO…" at bounding box center [526, 134] width 145 height 233
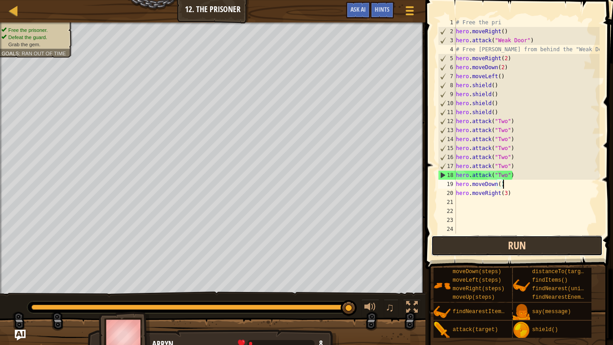
click at [480, 241] on button "Run" at bounding box center [516, 245] width 171 height 21
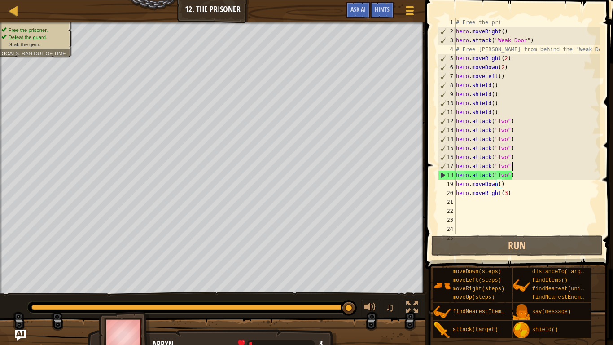
click at [514, 170] on div "# Free the pri hero . moveRight ( ) hero . attack ( "Weak Door" ) # Free [PERSO…" at bounding box center [526, 134] width 145 height 233
click at [513, 179] on div "# Free the pri hero . moveRight ( ) hero . attack ( "Weak Door" ) # Free [PERSO…" at bounding box center [526, 134] width 145 height 233
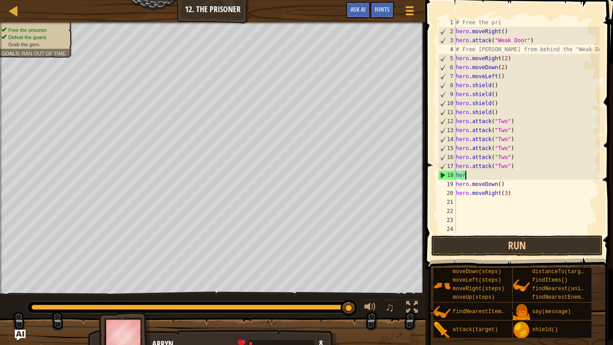
scroll to position [4, 0]
type textarea "h"
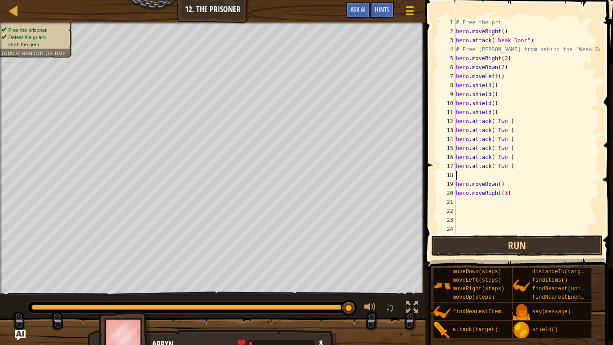
type textarea "hero.attack("Two")"
click at [525, 243] on button "Run" at bounding box center [516, 245] width 171 height 21
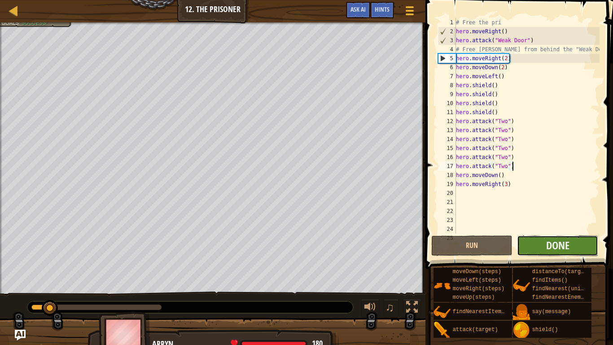
click at [527, 244] on button "Done" at bounding box center [557, 245] width 81 height 21
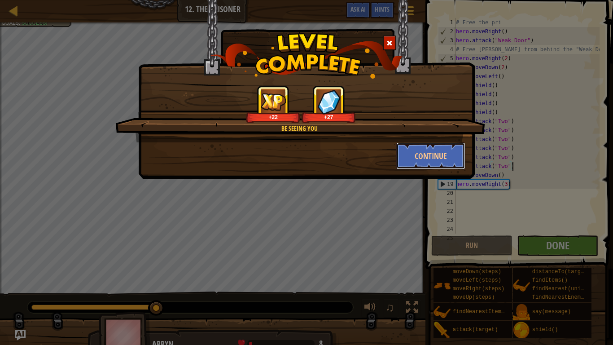
click at [428, 153] on button "Continue" at bounding box center [431, 155] width 70 height 27
click at [418, 290] on div "Be Seeing You +22 +27 Continue" at bounding box center [306, 172] width 613 height 345
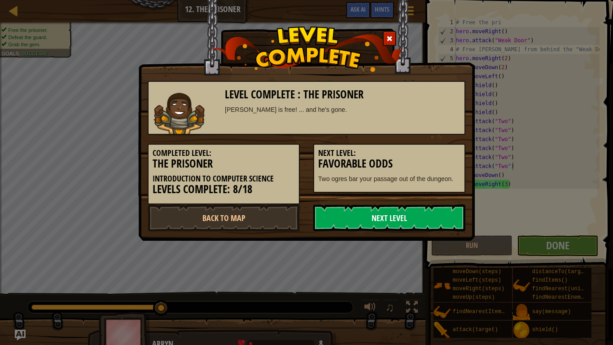
click at [402, 209] on link "Next Level" at bounding box center [389, 217] width 152 height 27
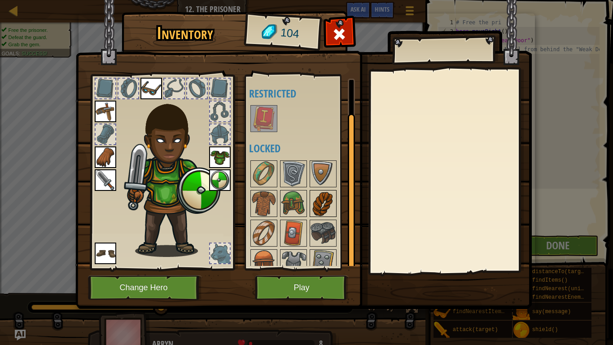
scroll to position [41, 0]
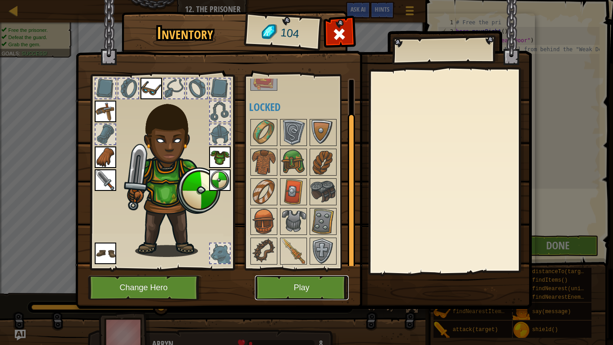
click at [312, 288] on button "Play" at bounding box center [302, 287] width 94 height 25
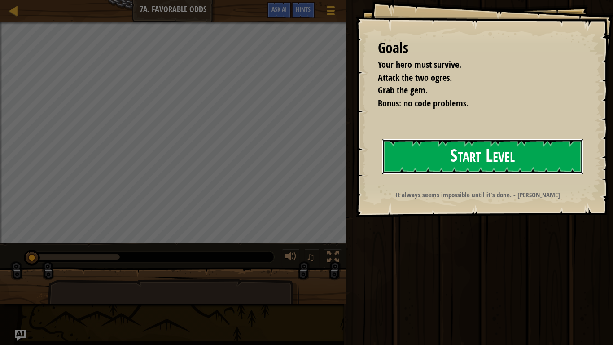
click at [459, 167] on button "Start Level" at bounding box center [482, 156] width 201 height 35
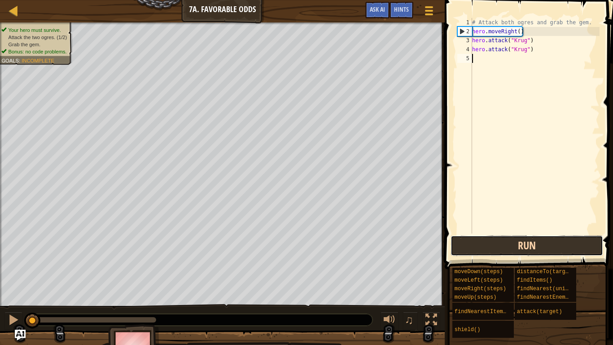
click at [497, 248] on button "Run" at bounding box center [526, 245] width 153 height 21
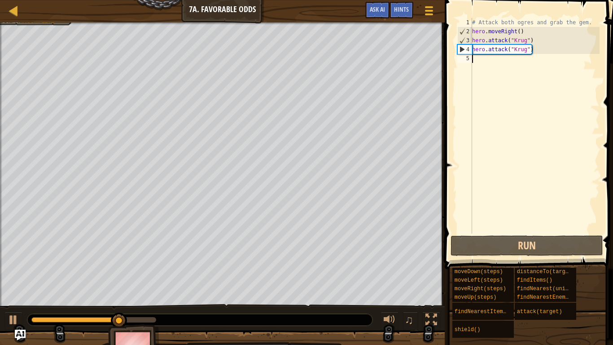
type textarea "h"
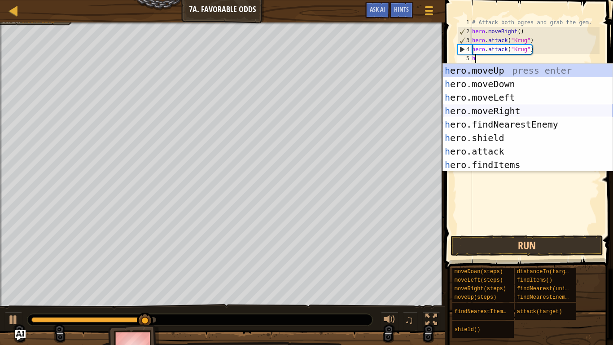
click at [515, 109] on div "h ero.moveUp press enter h ero.moveDown press enter h ero.moveLeft press enter …" at bounding box center [528, 131] width 170 height 135
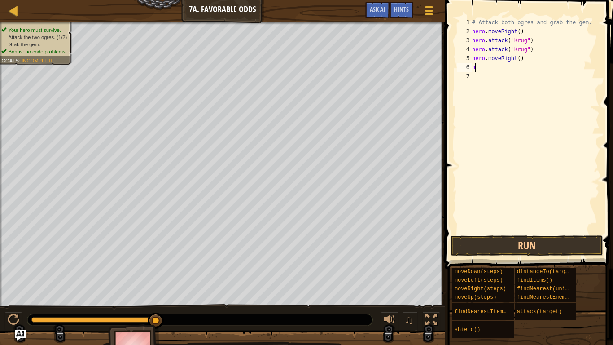
scroll to position [4, 0]
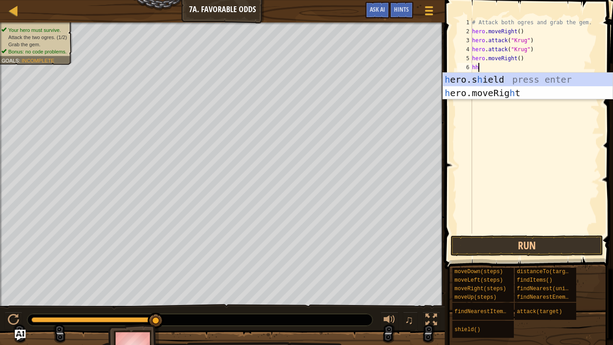
type textarea "h"
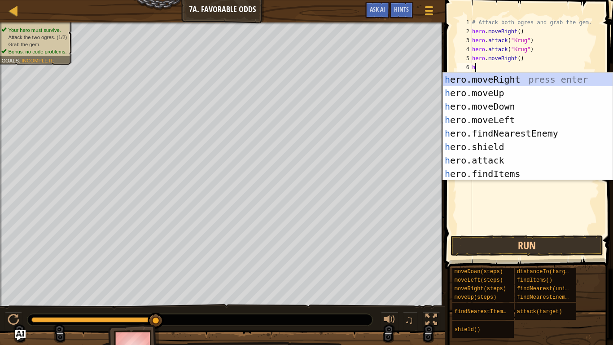
scroll to position [4, 0]
click at [504, 93] on div "h ero.moveRight press enter h ero.moveUp press enter h ero.moveDown press enter…" at bounding box center [528, 140] width 170 height 135
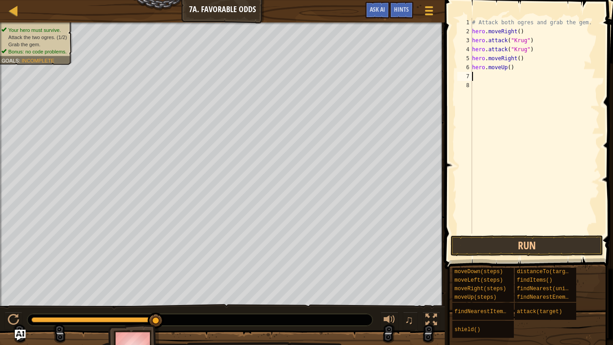
type textarea "h"
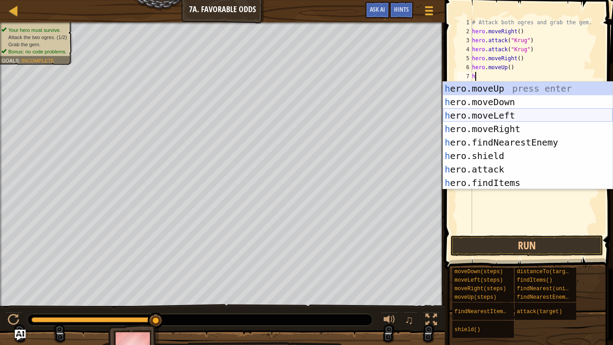
click at [514, 115] on div "h ero.moveUp press enter h ero.moveDown press enter h ero.moveLeft press enter …" at bounding box center [528, 149] width 170 height 135
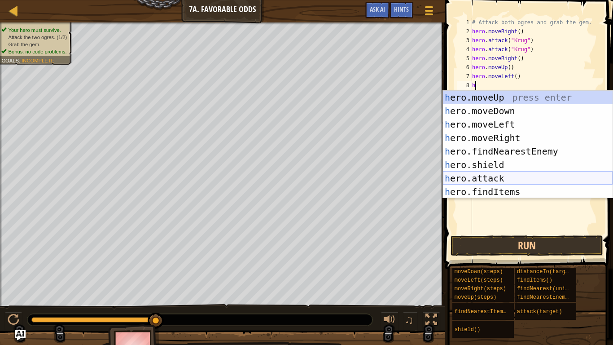
click at [517, 176] on div "h ero.moveUp press enter h ero.moveDown press enter h ero.moveLeft press enter …" at bounding box center [528, 158] width 170 height 135
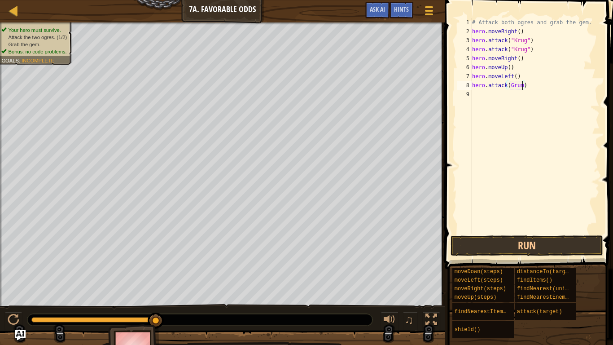
type textarea "hero.attack(Grump)"
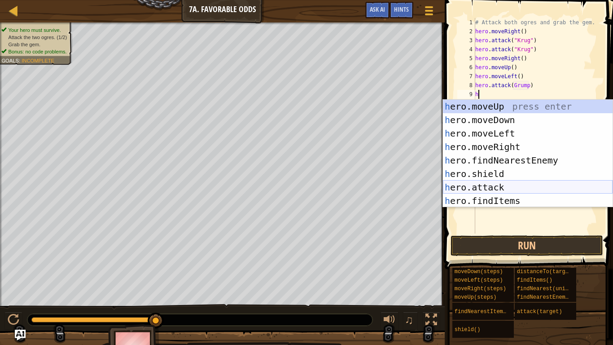
click at [505, 185] on div "h ero.moveUp press enter h ero.moveDown press enter h ero.moveLeft press enter …" at bounding box center [528, 167] width 170 height 135
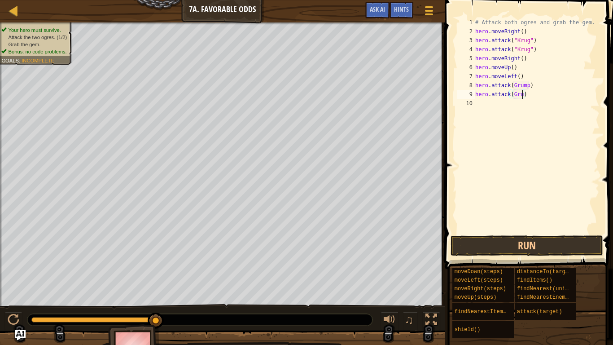
scroll to position [4, 7]
type textarea "hero.attack(Grump)"
type textarea "h"
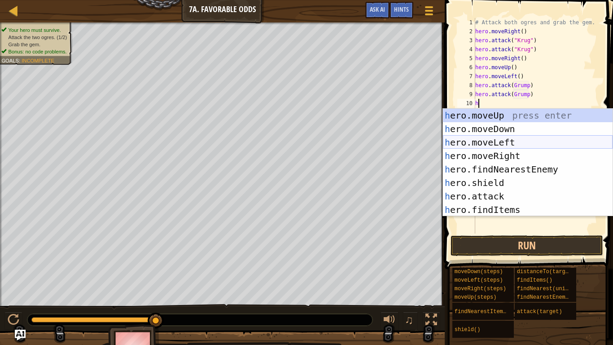
click at [512, 144] on div "h ero.moveUp press enter h ero.moveDown press enter h ero.moveLeft press enter …" at bounding box center [528, 176] width 170 height 135
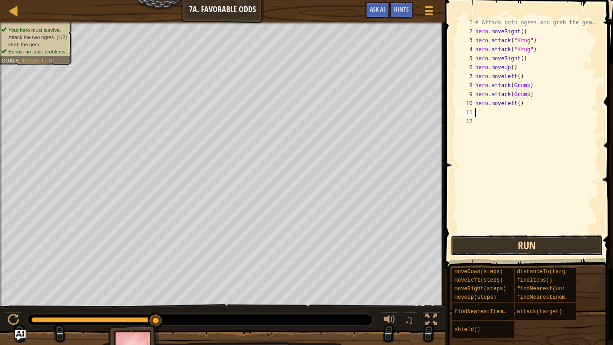
click at [541, 240] on button "Run" at bounding box center [526, 245] width 153 height 21
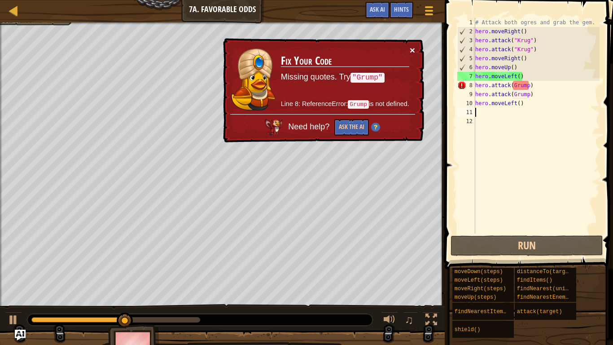
click at [412, 47] on button "×" at bounding box center [412, 49] width 5 height 9
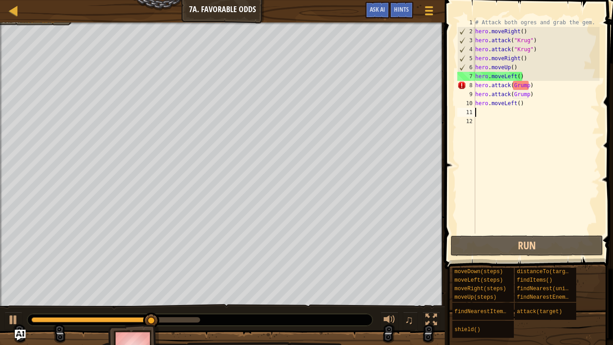
click at [528, 86] on div "# Attack both ogres and grab the gem. hero . moveRight ( ) hero . attack ( "[PE…" at bounding box center [536, 134] width 126 height 233
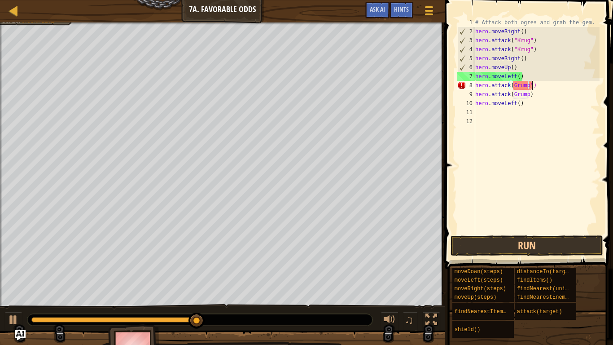
scroll to position [4, 8]
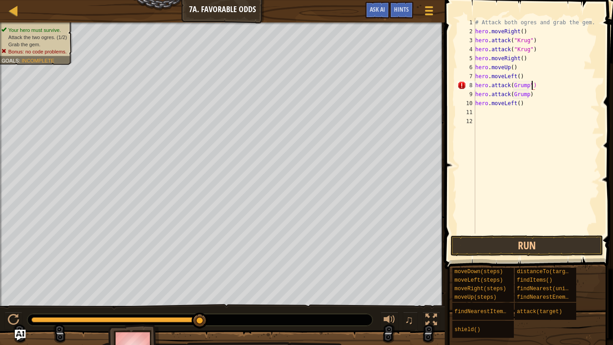
click at [512, 86] on div "# Attack both ogres and grab the gem. hero . moveRight ( ) hero . attack ( "[PE…" at bounding box center [536, 134] width 126 height 233
click at [512, 95] on div "# Attack both ogres and grab the gem. hero . moveRight ( ) hero . attack ( "[PE…" at bounding box center [536, 134] width 126 height 233
click at [532, 95] on div "# Attack both ogres and grab the gem. hero . moveRight ( ) hero . attack ( "[PE…" at bounding box center [536, 134] width 126 height 233
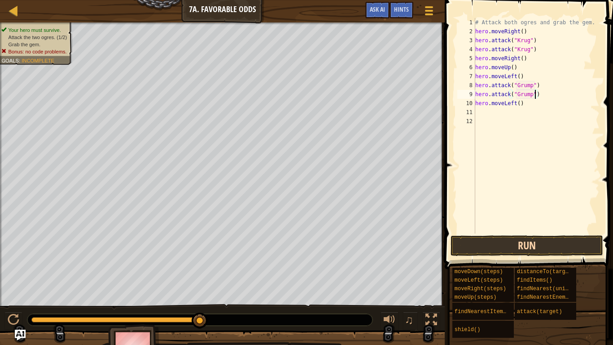
type textarea "hero.attack("Grump")"
click at [514, 246] on button "Run" at bounding box center [526, 245] width 153 height 21
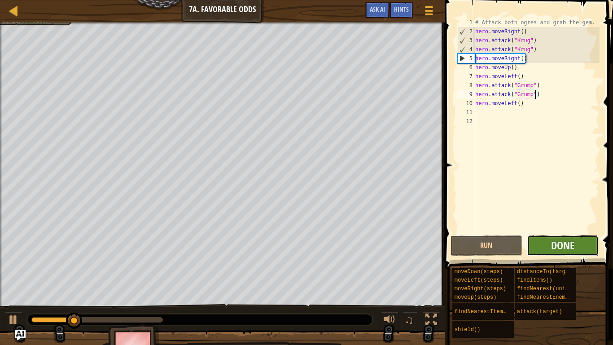
click at [557, 237] on button "Done" at bounding box center [563, 245] width 72 height 21
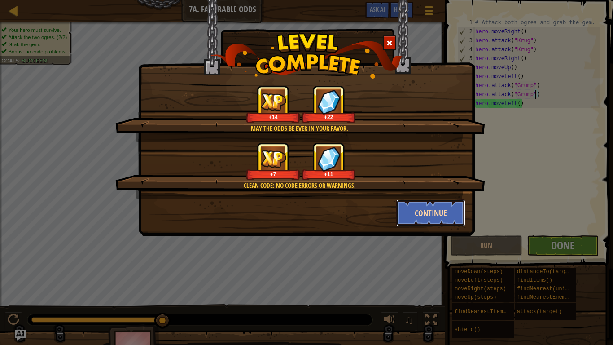
click at [428, 213] on button "Continue" at bounding box center [431, 212] width 70 height 27
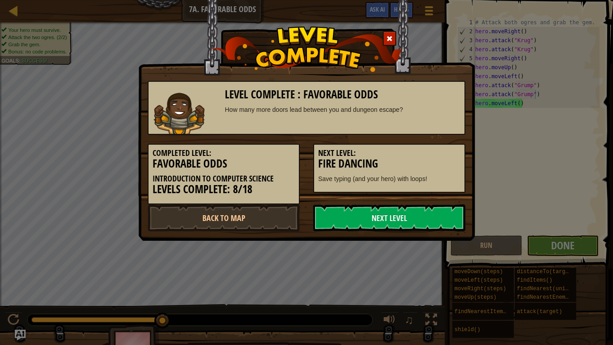
click at [393, 43] on div at bounding box center [389, 38] width 13 height 15
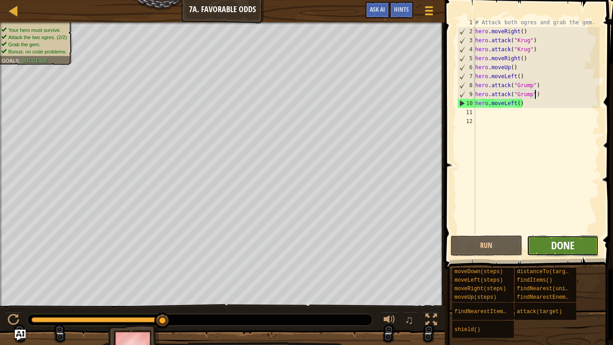
click at [553, 237] on button "Done" at bounding box center [563, 245] width 72 height 21
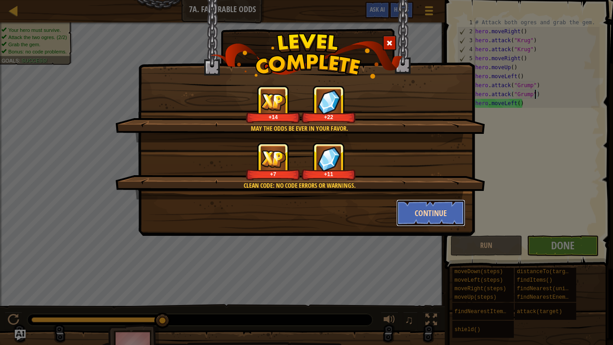
click at [436, 212] on button "Continue" at bounding box center [431, 212] width 70 height 27
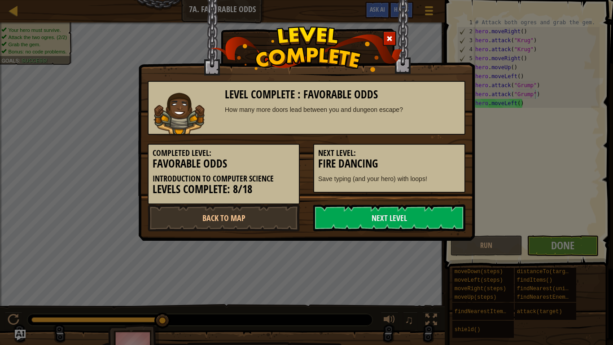
click at [385, 39] on div at bounding box center [389, 38] width 13 height 15
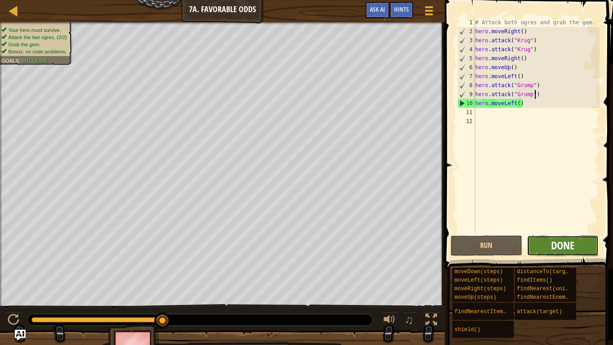
click at [564, 246] on span "Done" at bounding box center [562, 245] width 23 height 14
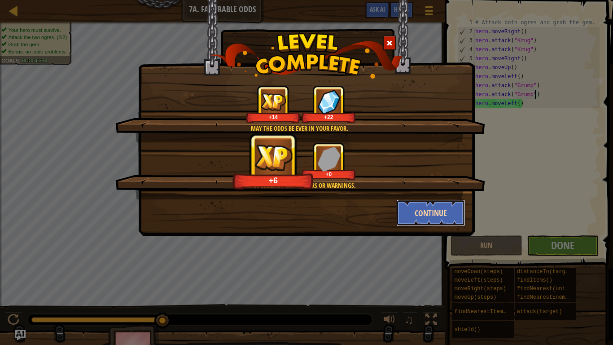
click at [436, 205] on button "Continue" at bounding box center [431, 212] width 70 height 27
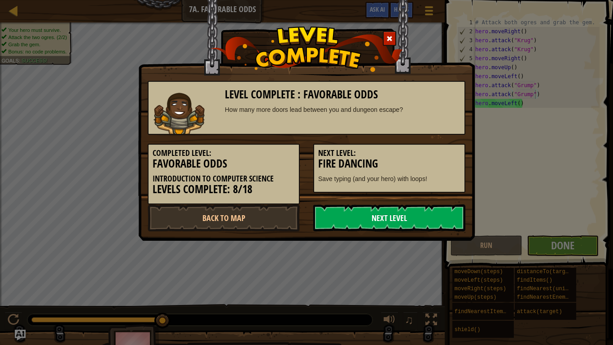
click at [392, 207] on link "Next Level" at bounding box center [389, 217] width 152 height 27
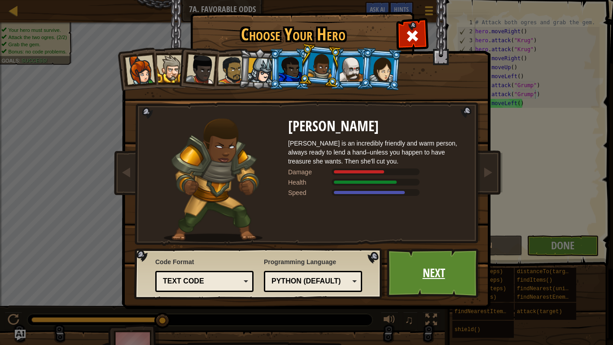
click at [428, 262] on link "Next" at bounding box center [434, 272] width 94 height 49
